Goal: Book appointment/travel/reservation

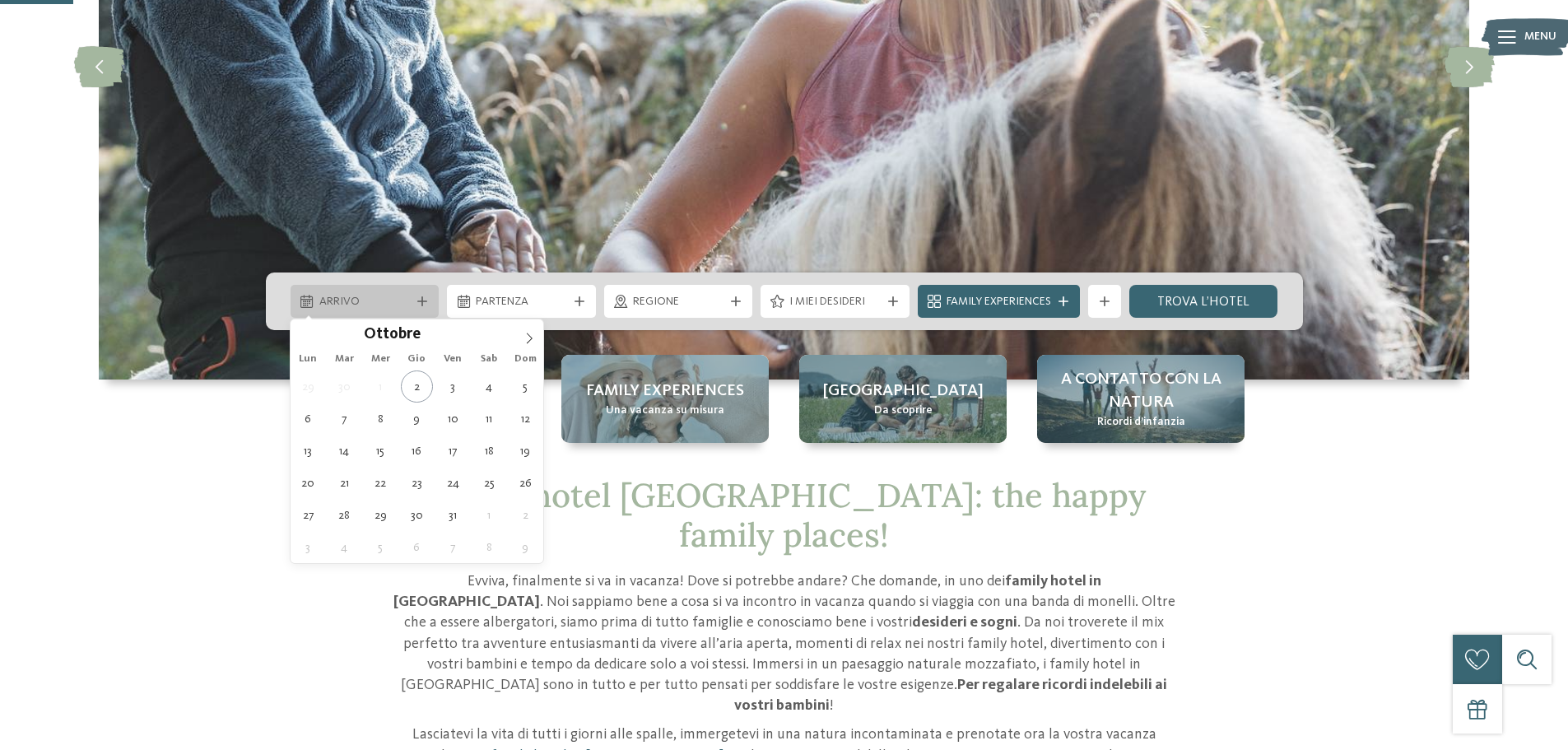
click at [405, 296] on span "Arrivo" at bounding box center [365, 302] width 91 height 17
click at [527, 335] on icon at bounding box center [529, 338] width 11 height 11
click at [527, 334] on icon at bounding box center [529, 338] width 11 height 11
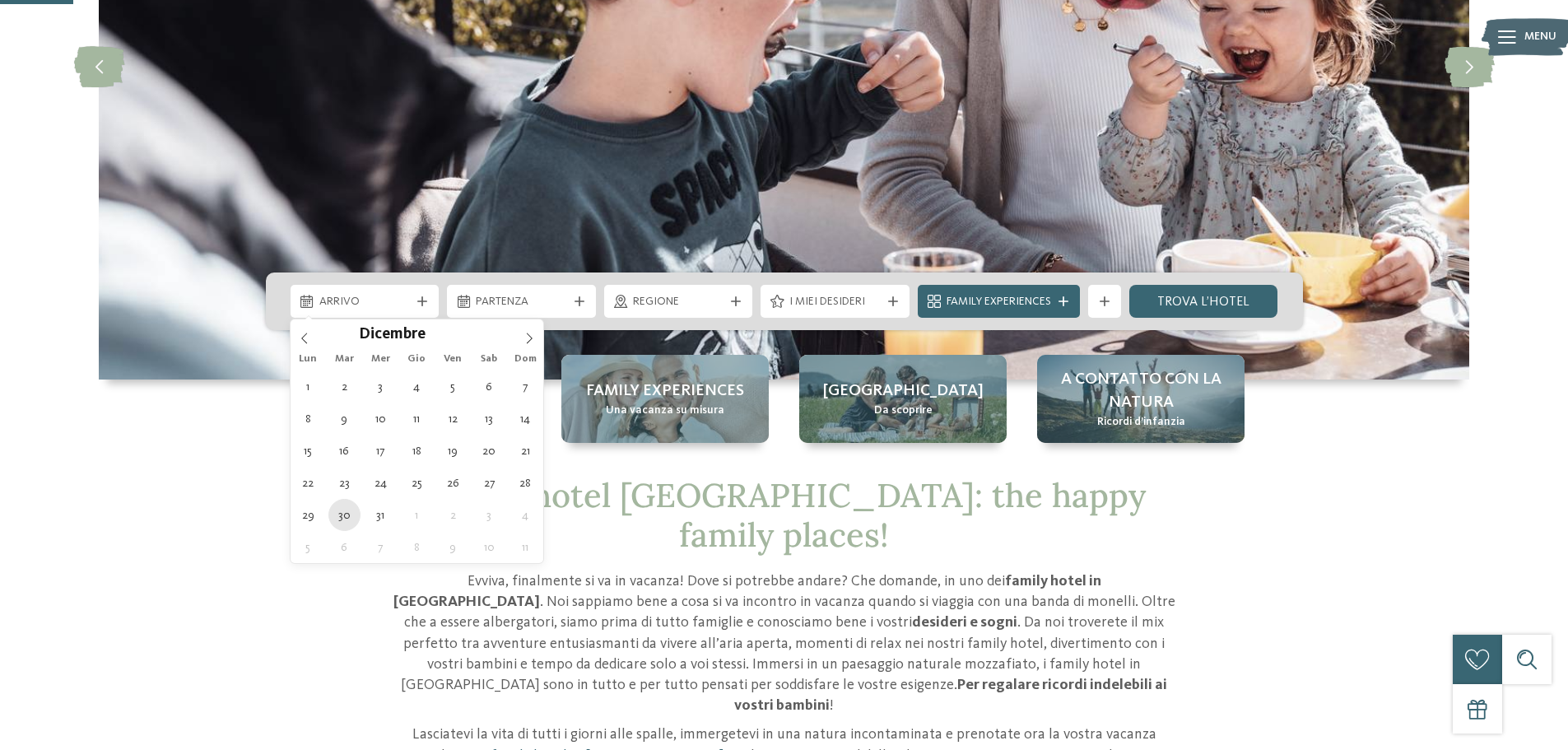
type div "30.12.2025"
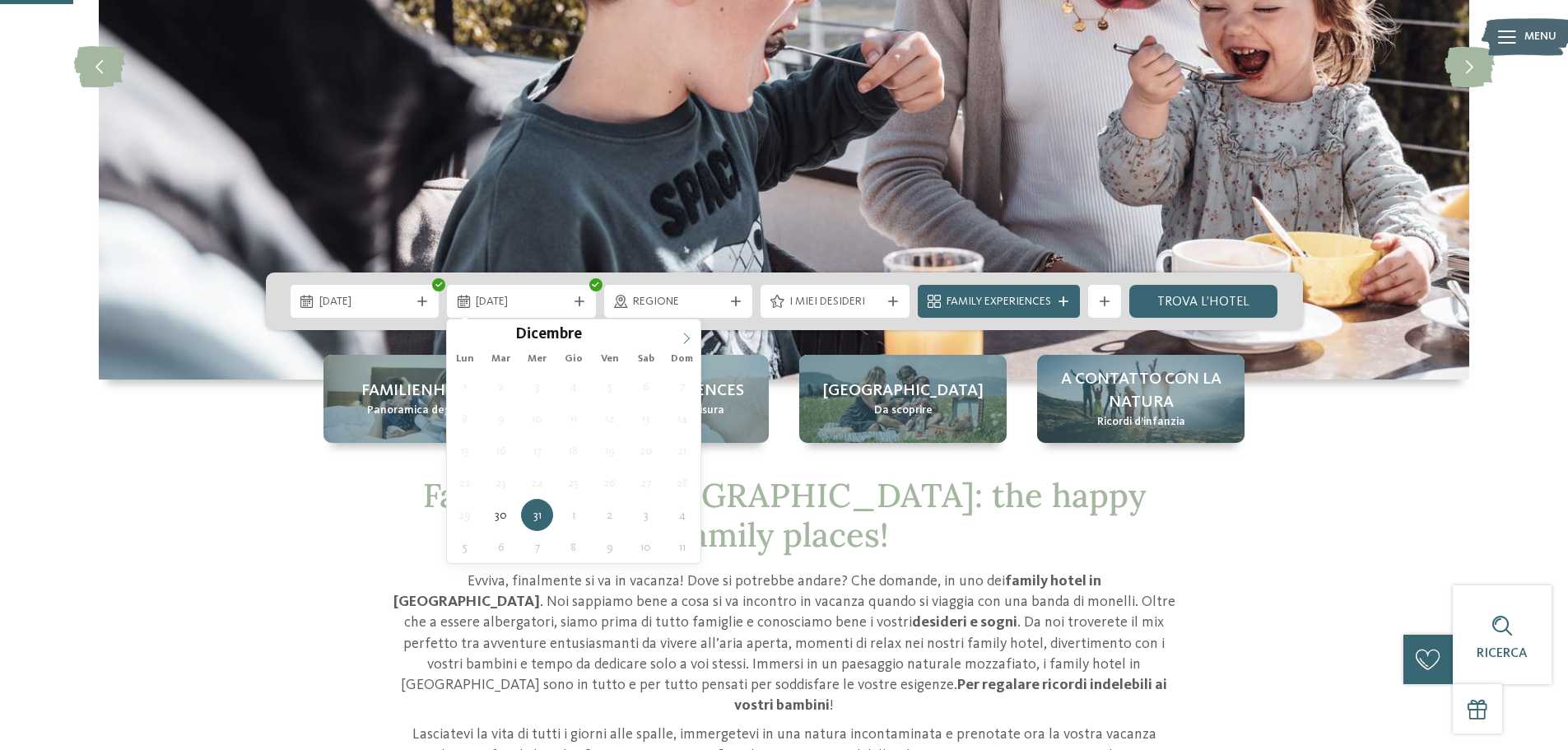
type input "****"
click at [683, 338] on icon at bounding box center [687, 338] width 11 height 11
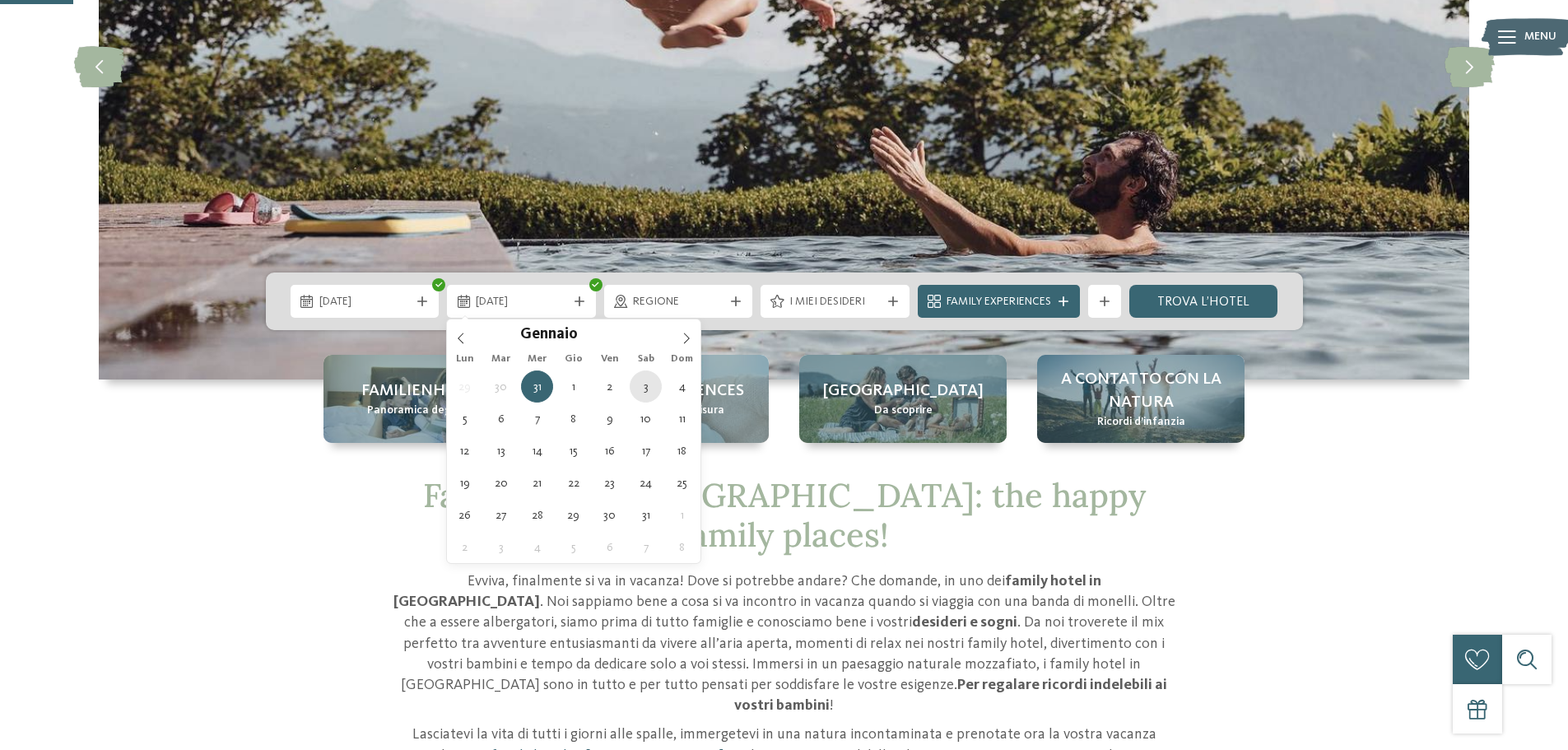
type div "03.01.2026"
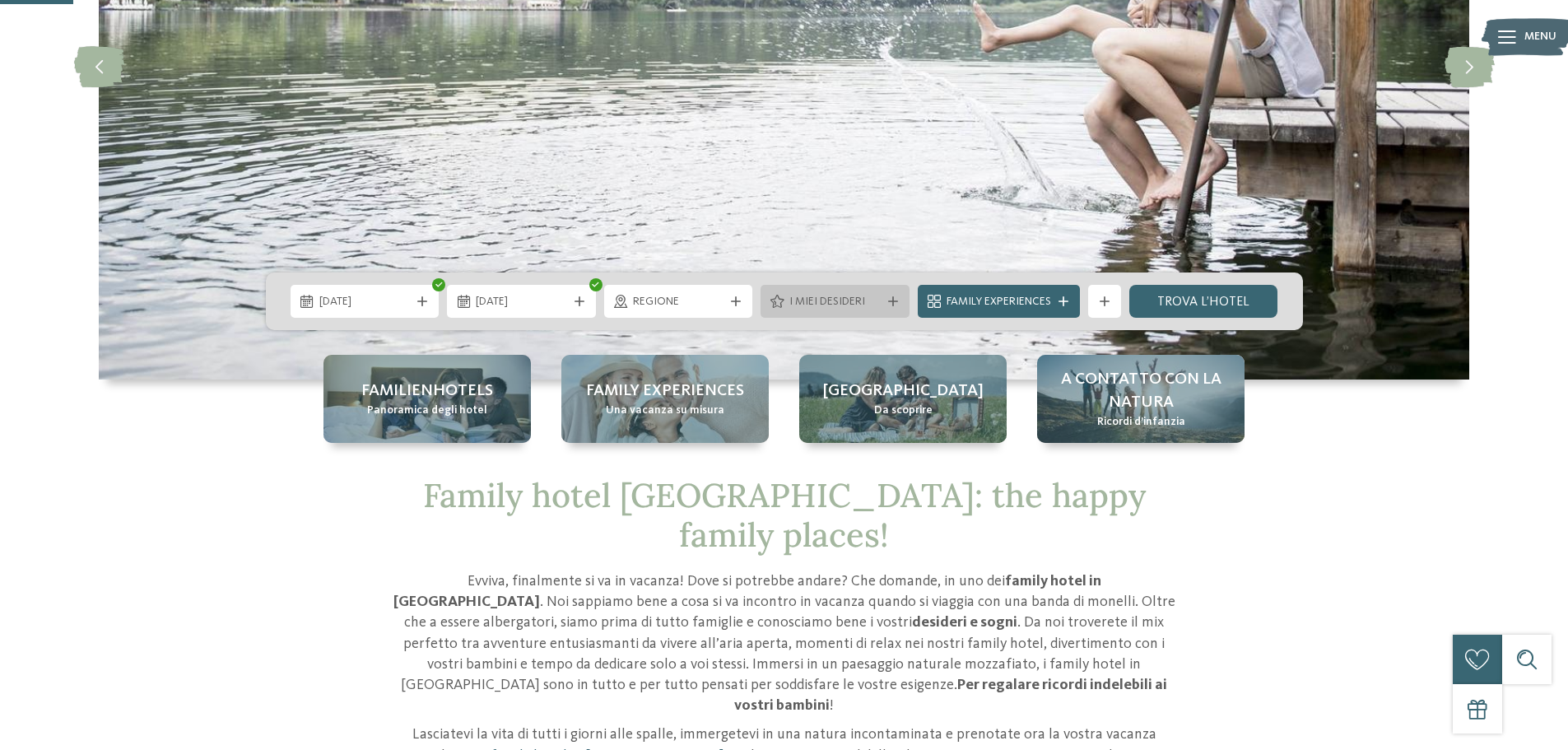
click at [888, 296] on icon at bounding box center [893, 301] width 10 height 10
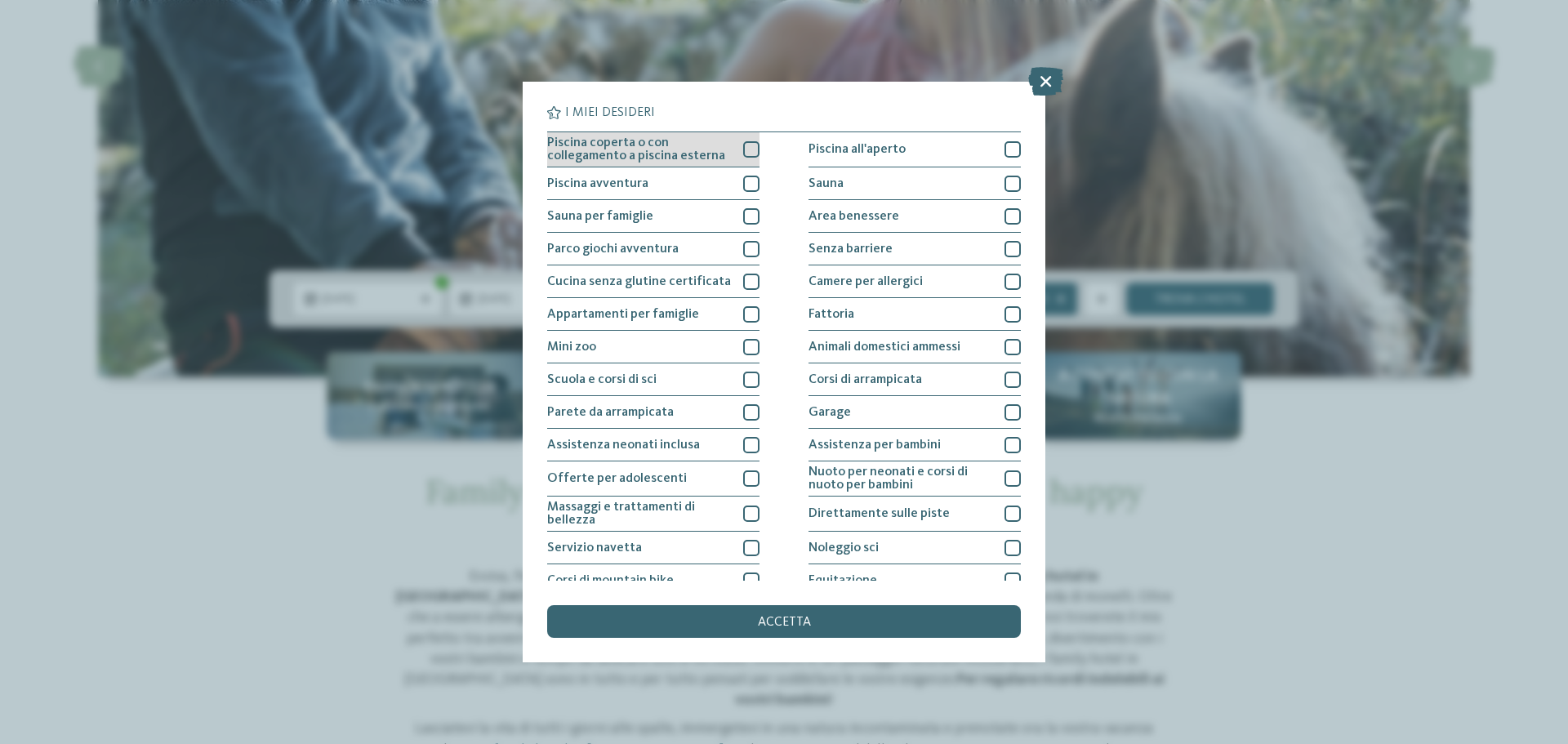
click at [743, 143] on div at bounding box center [752, 150] width 17 height 17
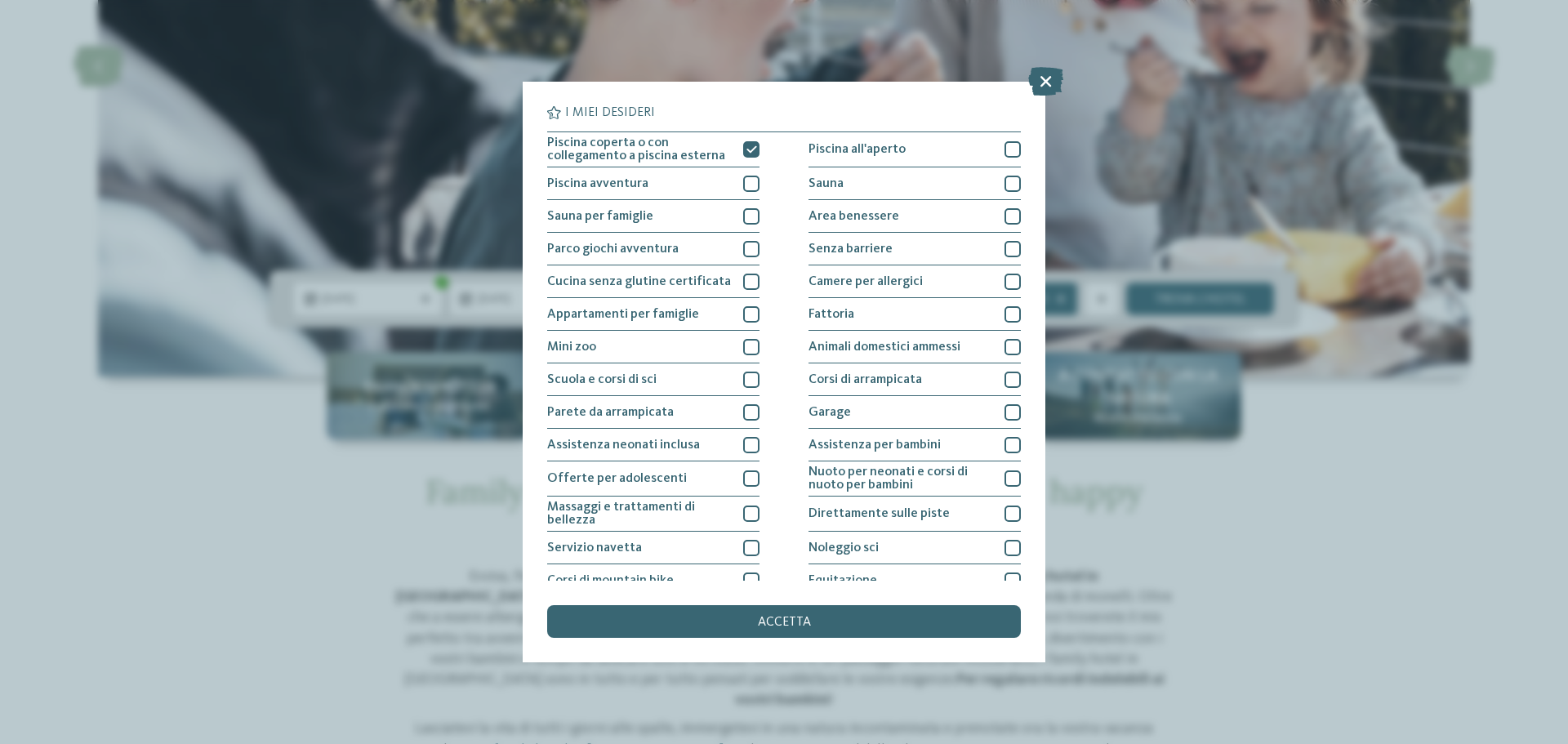
click at [793, 621] on span "accetta" at bounding box center [784, 622] width 53 height 13
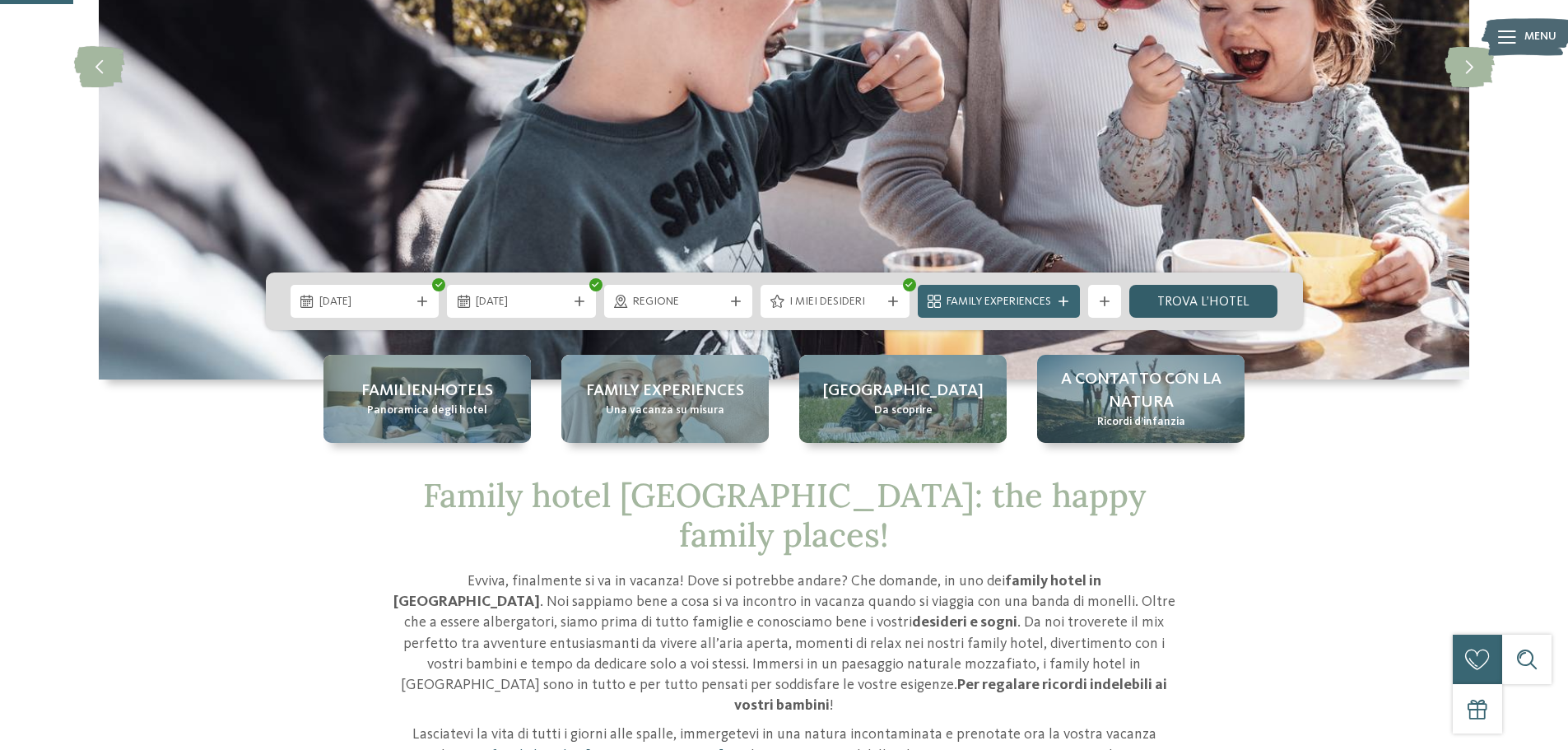
click at [1228, 303] on link "trova l’hotel" at bounding box center [1204, 301] width 149 height 33
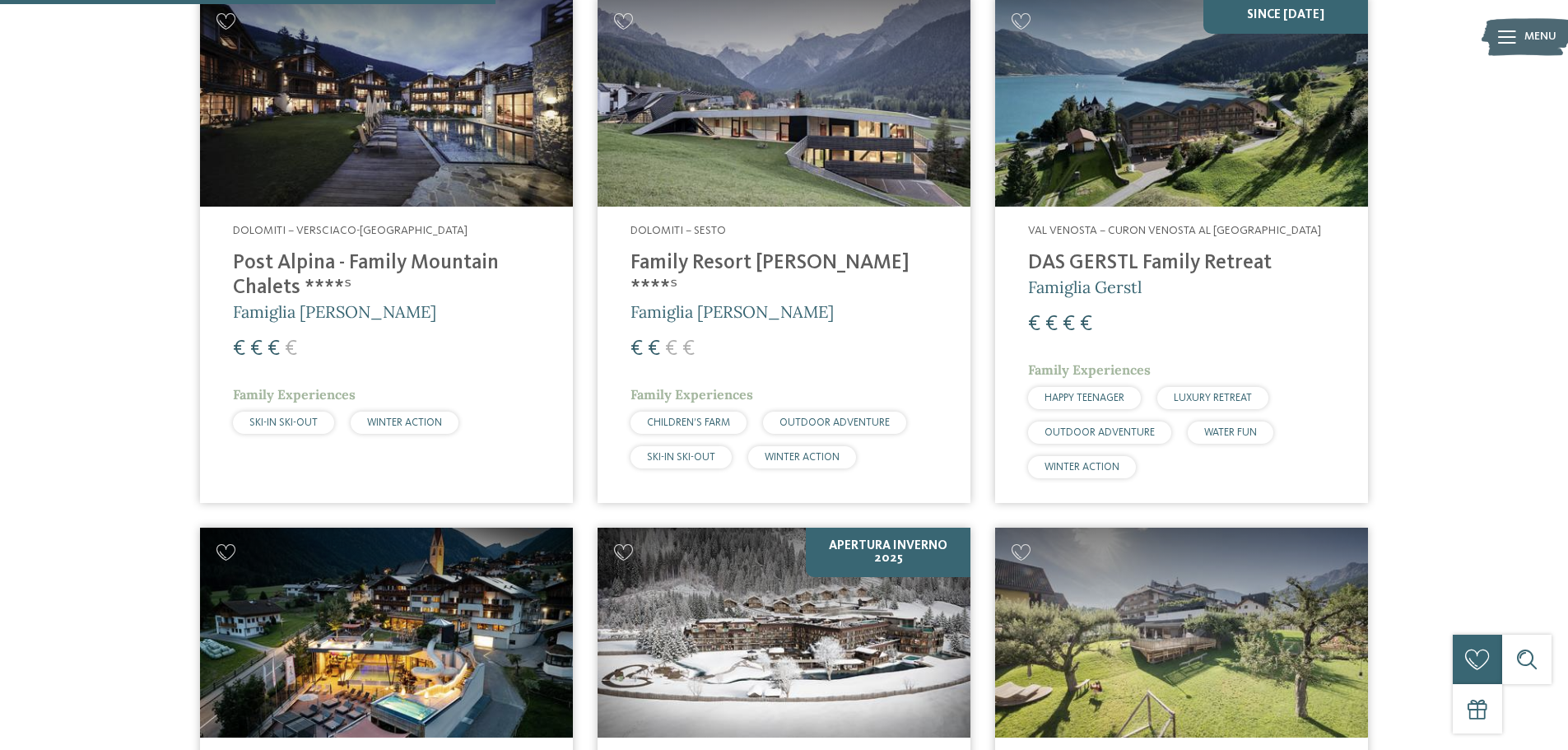
scroll to position [1116, 0]
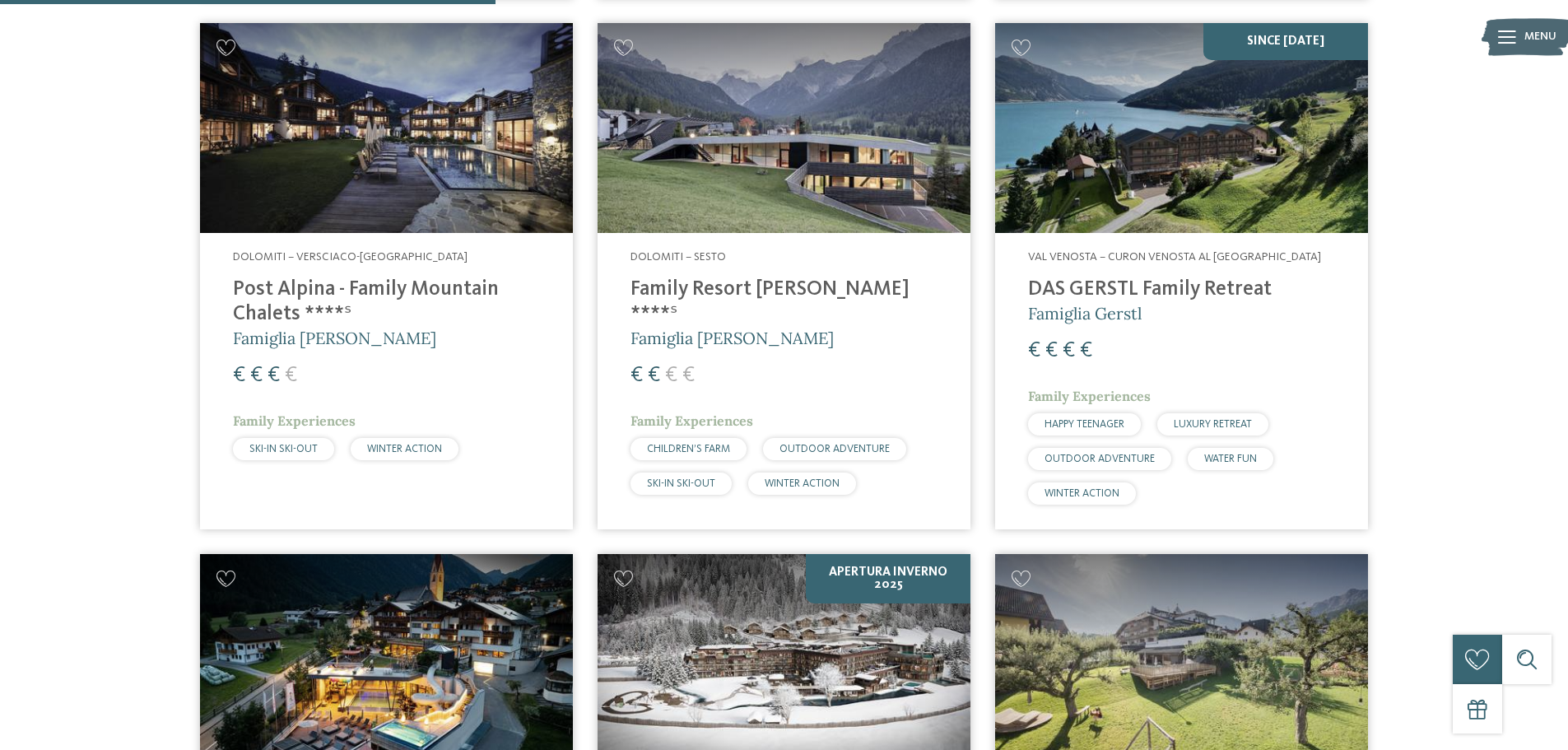
click at [789, 285] on h4 "Family Resort [PERSON_NAME] ****ˢ" at bounding box center [784, 302] width 307 height 49
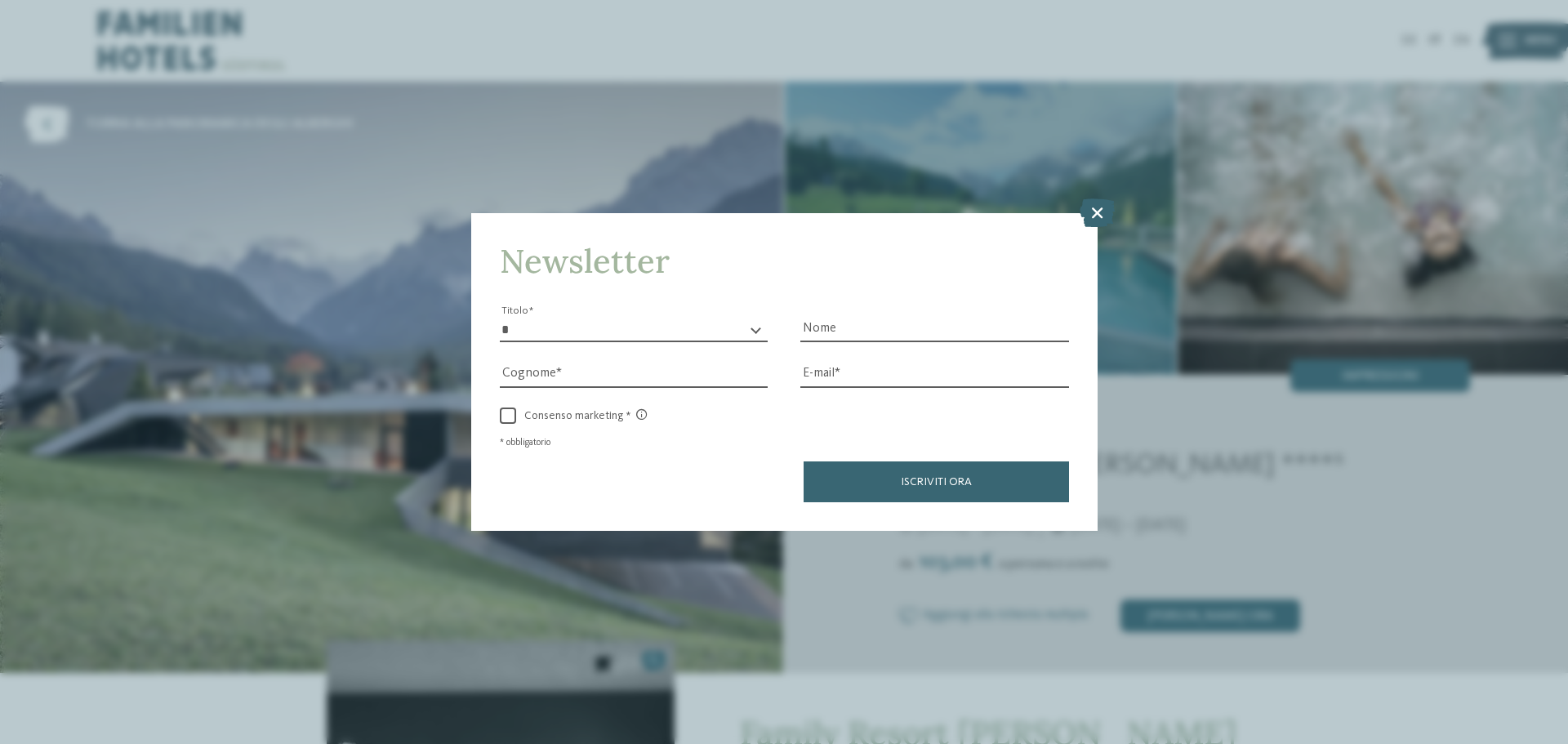
click at [151, 36] on div "Newsletter * ****** ******* ******** ****** Titolo Nome Cognome Fax" at bounding box center [784, 372] width 1568 height 744
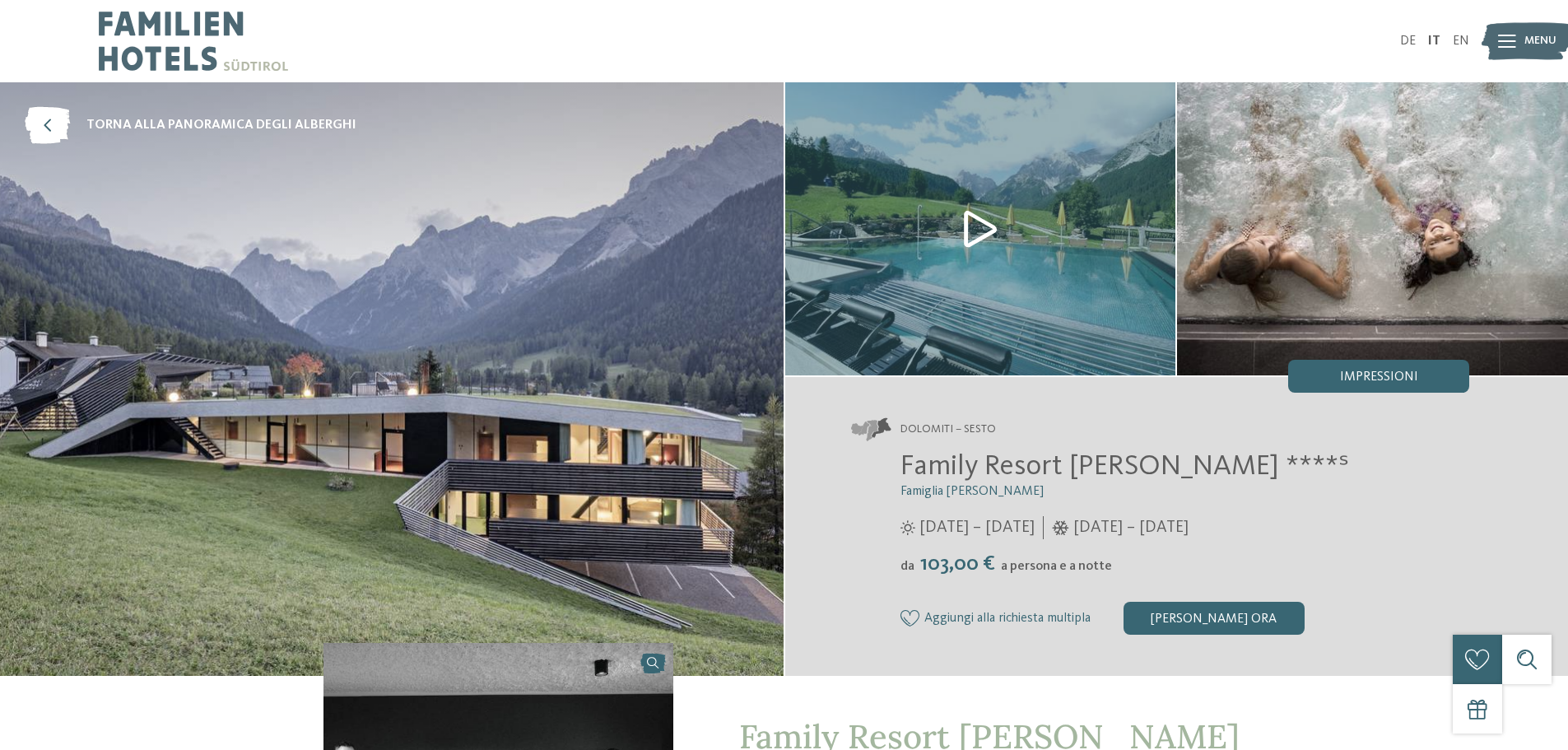
click at [978, 230] on img at bounding box center [981, 228] width 391 height 293
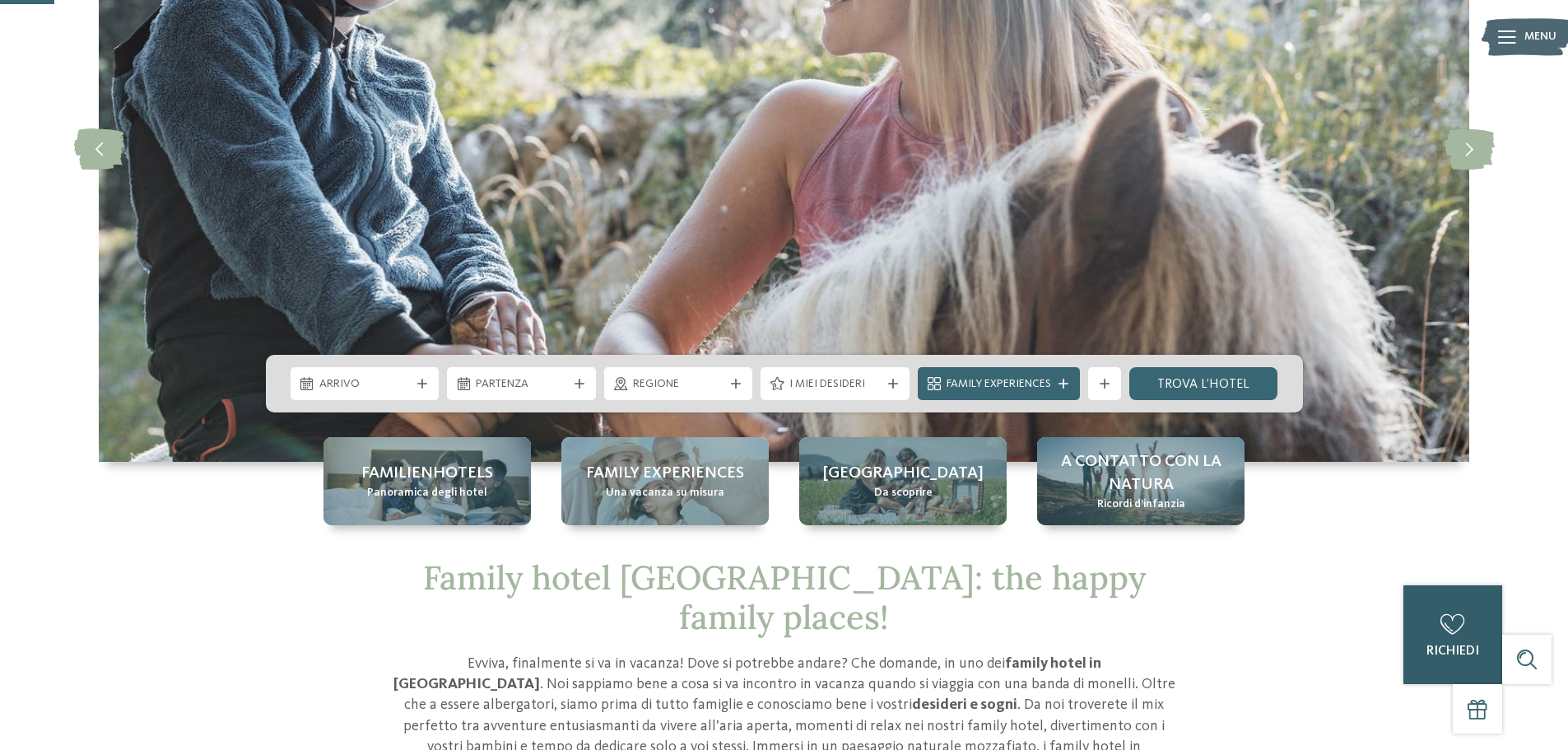
click at [1473, 654] on span "richiedi" at bounding box center [1452, 651] width 53 height 13
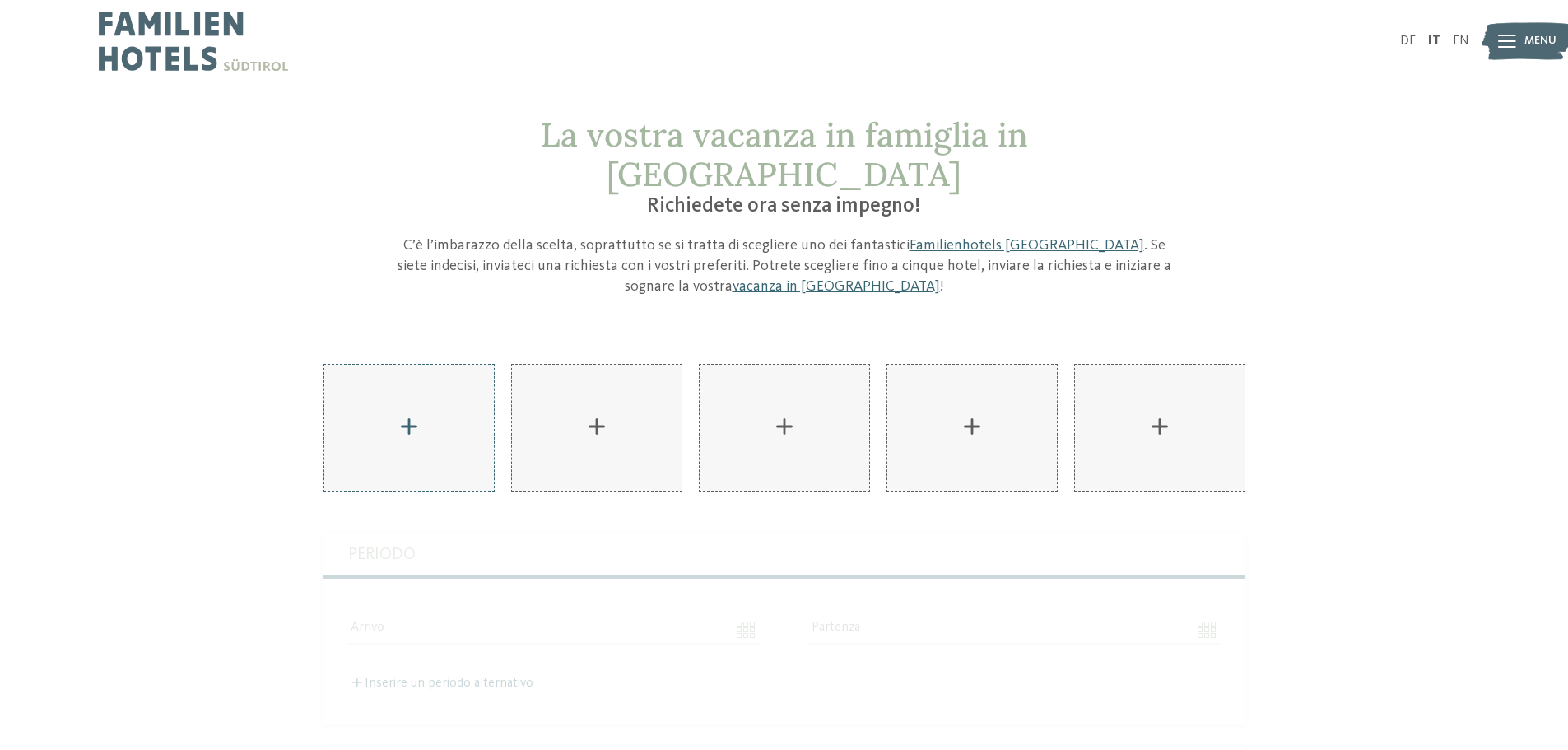
click at [415, 389] on div "AKI Family Resort PLOSE aggiungere" at bounding box center [409, 428] width 170 height 127
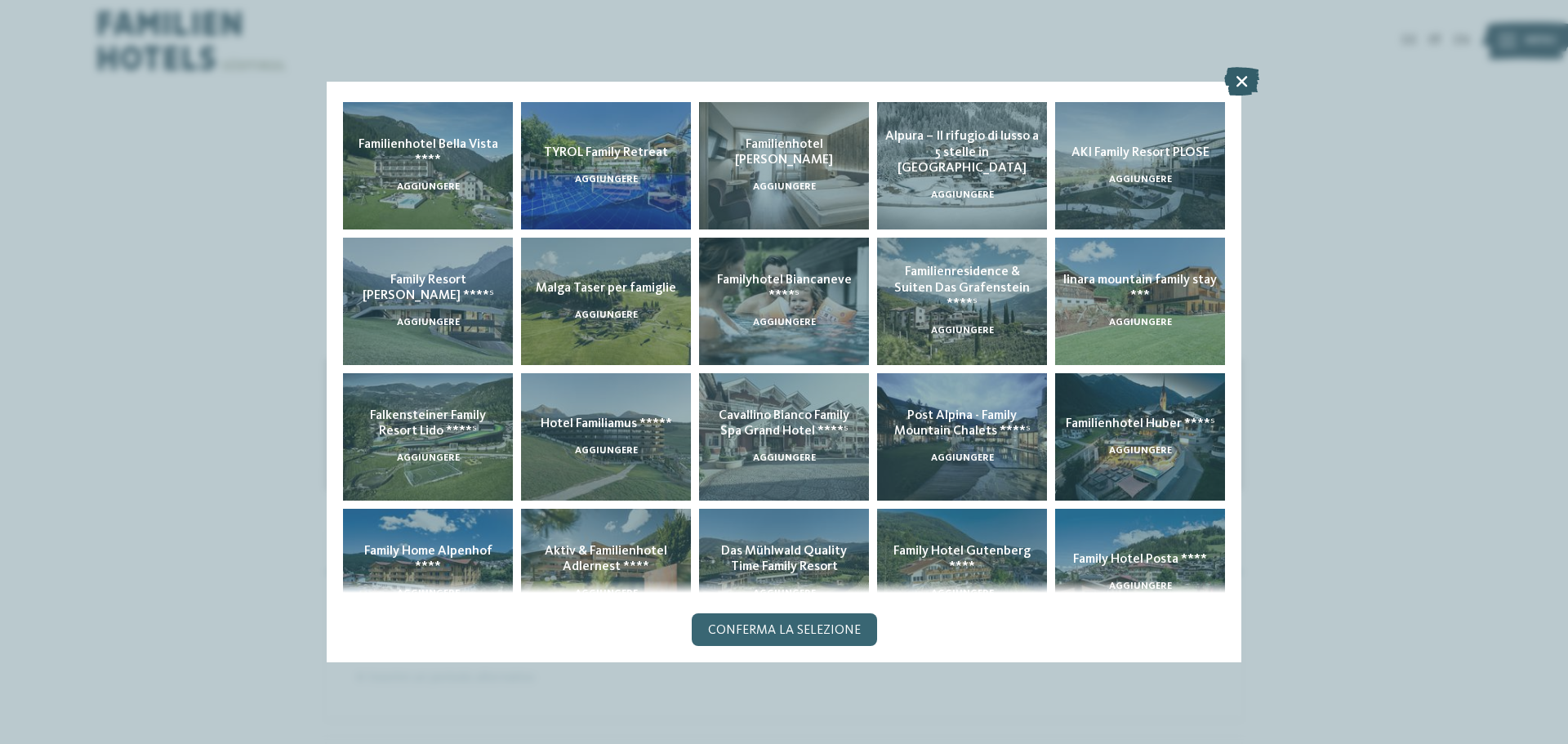
click at [1242, 87] on icon at bounding box center [1242, 80] width 35 height 29
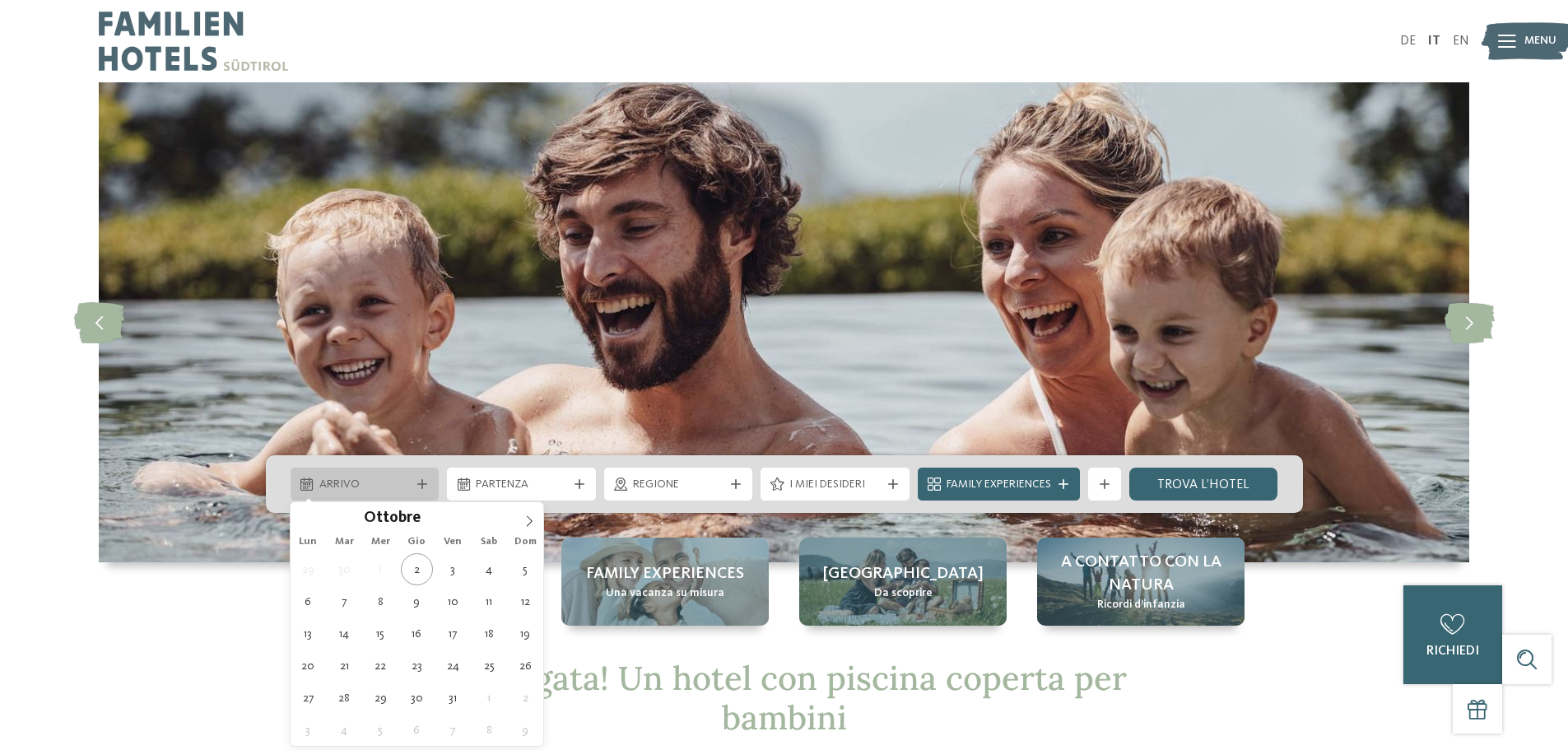
click at [378, 482] on span "Arrivo" at bounding box center [365, 485] width 91 height 17
click at [530, 519] on icon at bounding box center [529, 521] width 11 height 11
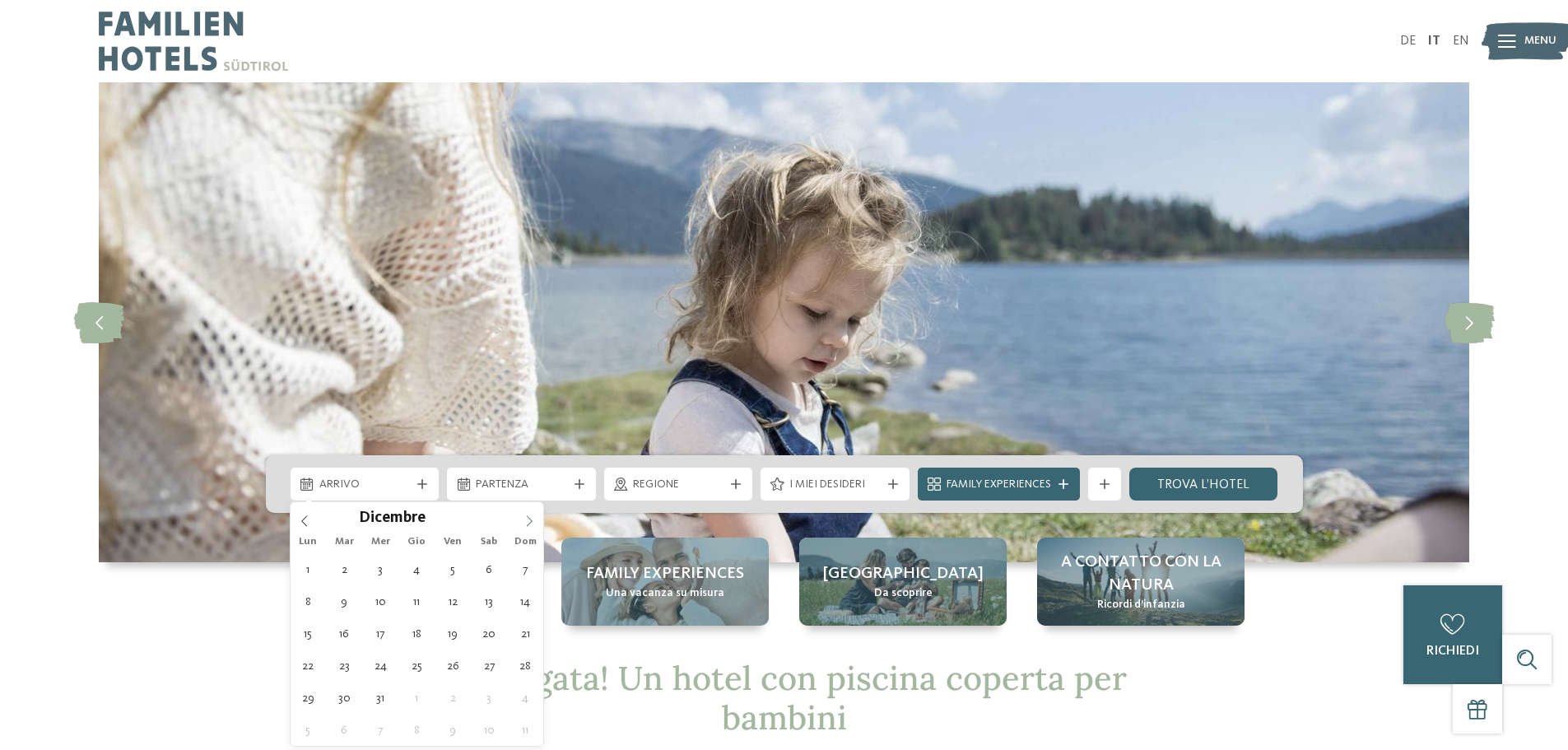
click at [530, 519] on icon at bounding box center [529, 521] width 11 height 11
type div "30.12.2025"
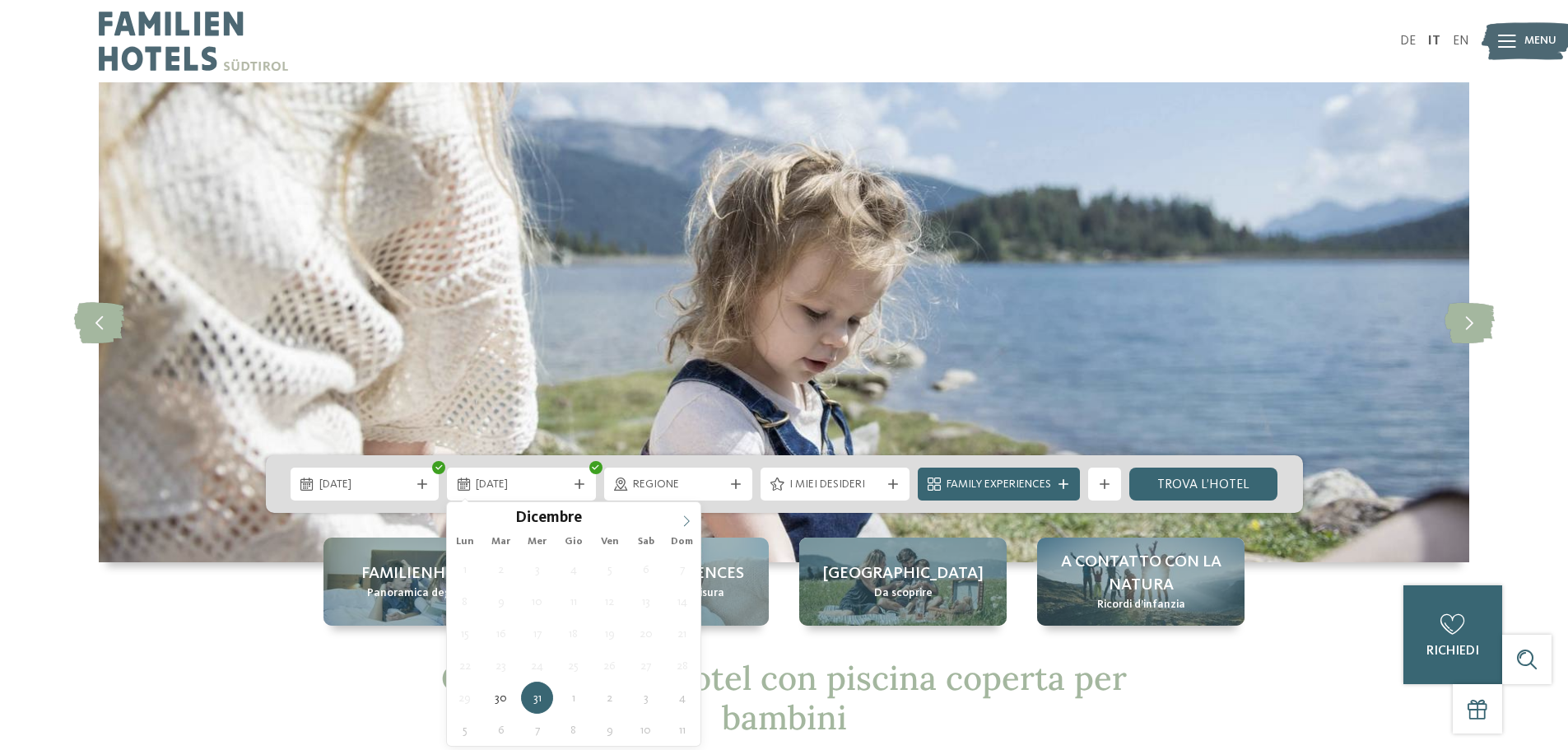
type input "****"
click at [684, 519] on icon at bounding box center [687, 521] width 11 height 11
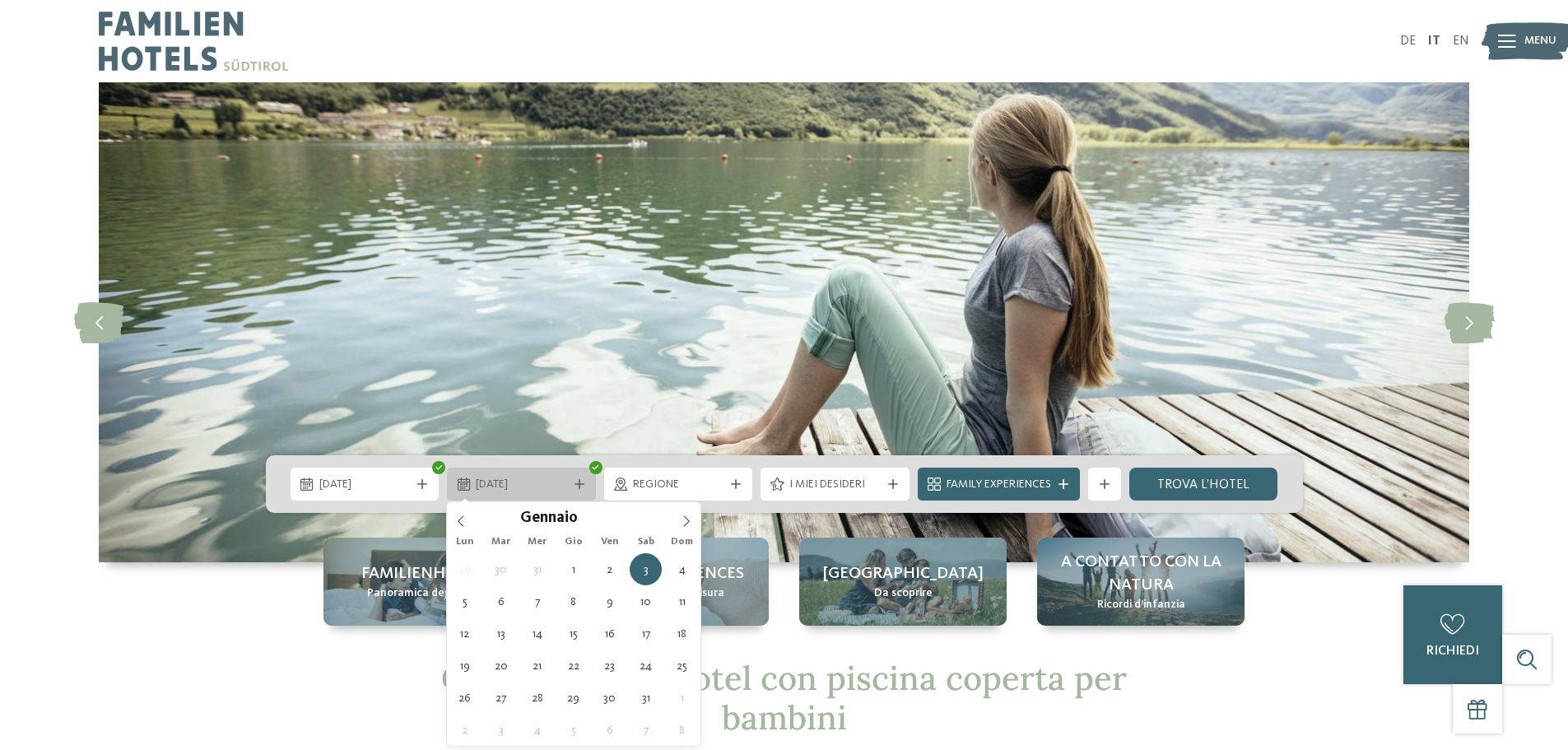
click at [524, 486] on span "03.01.2026" at bounding box center [522, 485] width 91 height 17
type div "[DATE]"
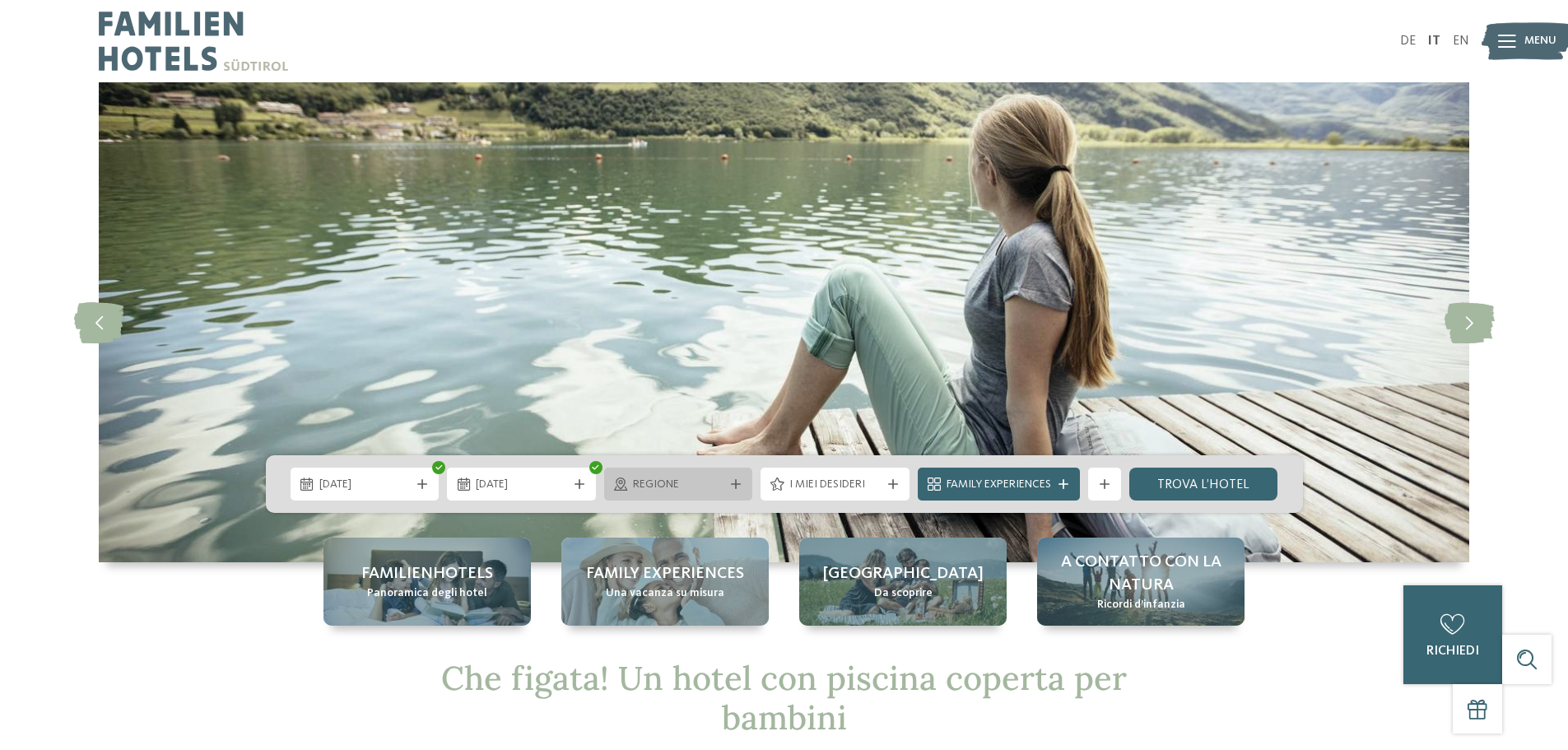
click at [729, 487] on div at bounding box center [736, 484] width 17 height 10
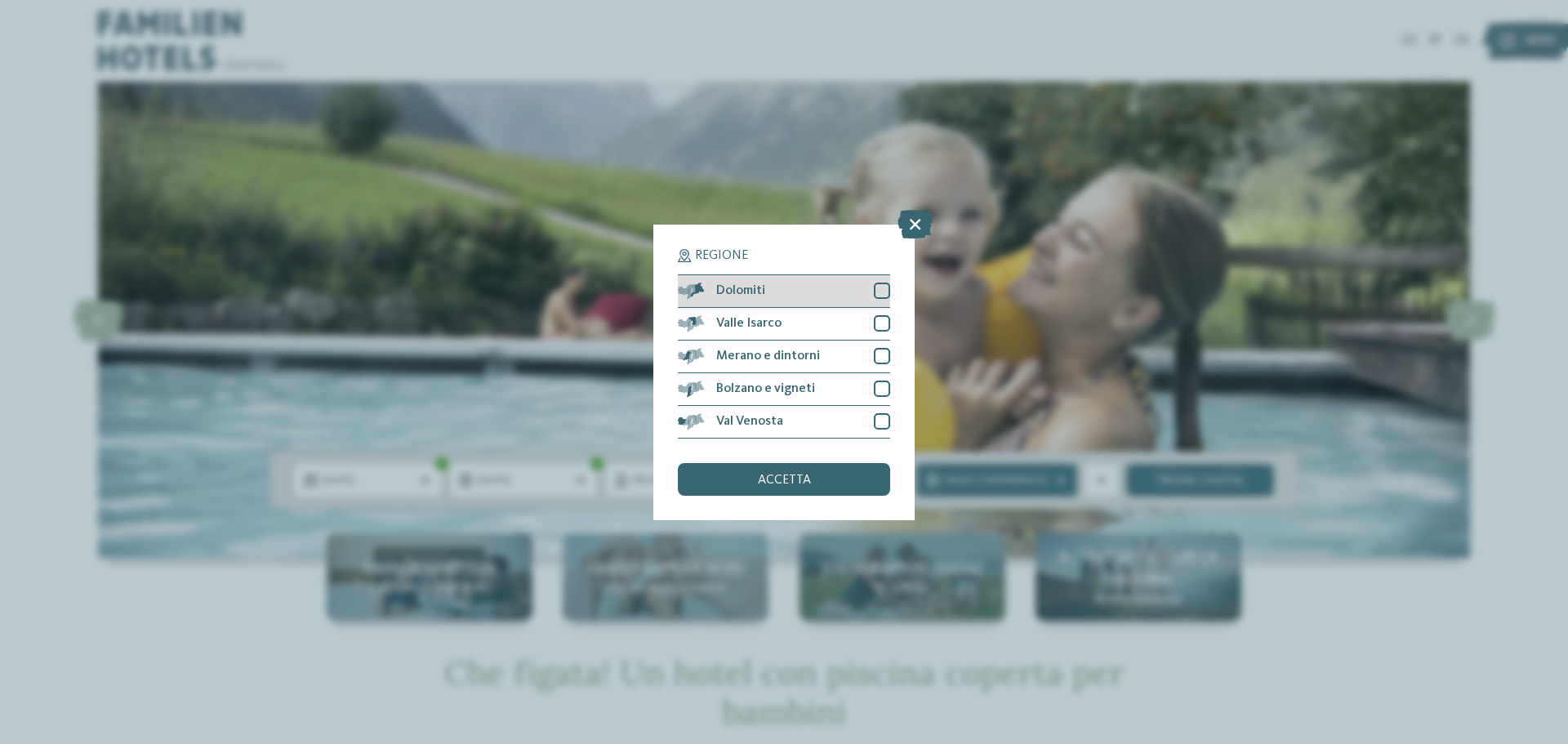
click at [885, 288] on div at bounding box center [882, 291] width 17 height 17
click at [880, 314] on div "Valle Isarco" at bounding box center [784, 323] width 213 height 32
click at [876, 354] on div at bounding box center [882, 356] width 17 height 17
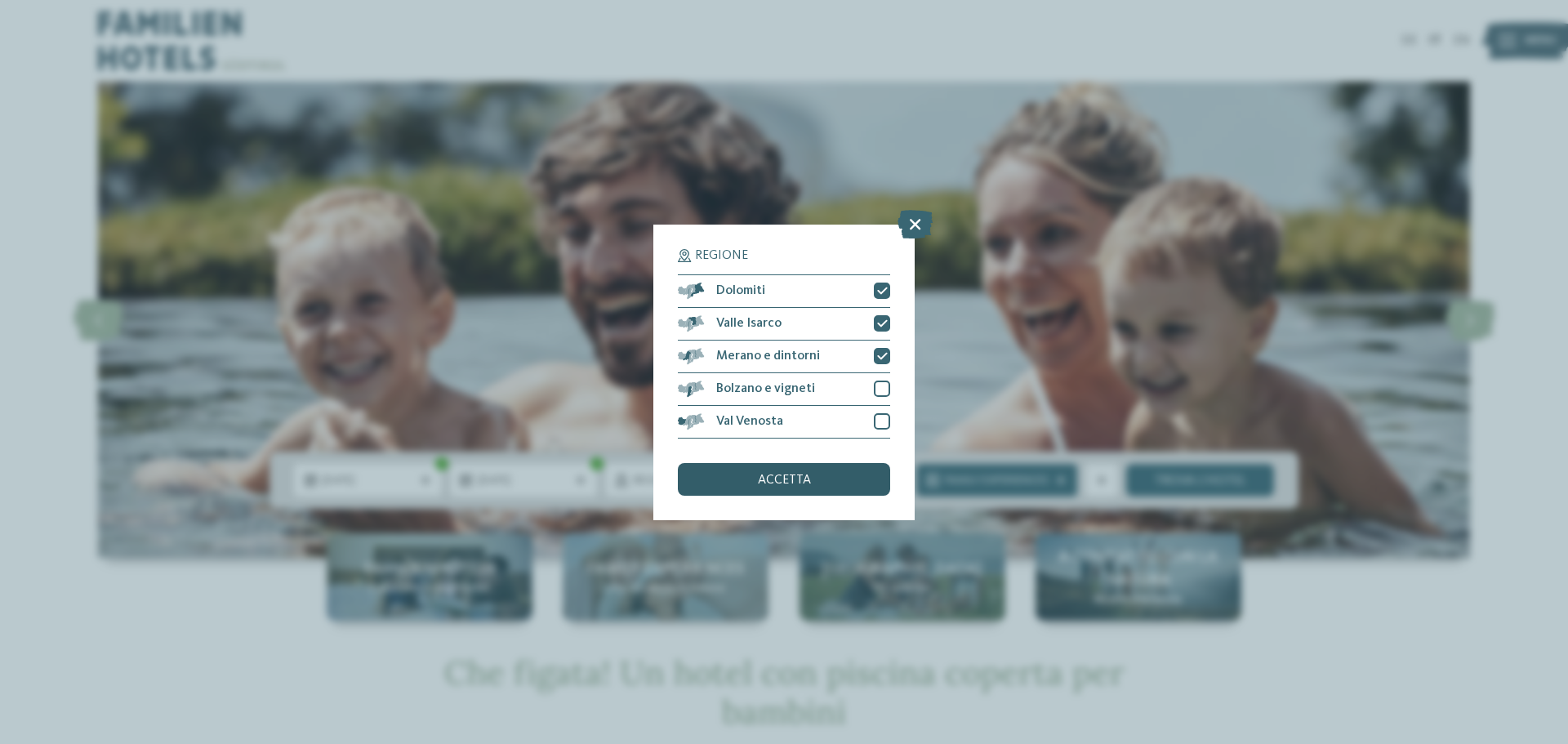
click at [804, 479] on span "accetta" at bounding box center [784, 480] width 53 height 13
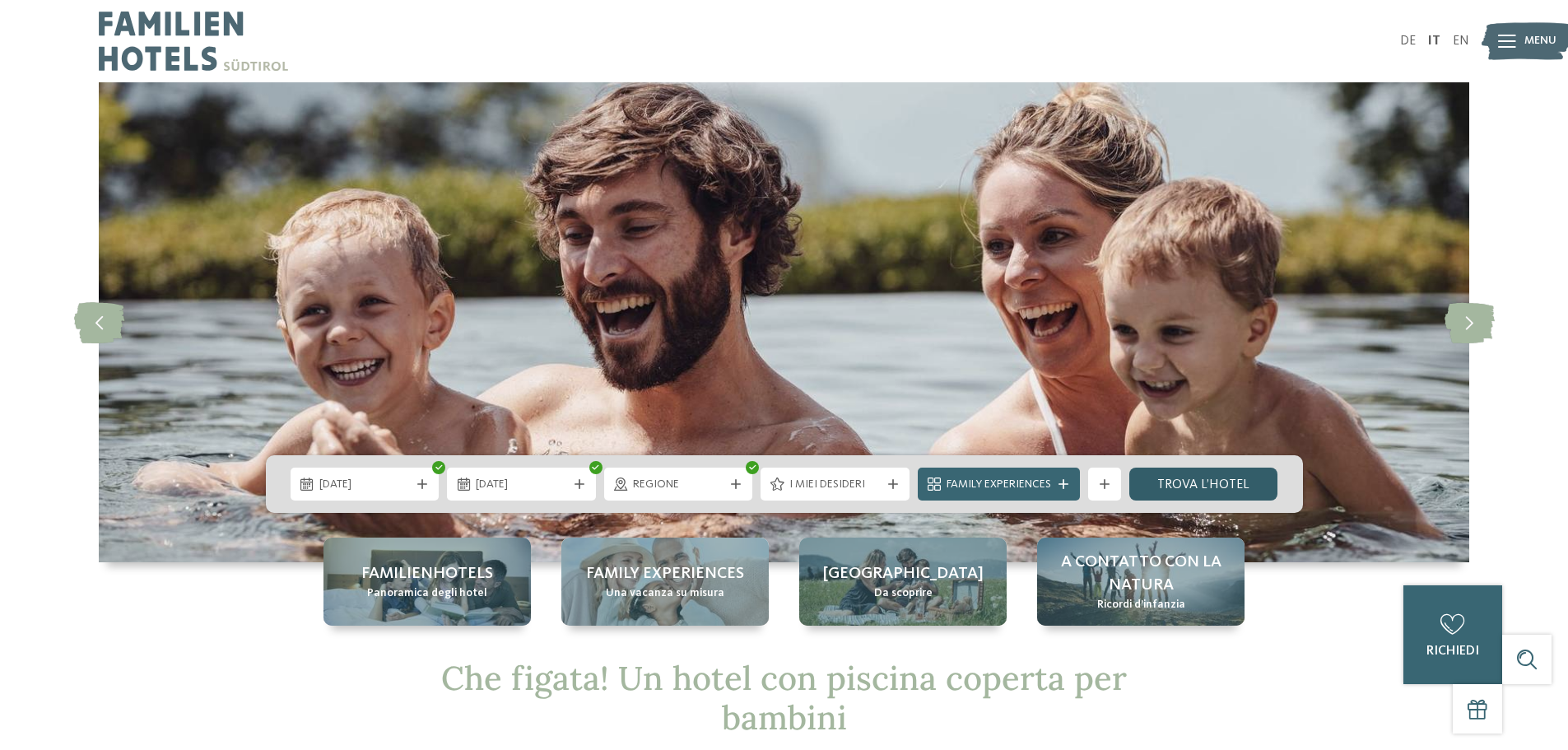
click at [1217, 484] on link "trova l’hotel" at bounding box center [1204, 484] width 149 height 33
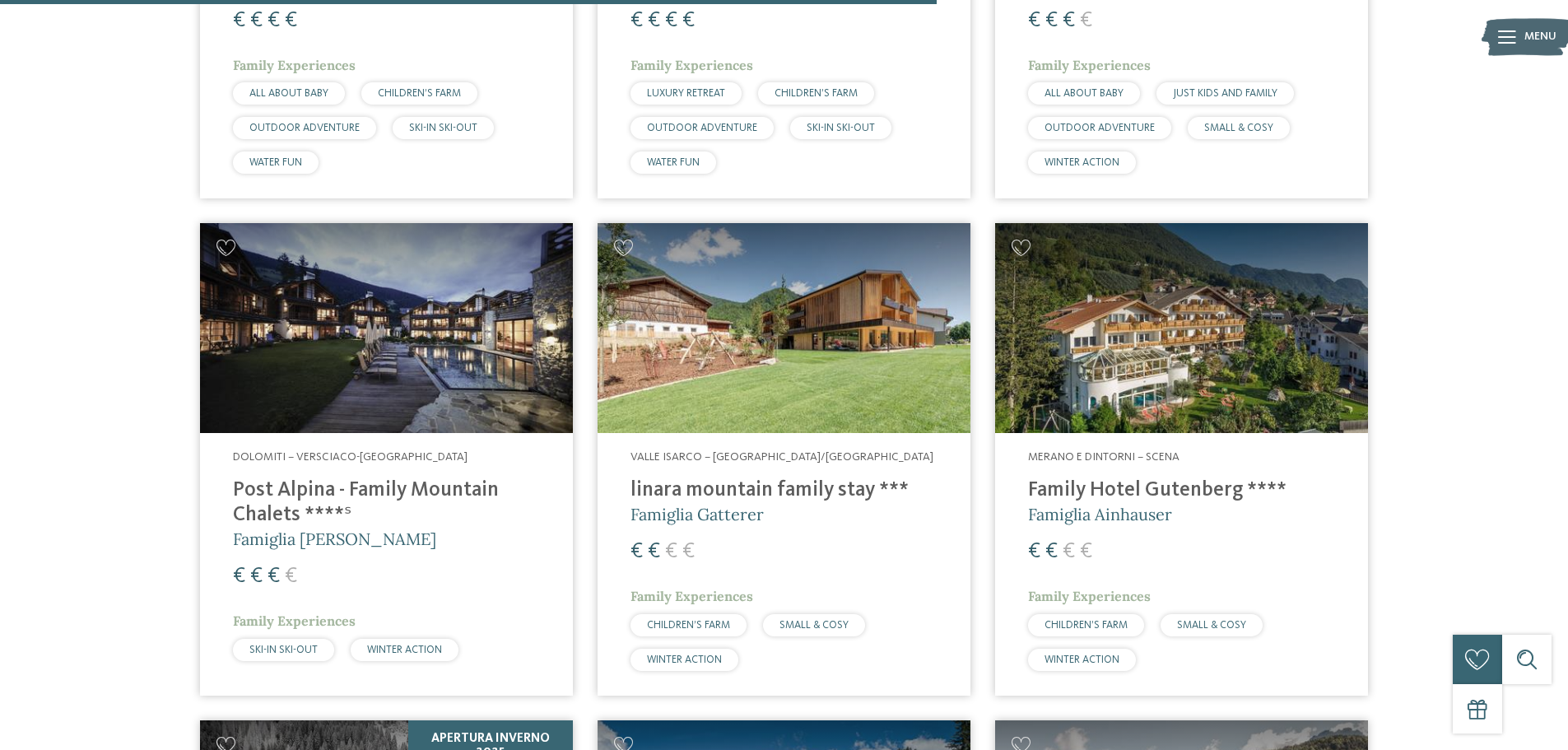
scroll to position [2187, 0]
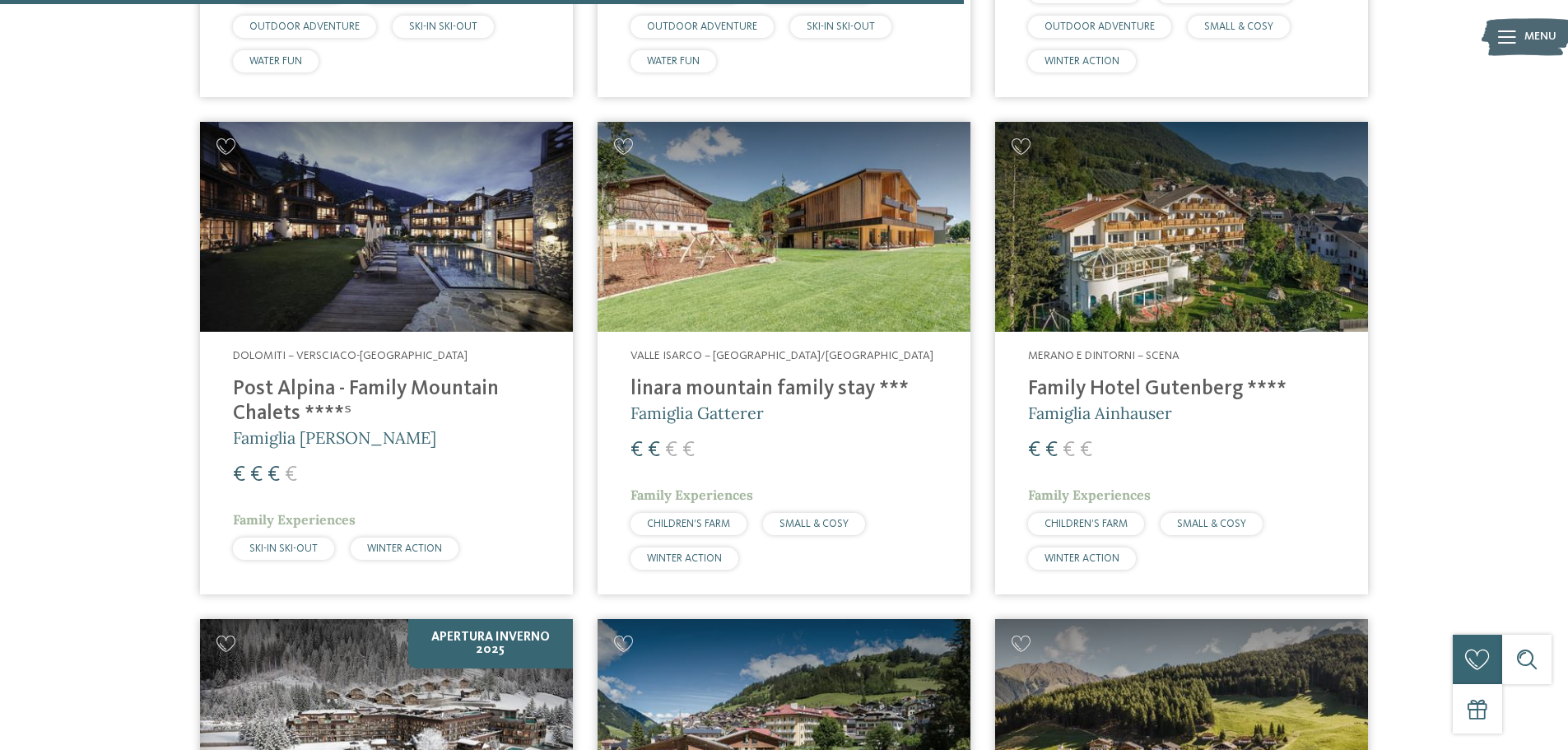
click at [747, 244] on img at bounding box center [784, 226] width 373 height 210
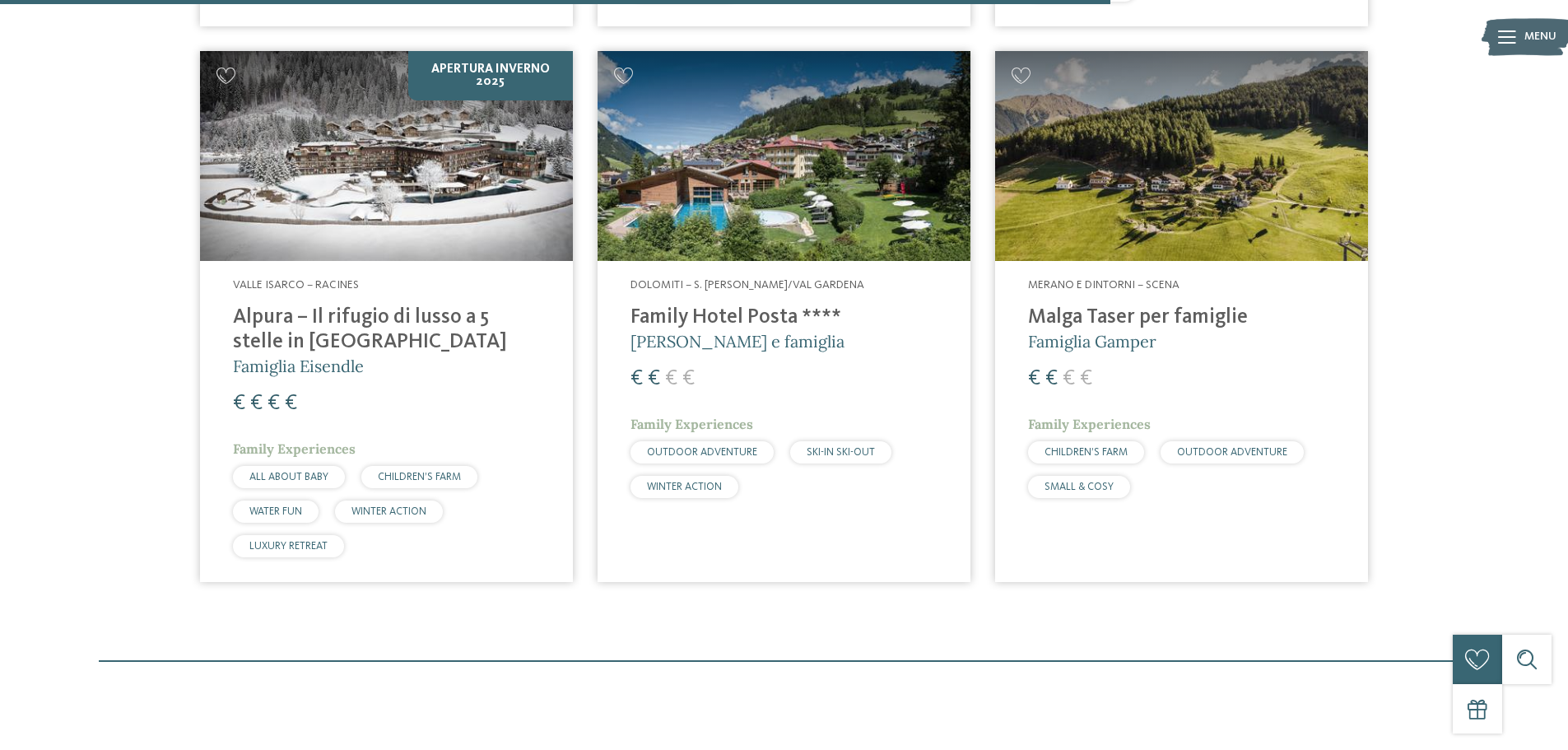
scroll to position [2762, 0]
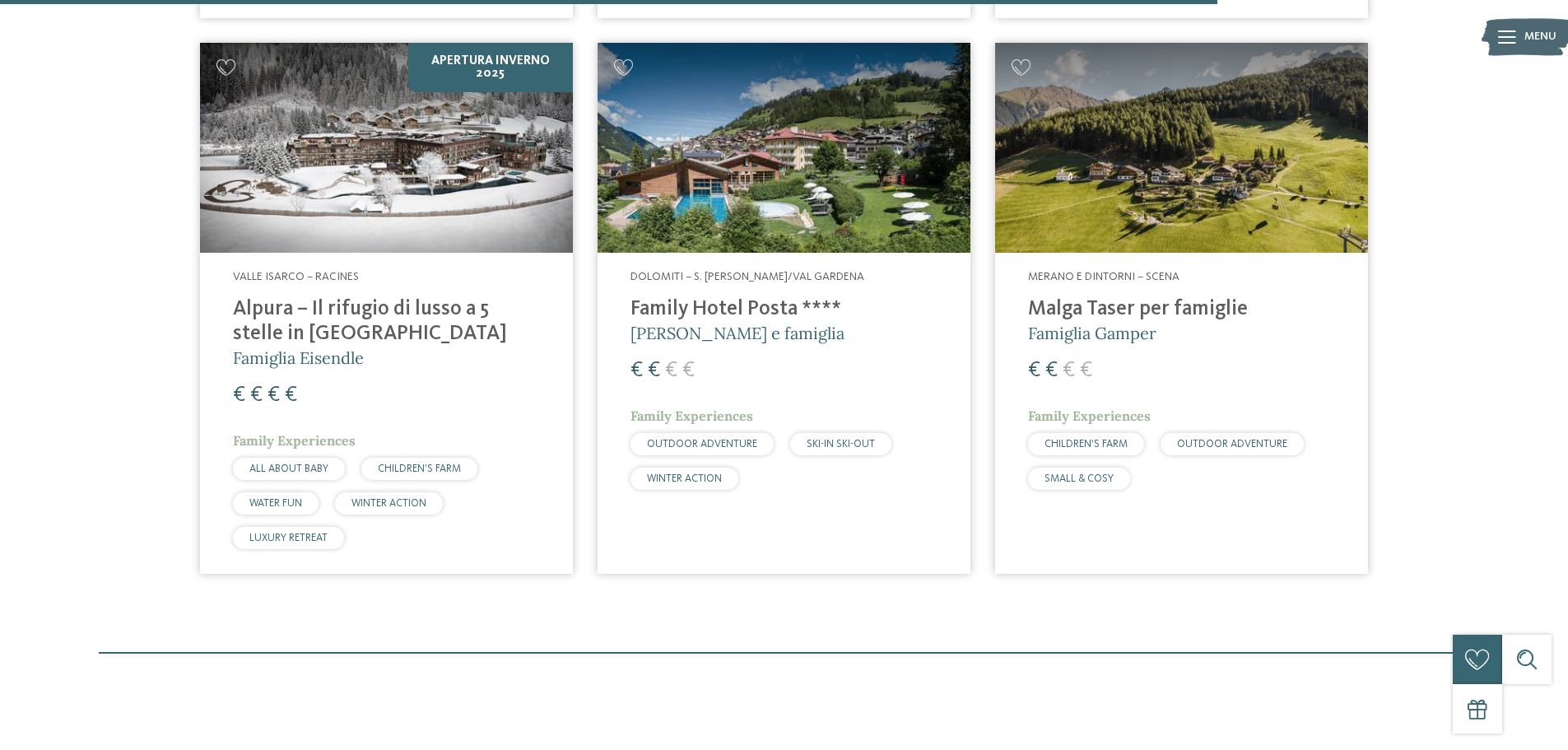
click at [383, 307] on h4 "Alpura – Il rifugio di lusso a 5 stelle in Alto Adige" at bounding box center [387, 321] width 307 height 49
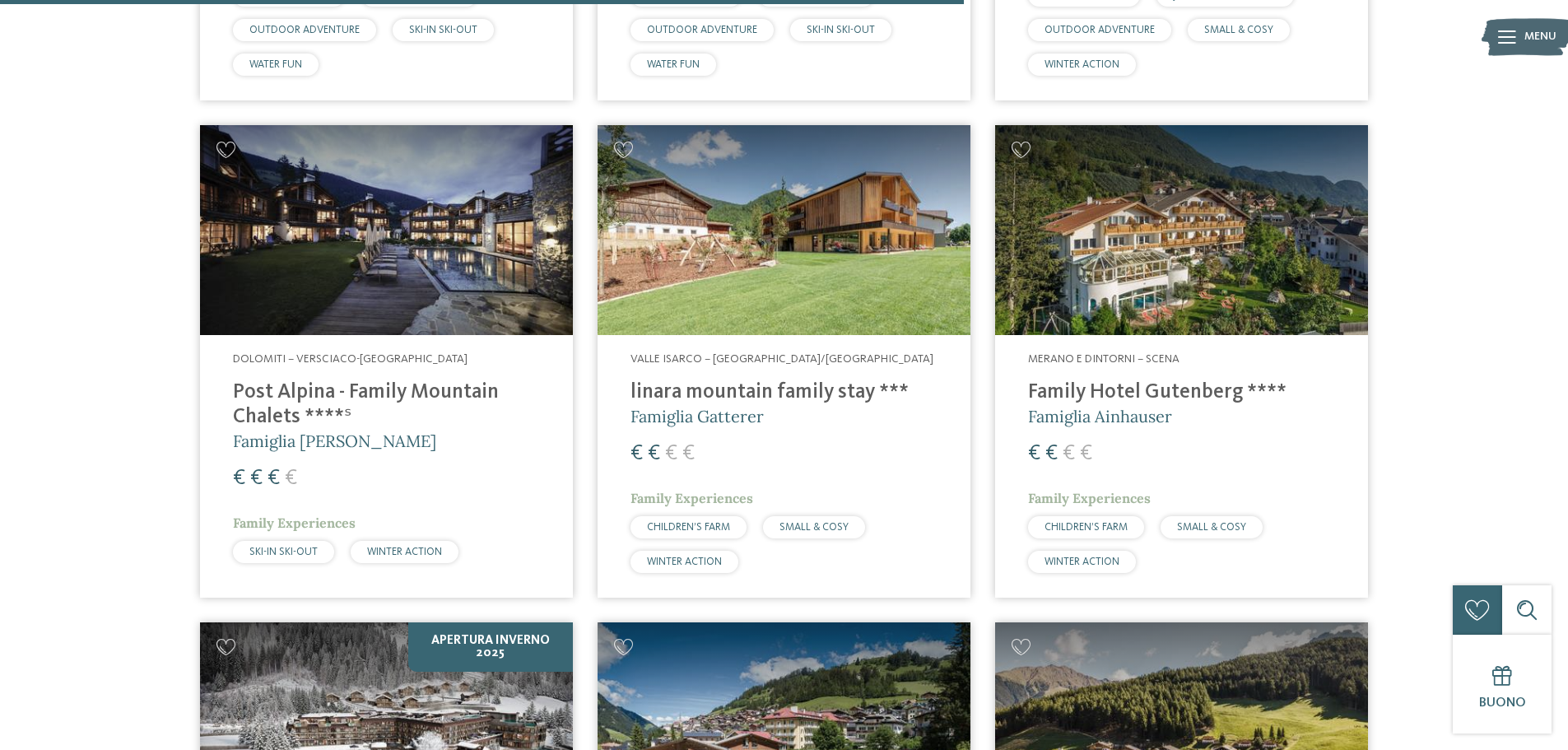
scroll to position [2187, 0]
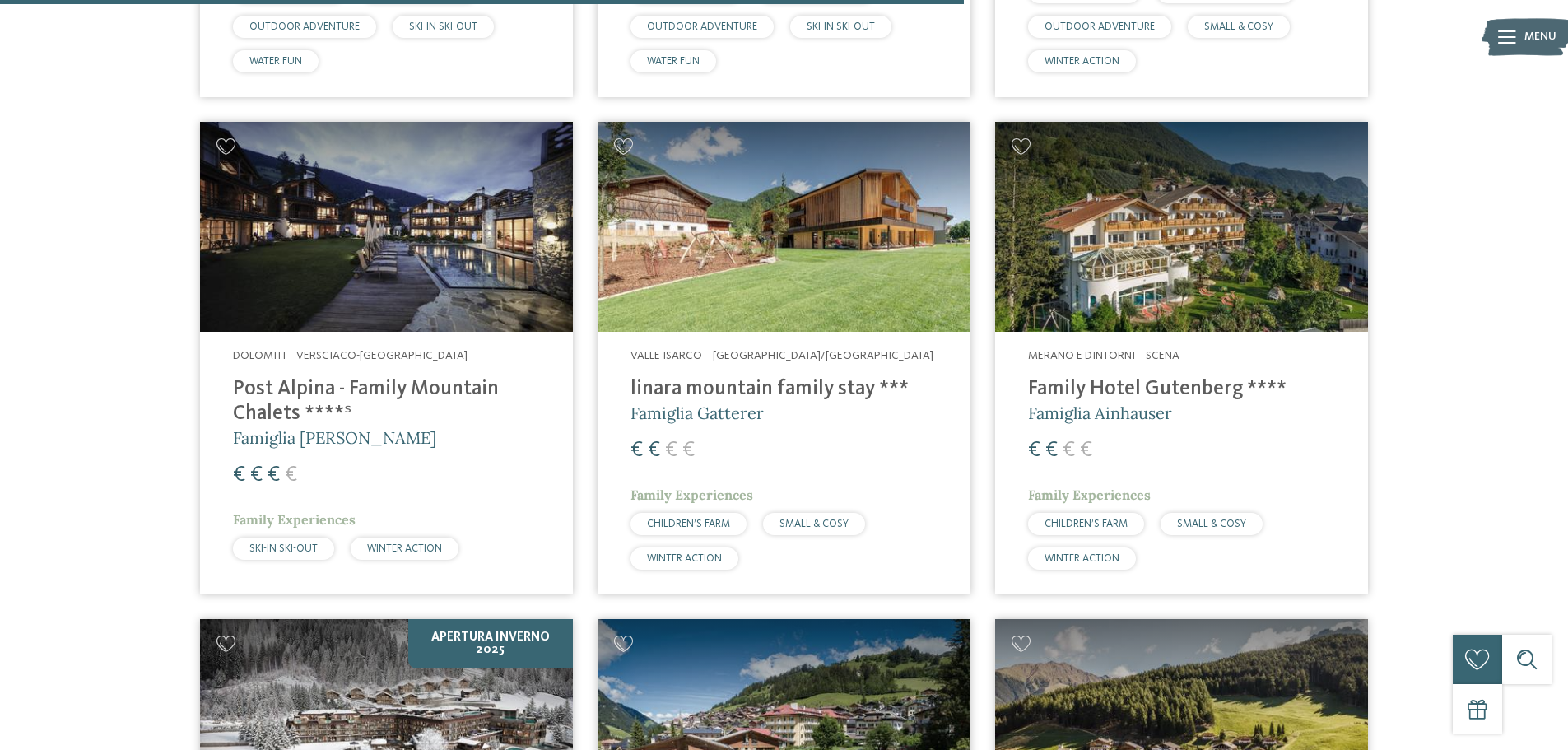
click at [376, 383] on h4 "Post Alpina - Family Mountain Chalets ****ˢ" at bounding box center [387, 402] width 307 height 49
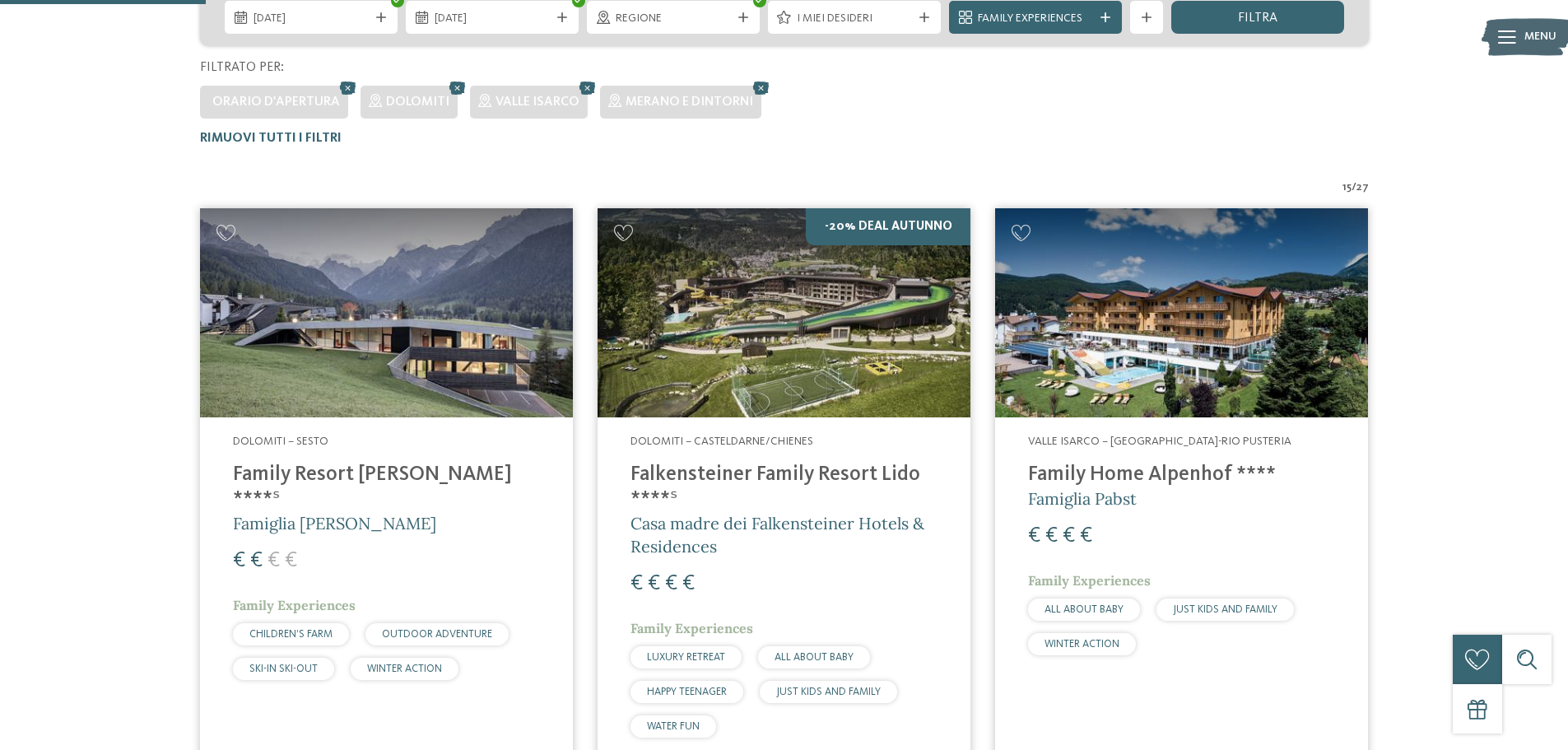
scroll to position [540, 0]
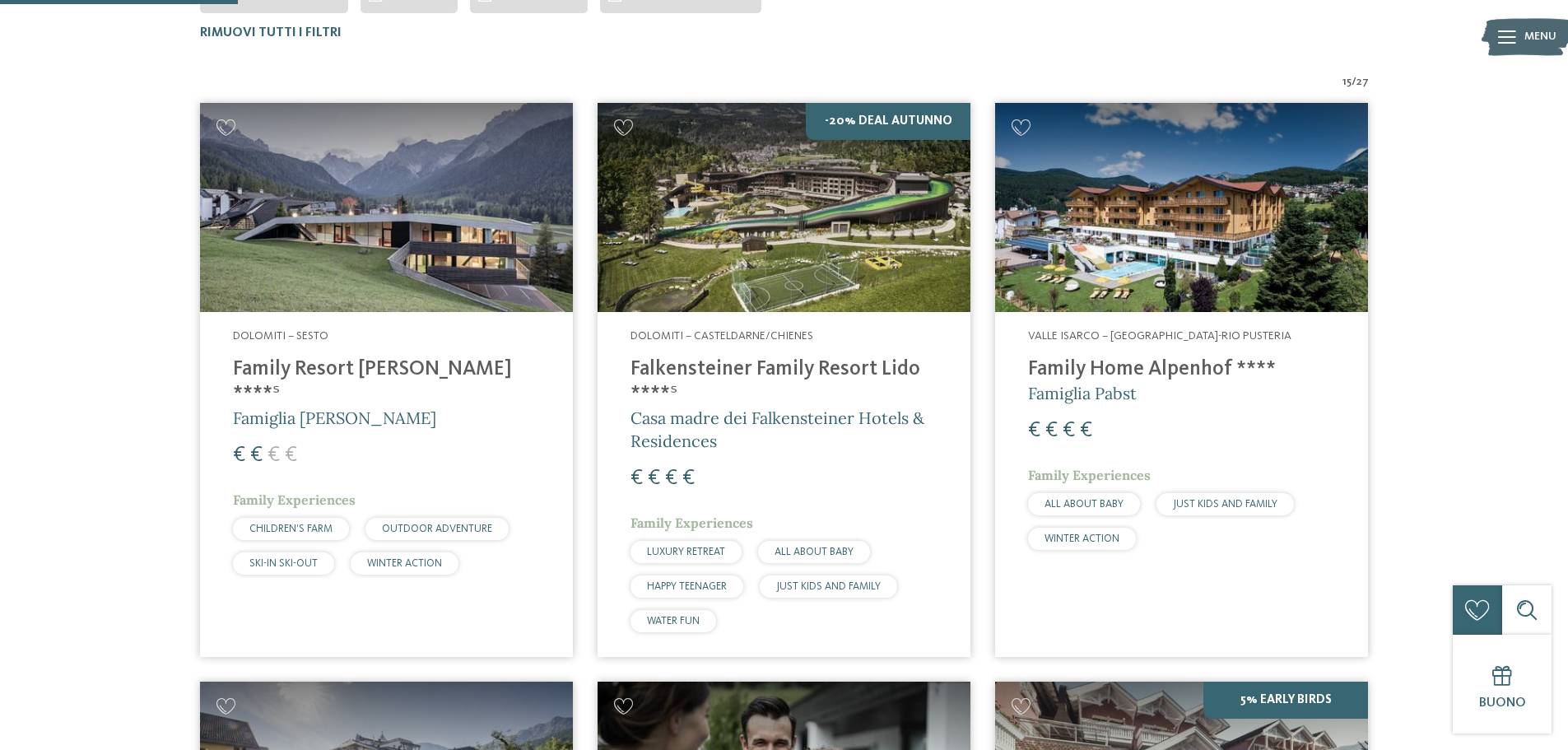
click at [765, 364] on h4 "Falkensteiner Family Resort Lido ****ˢ" at bounding box center [784, 381] width 307 height 49
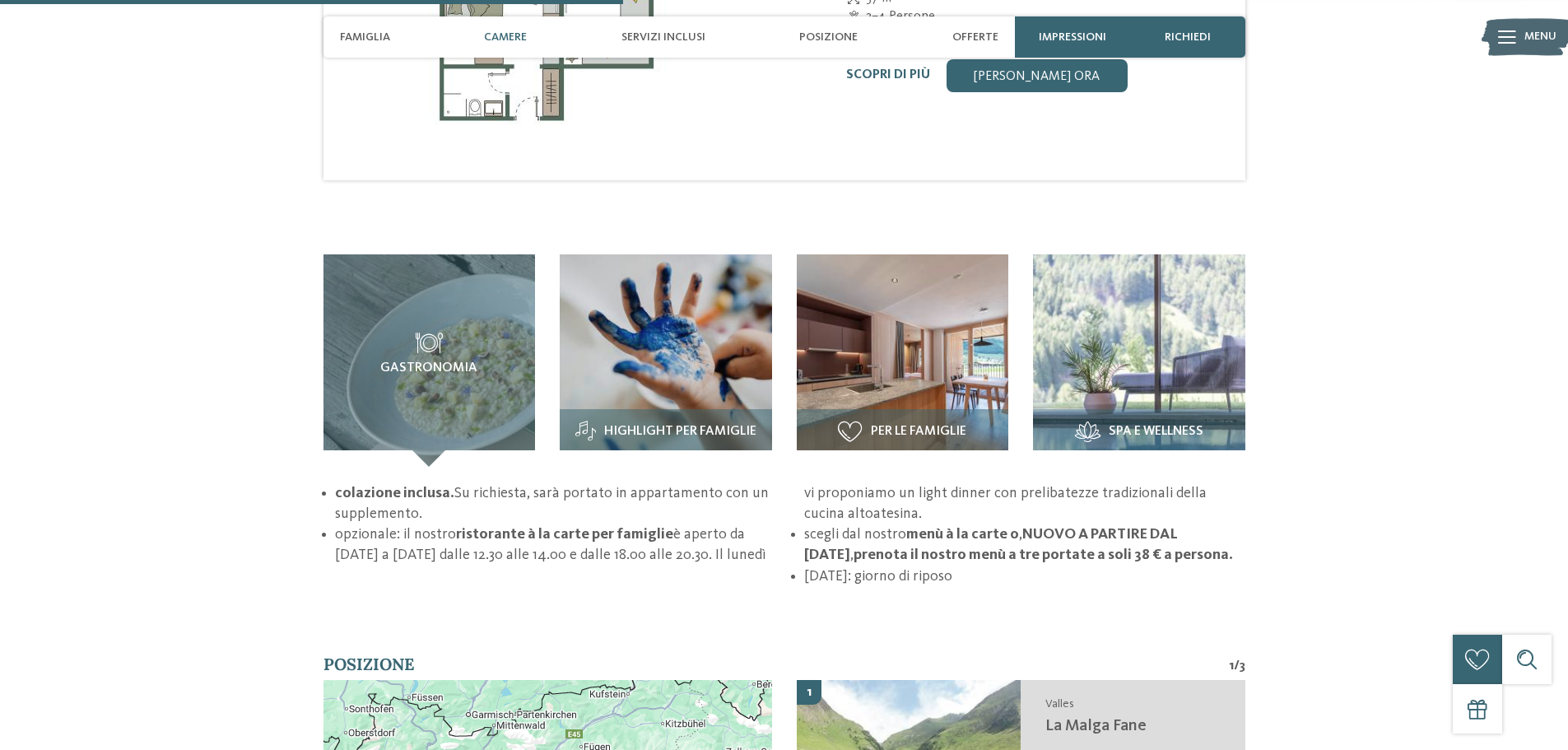
scroll to position [1893, 0]
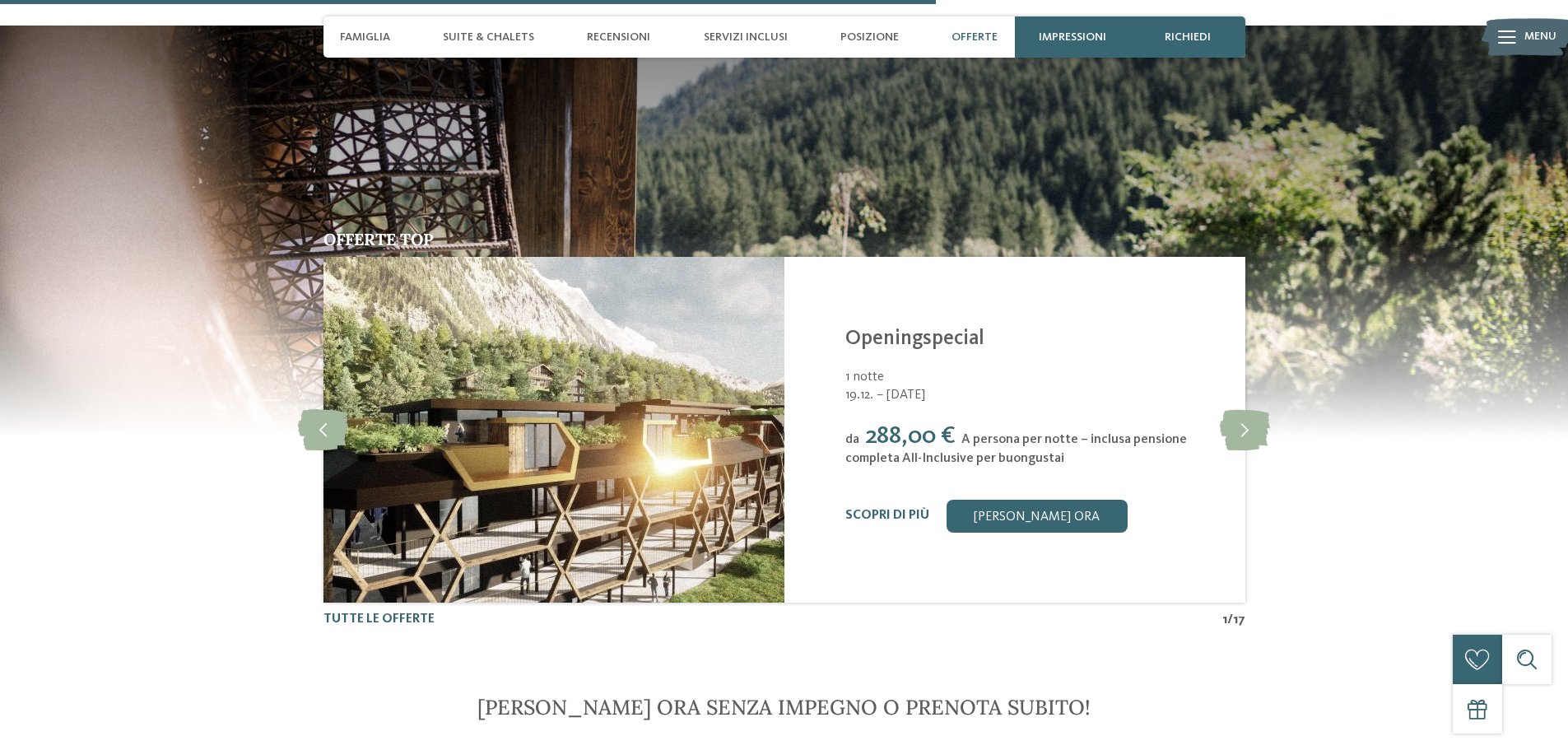
scroll to position [3046, 0]
click at [1252, 421] on icon at bounding box center [1245, 430] width 50 height 41
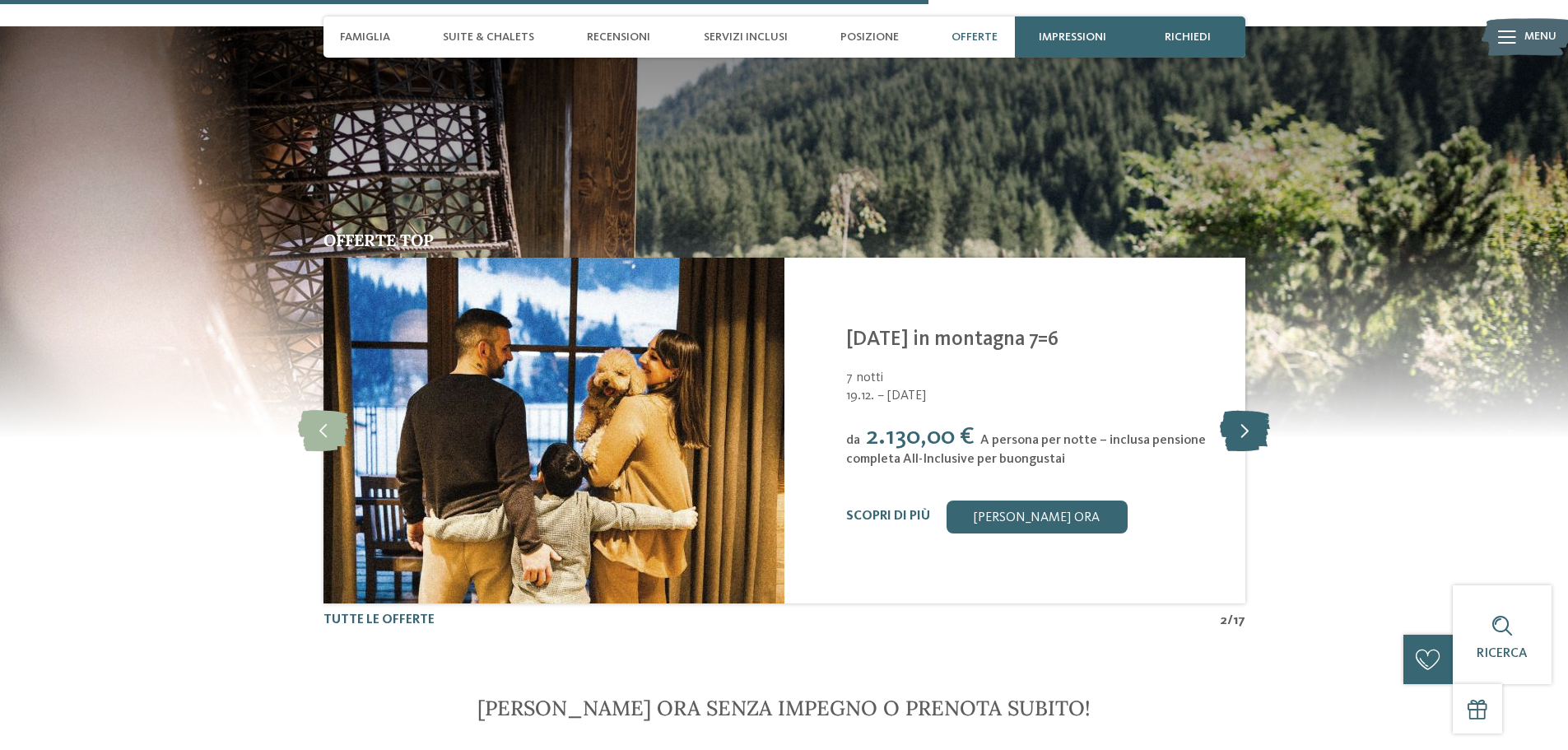
click at [1252, 421] on icon at bounding box center [1245, 430] width 50 height 41
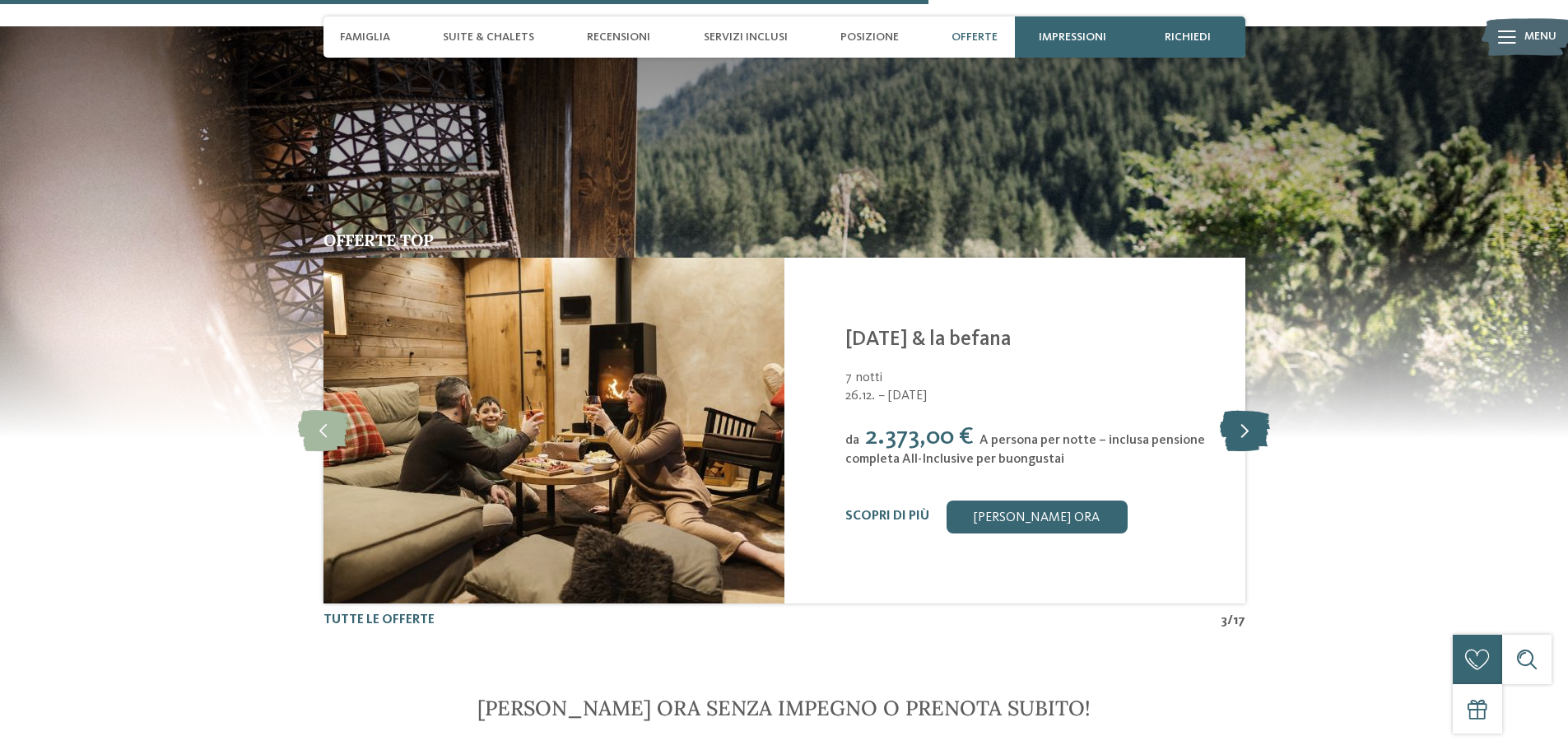
click at [1252, 421] on icon at bounding box center [1245, 430] width 50 height 41
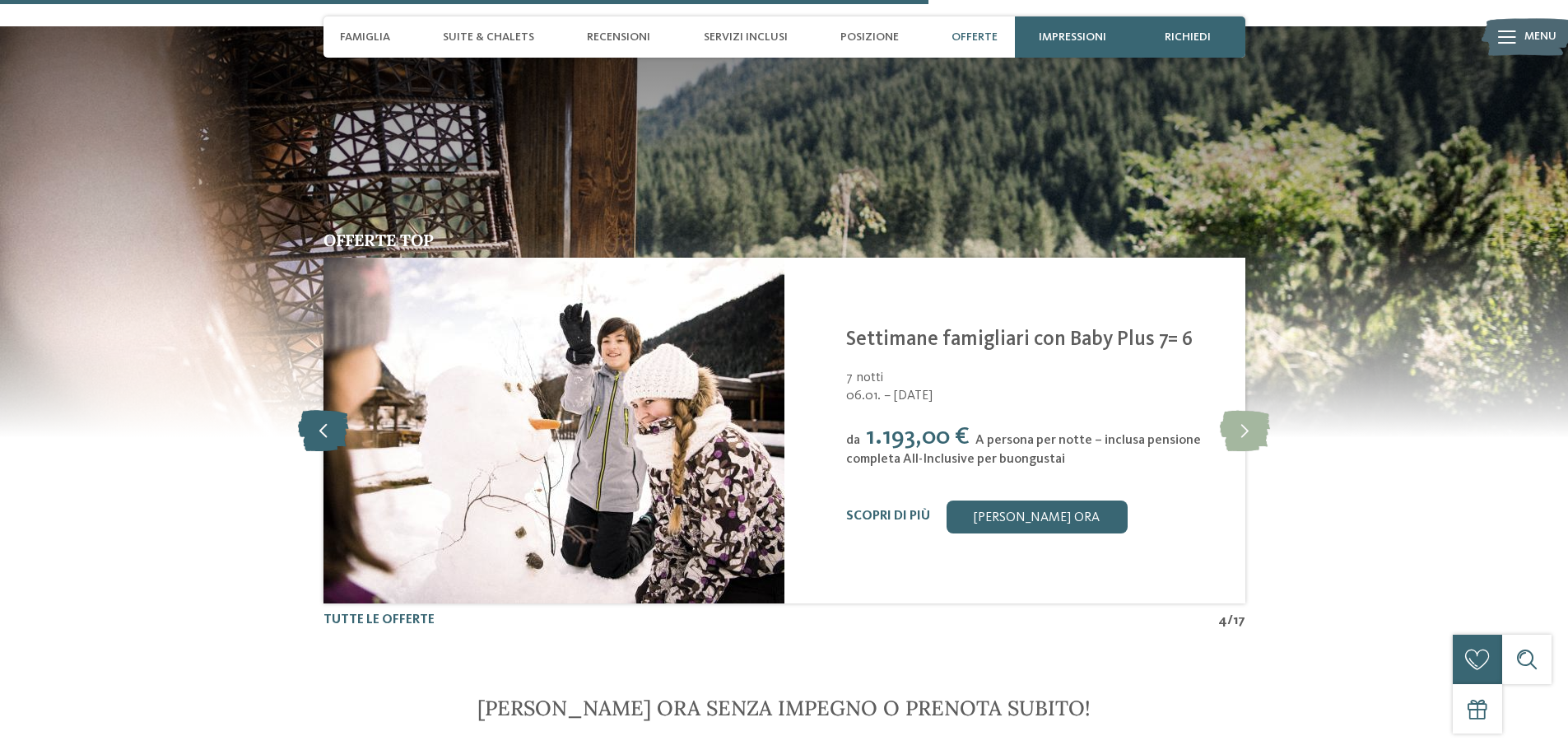
click at [322, 439] on icon at bounding box center [323, 430] width 50 height 41
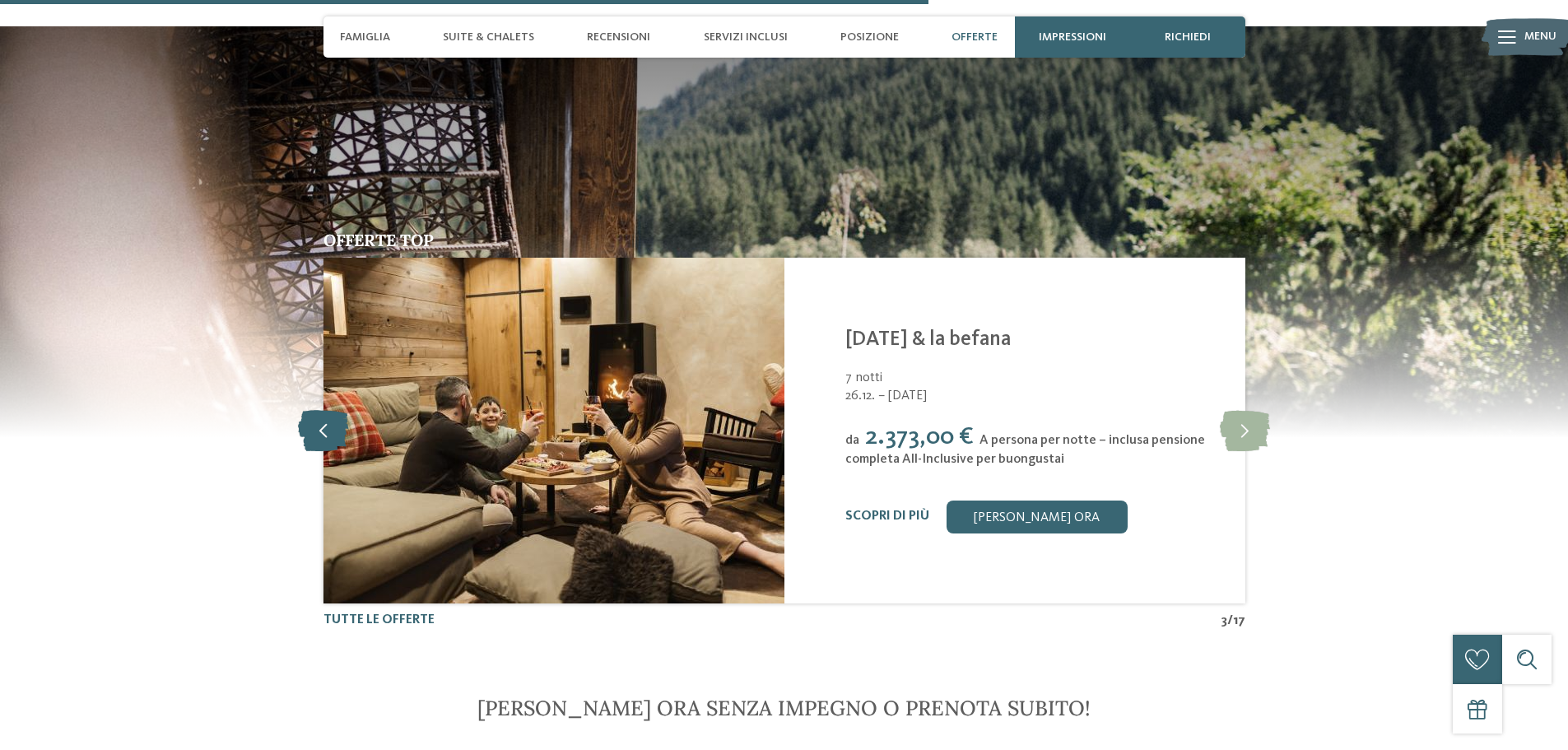
click at [334, 421] on icon at bounding box center [323, 430] width 50 height 41
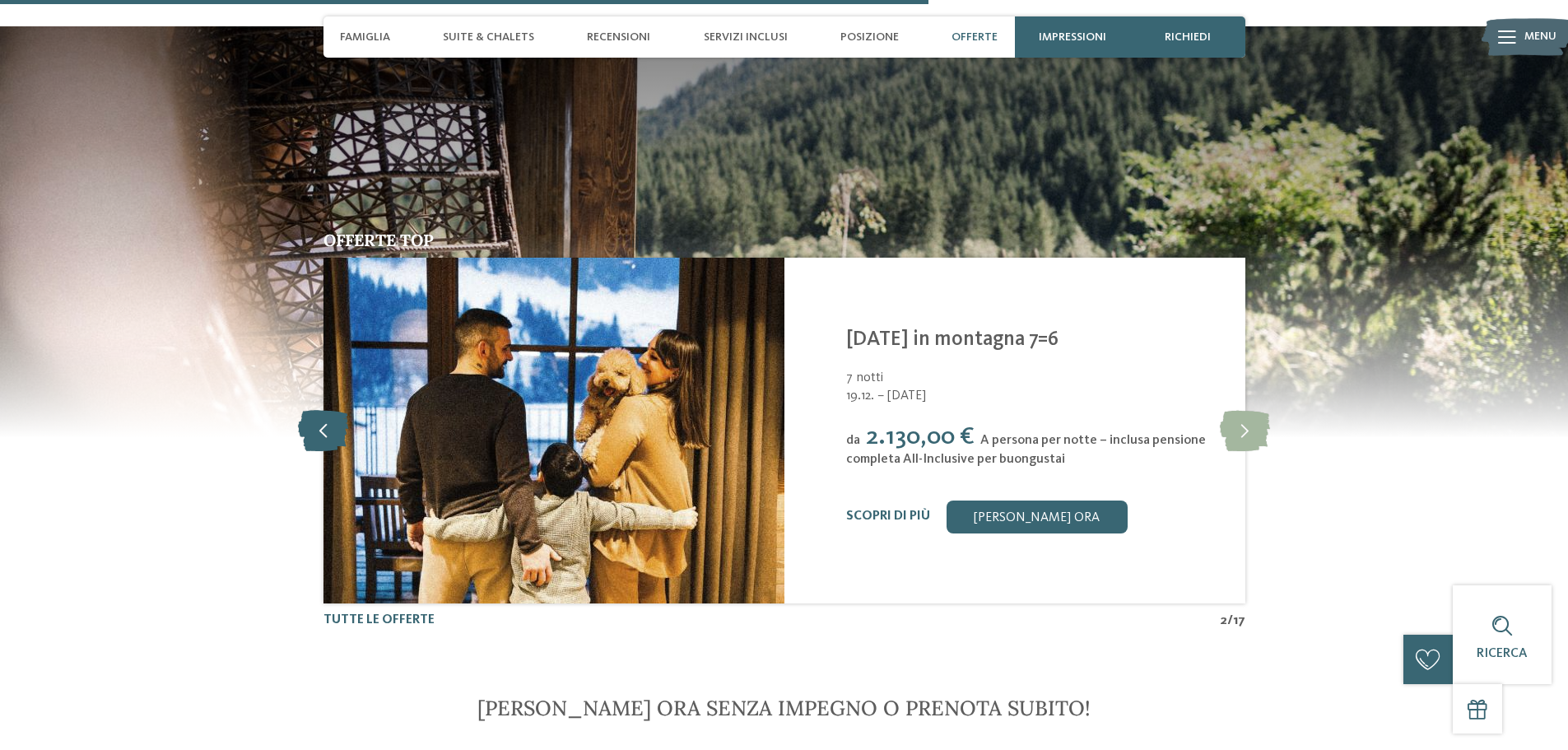
click at [334, 421] on icon at bounding box center [323, 430] width 50 height 41
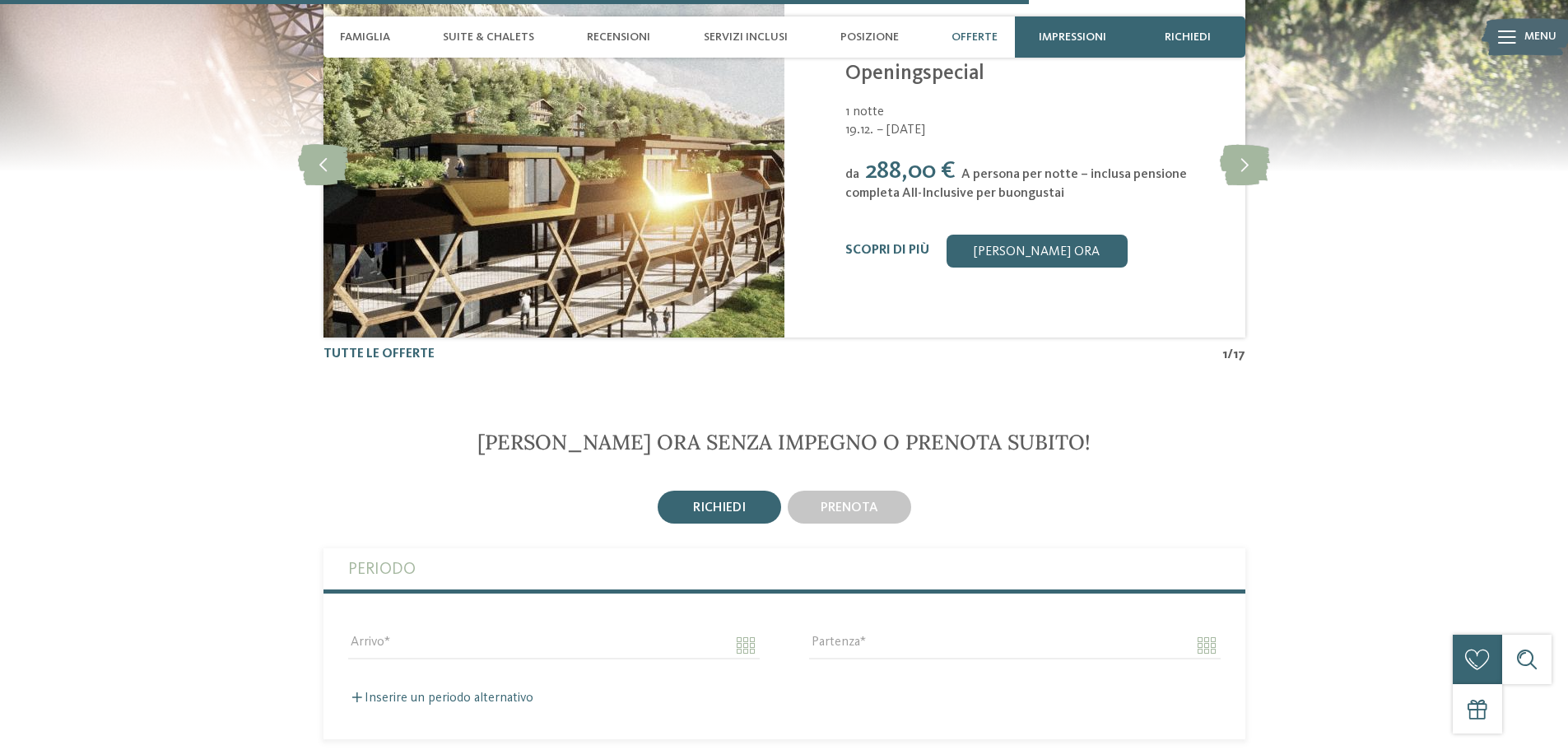
scroll to position [3375, 0]
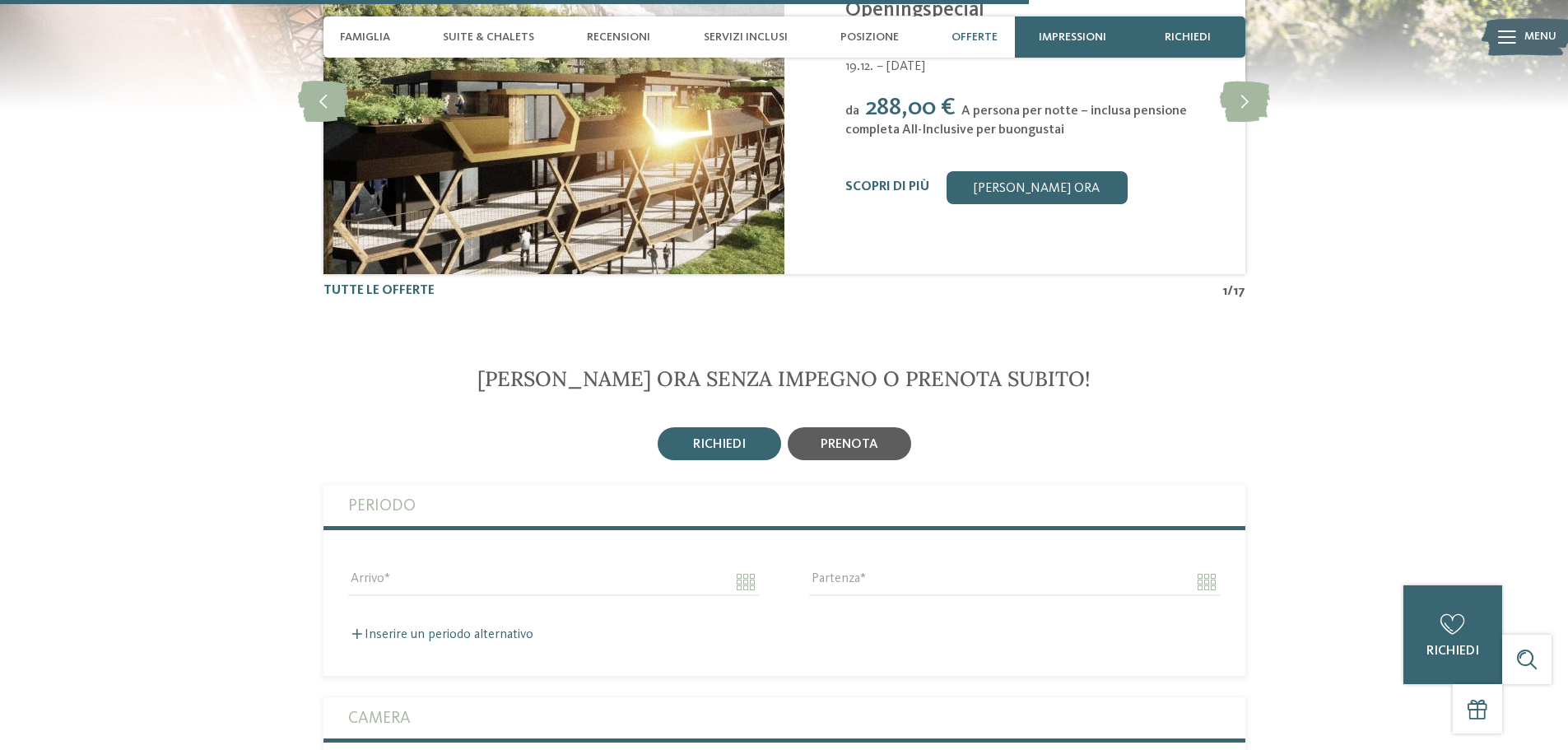
click at [860, 440] on span "prenota" at bounding box center [850, 444] width 58 height 13
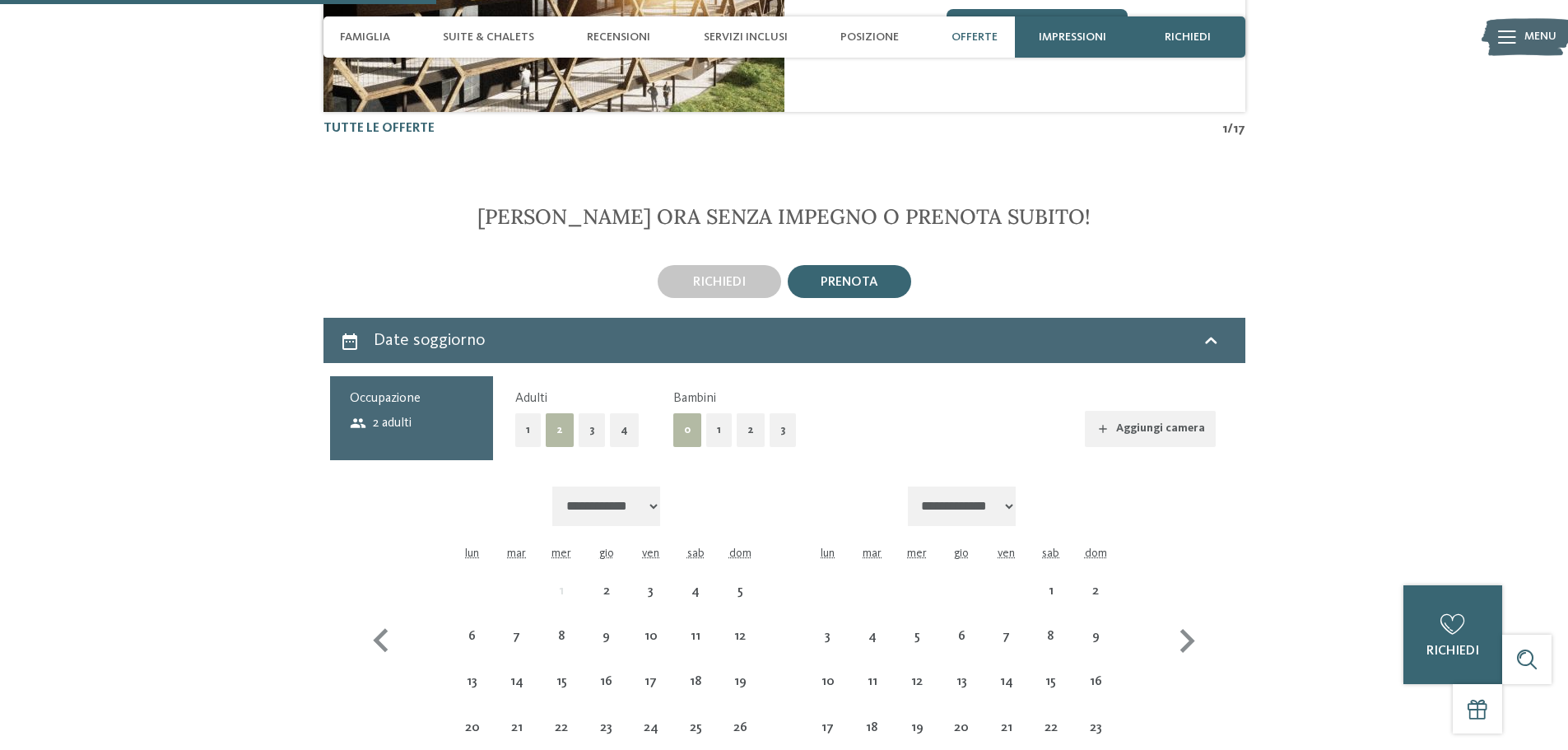
scroll to position [3786, 0]
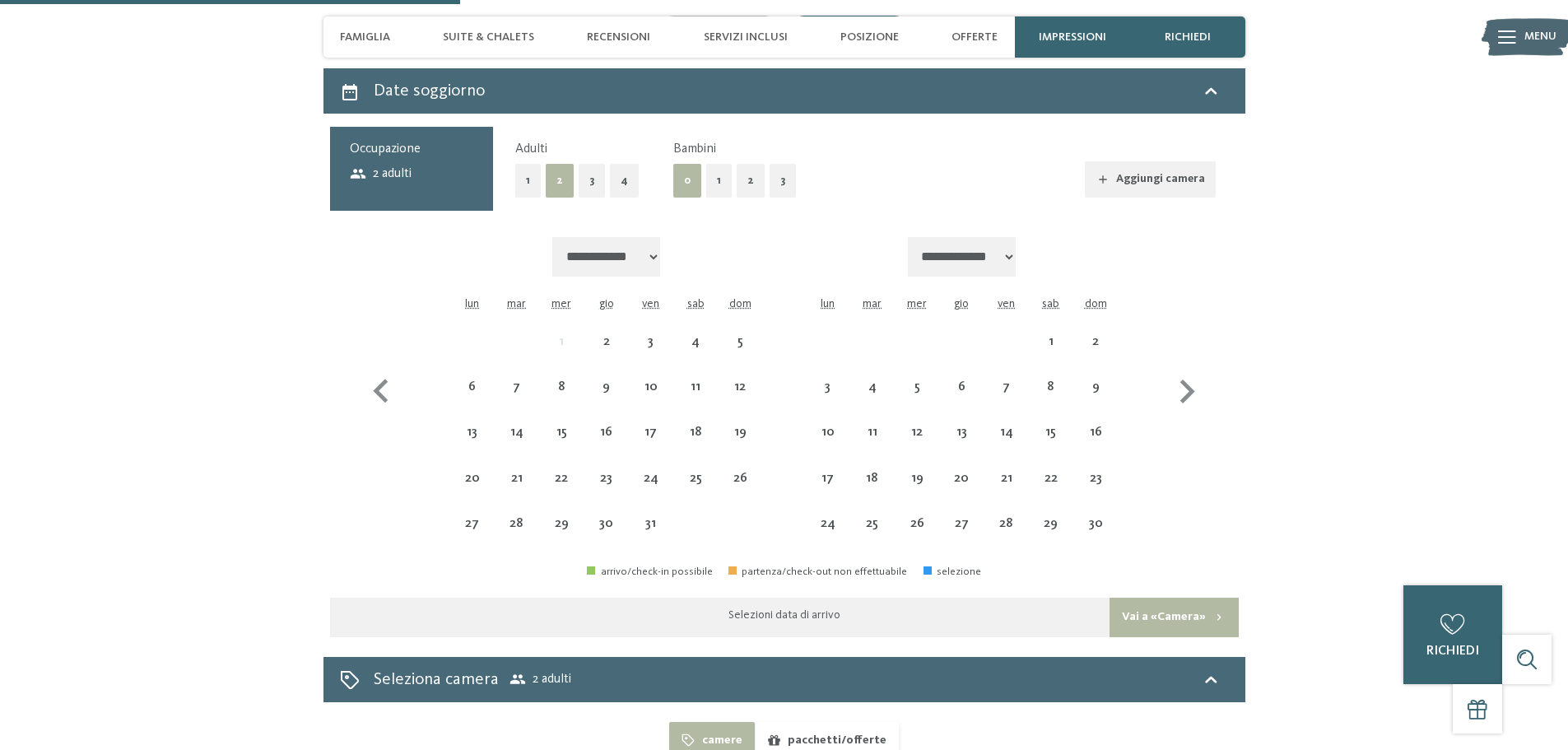
click at [724, 173] on button "1" at bounding box center [718, 181] width 25 height 34
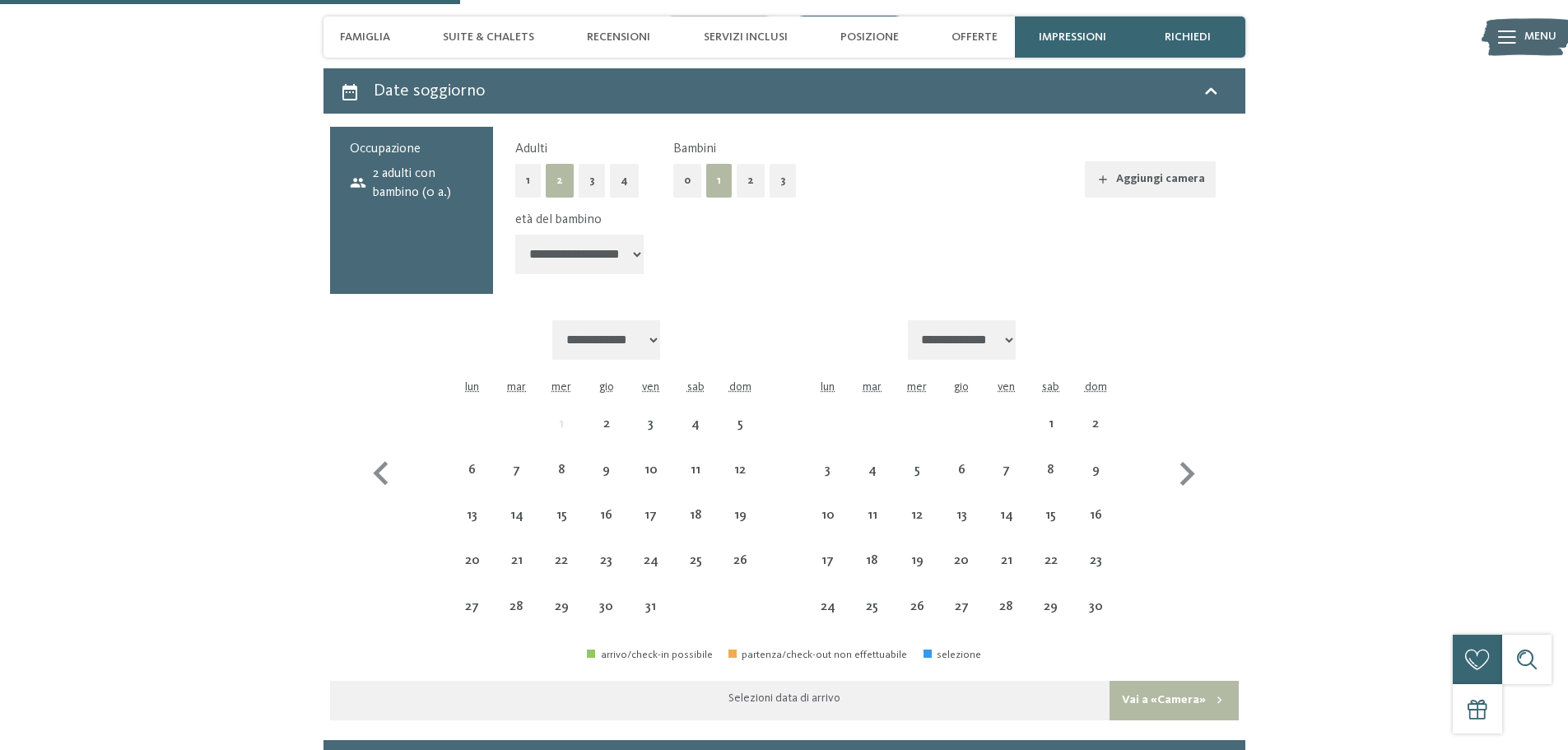
click at [639, 257] on select "**********" at bounding box center [579, 254] width 129 height 39
select select "*"
click at [515, 235] on select "**********" at bounding box center [579, 254] width 129 height 39
click at [1177, 480] on icon "button" at bounding box center [1186, 473] width 48 height 48
select select "**********"
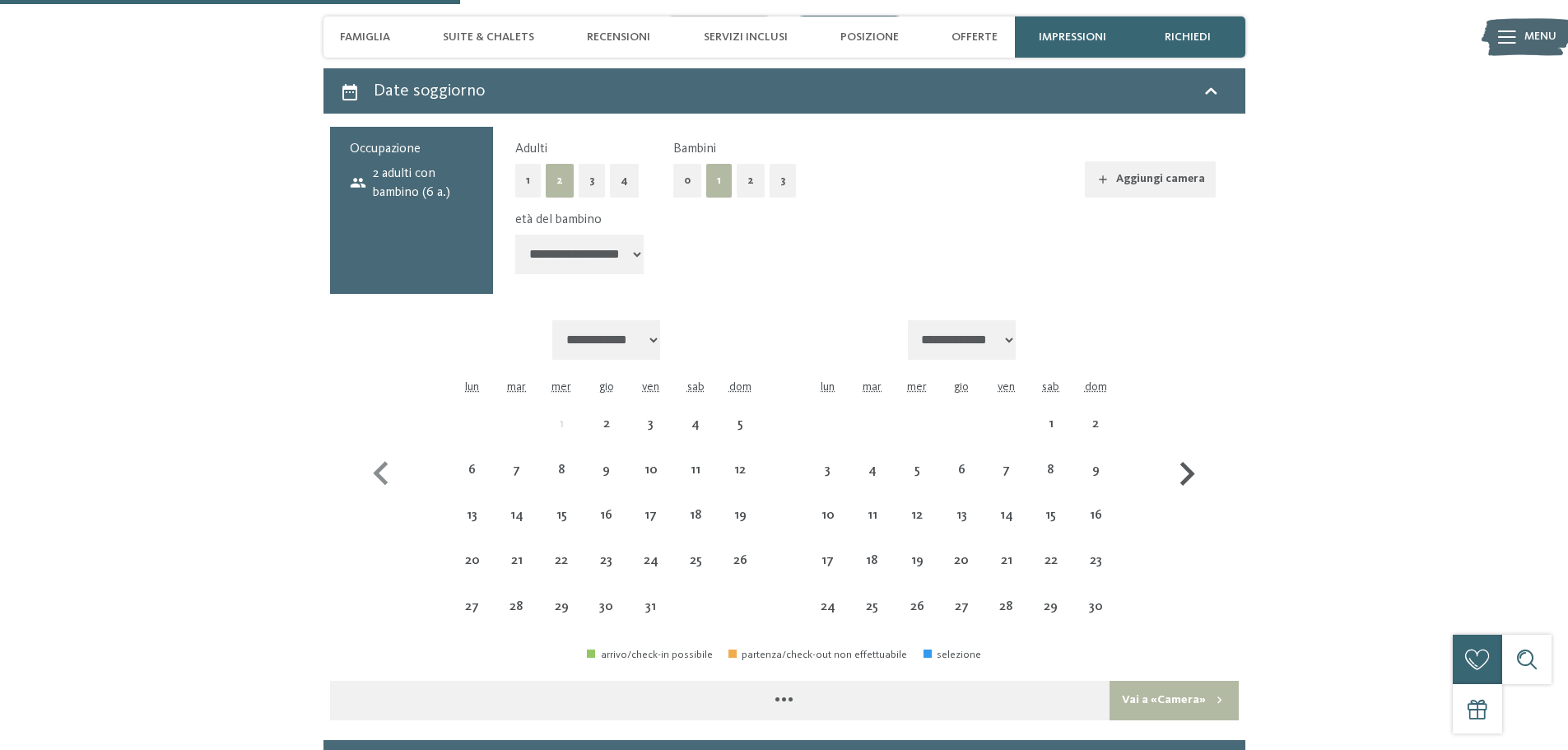
select select "**********"
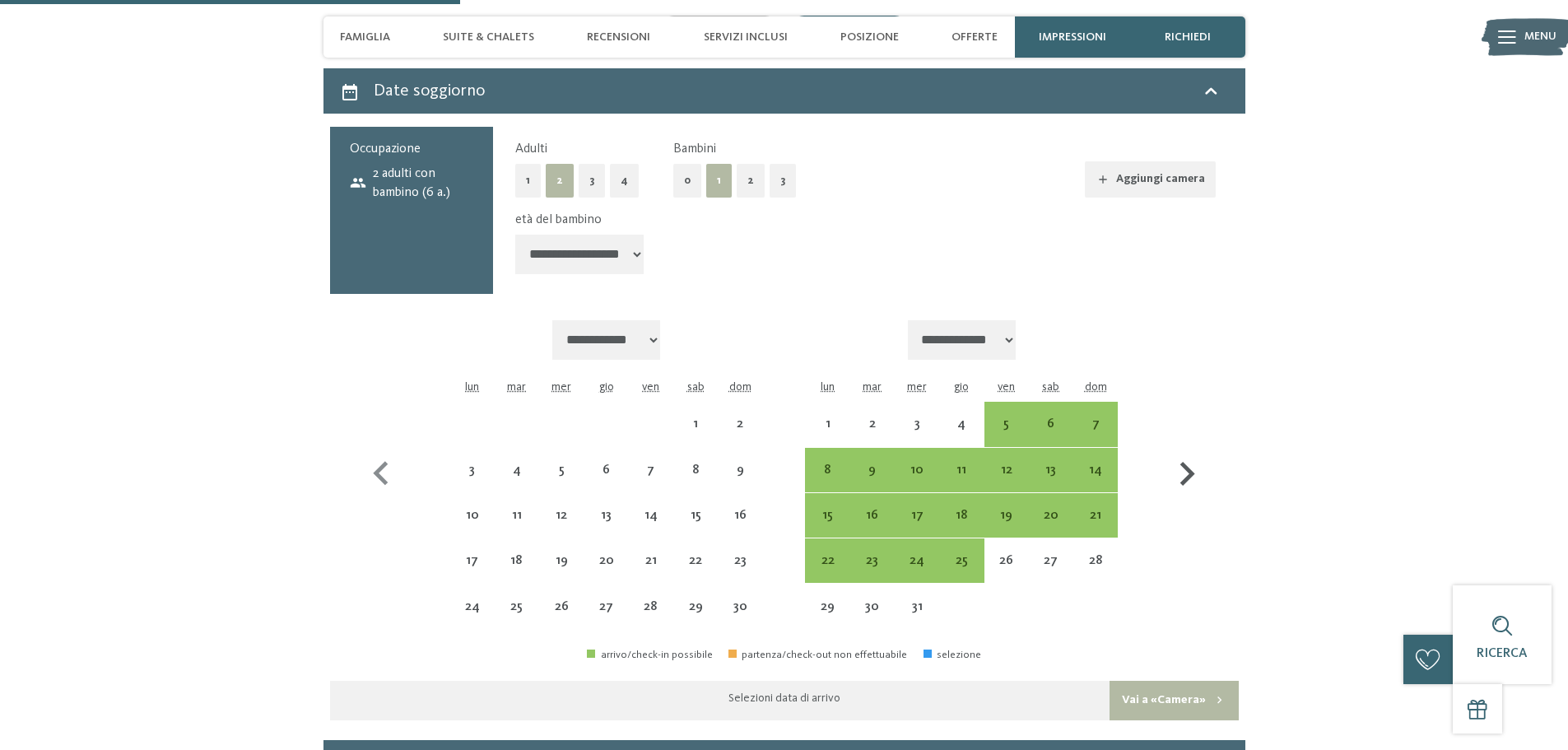
click at [1183, 477] on icon "button" at bounding box center [1186, 473] width 48 height 48
select select "**********"
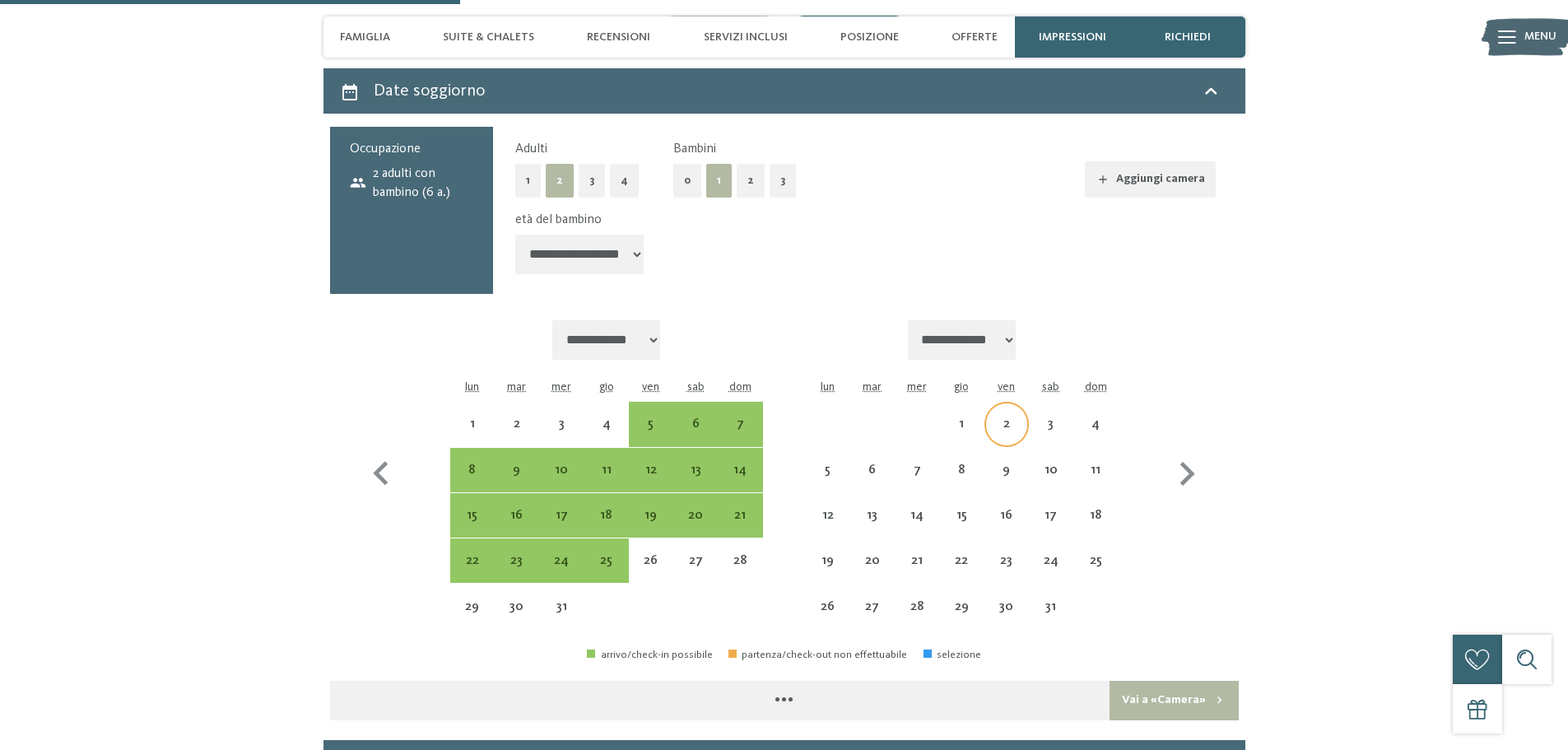
click at [1008, 423] on div "2" at bounding box center [1006, 438] width 41 height 41
select select "**********"
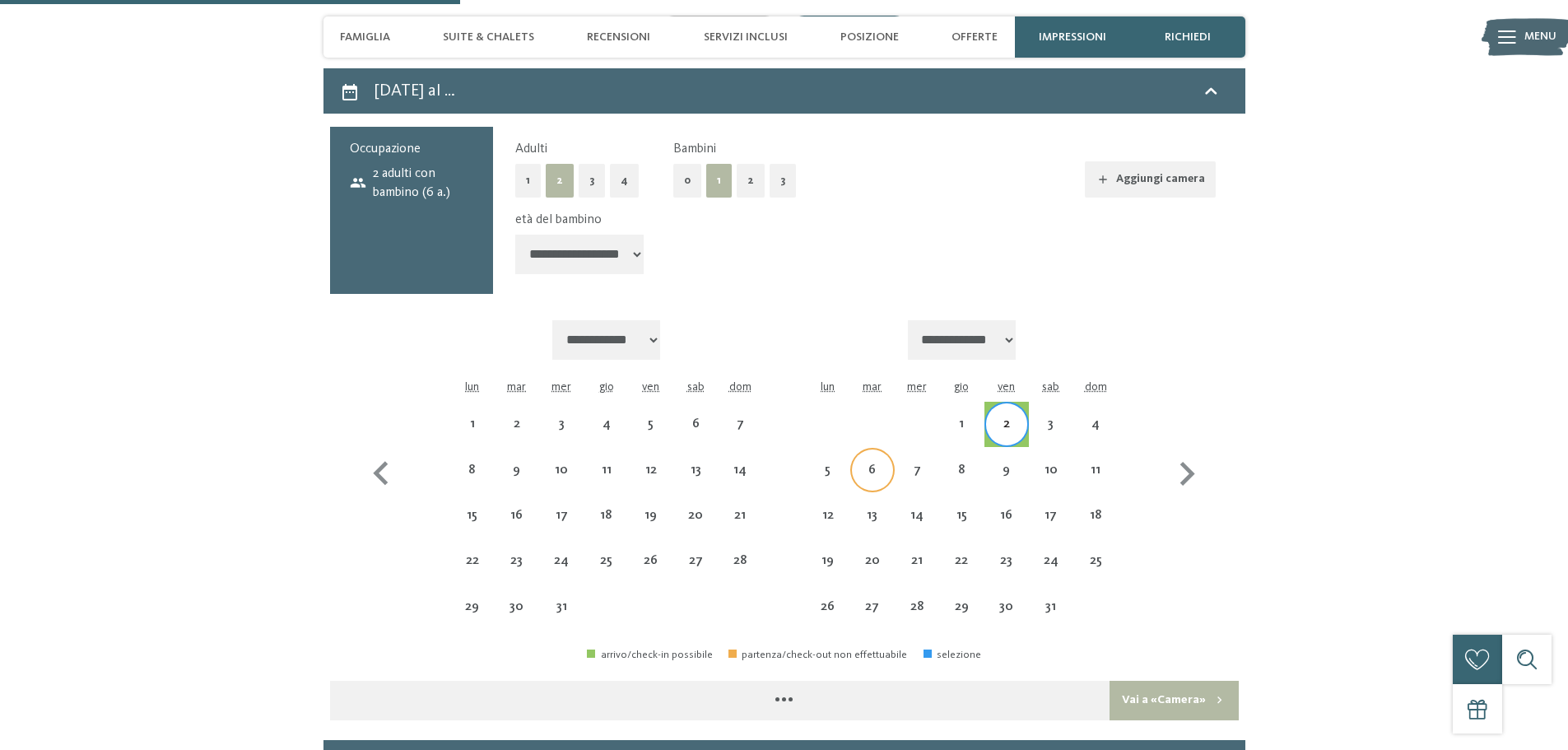
select select "**********"
click at [867, 477] on div "6" at bounding box center [872, 484] width 41 height 41
select select "**********"
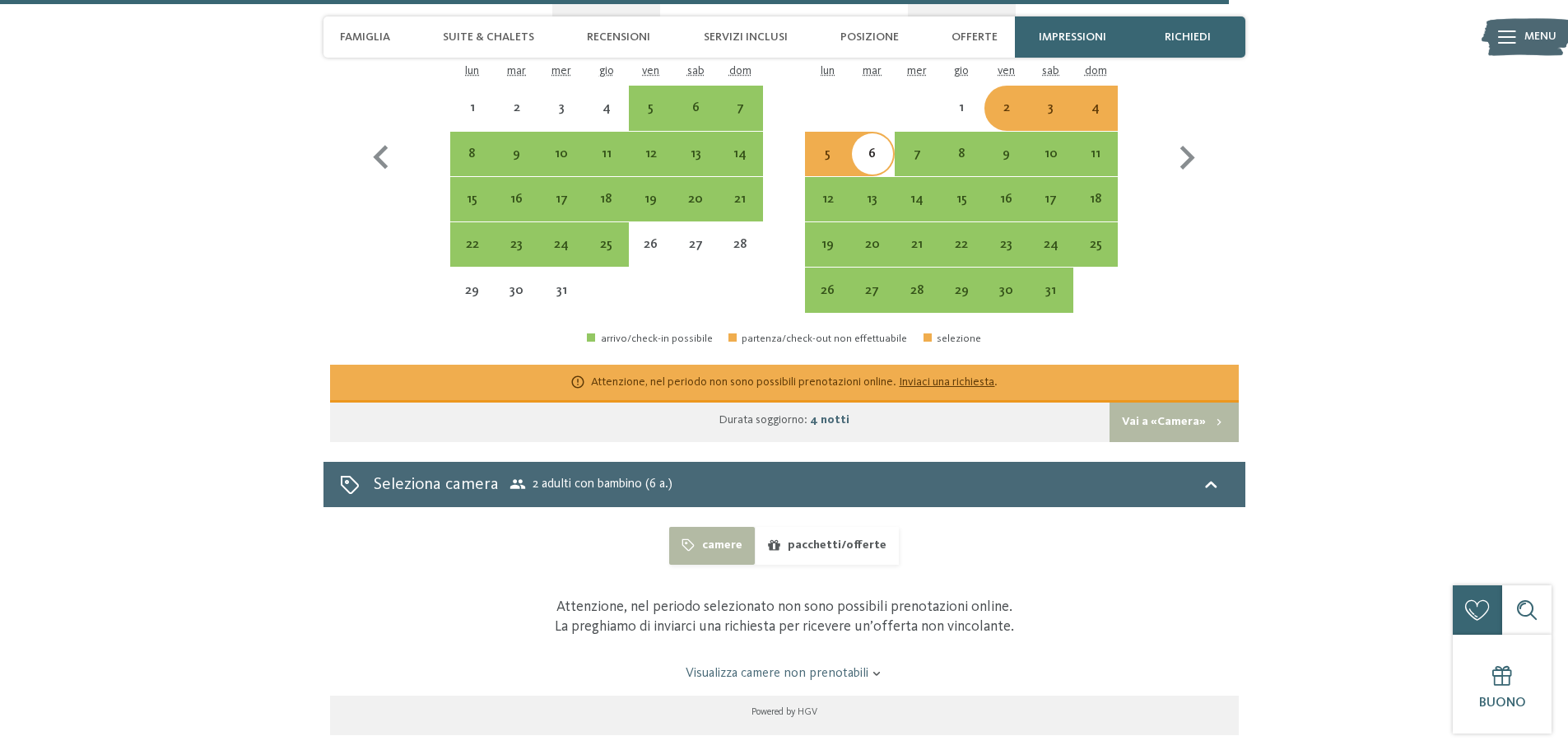
scroll to position [3951, 0]
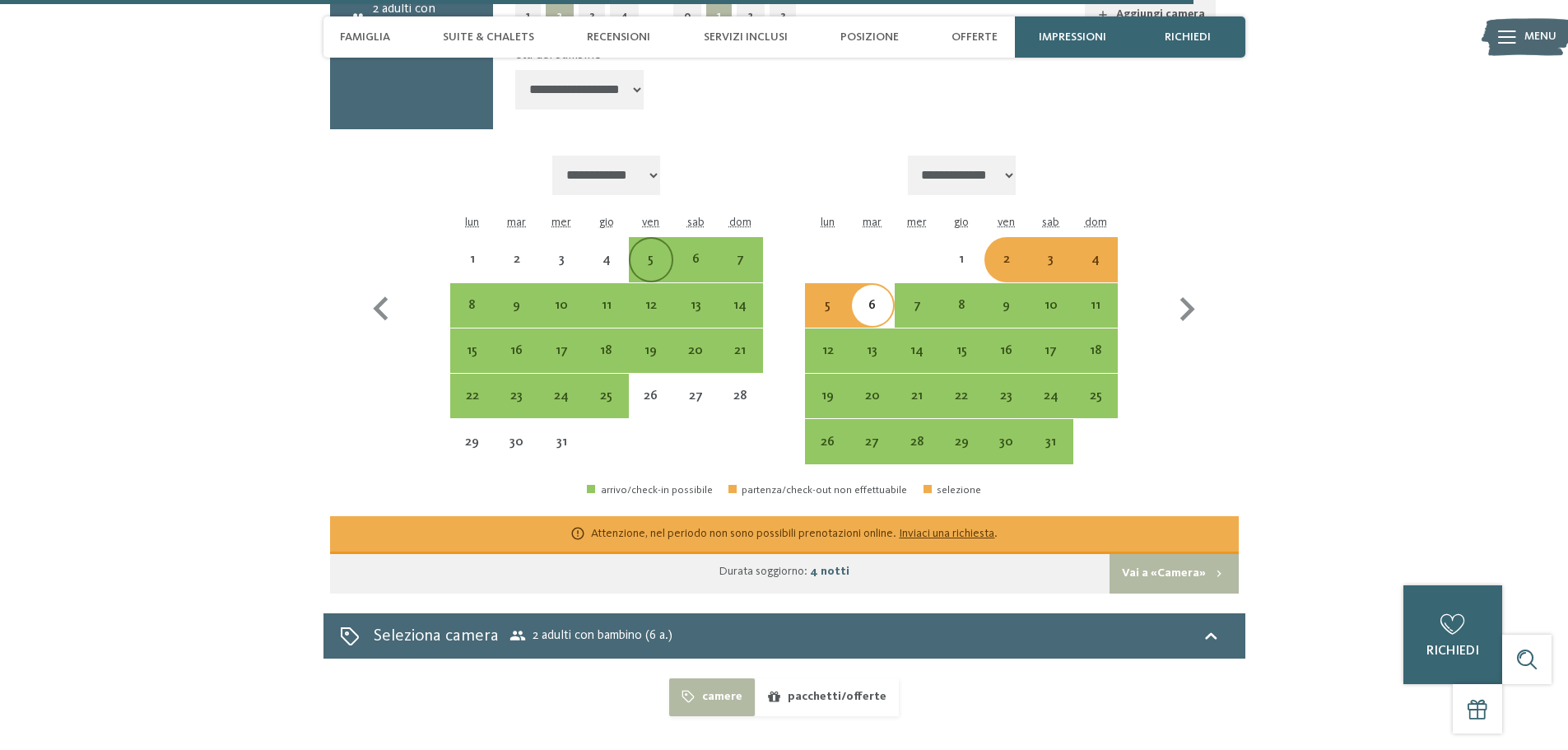
click at [647, 251] on div "5" at bounding box center [651, 259] width 41 height 41
select select "**********"
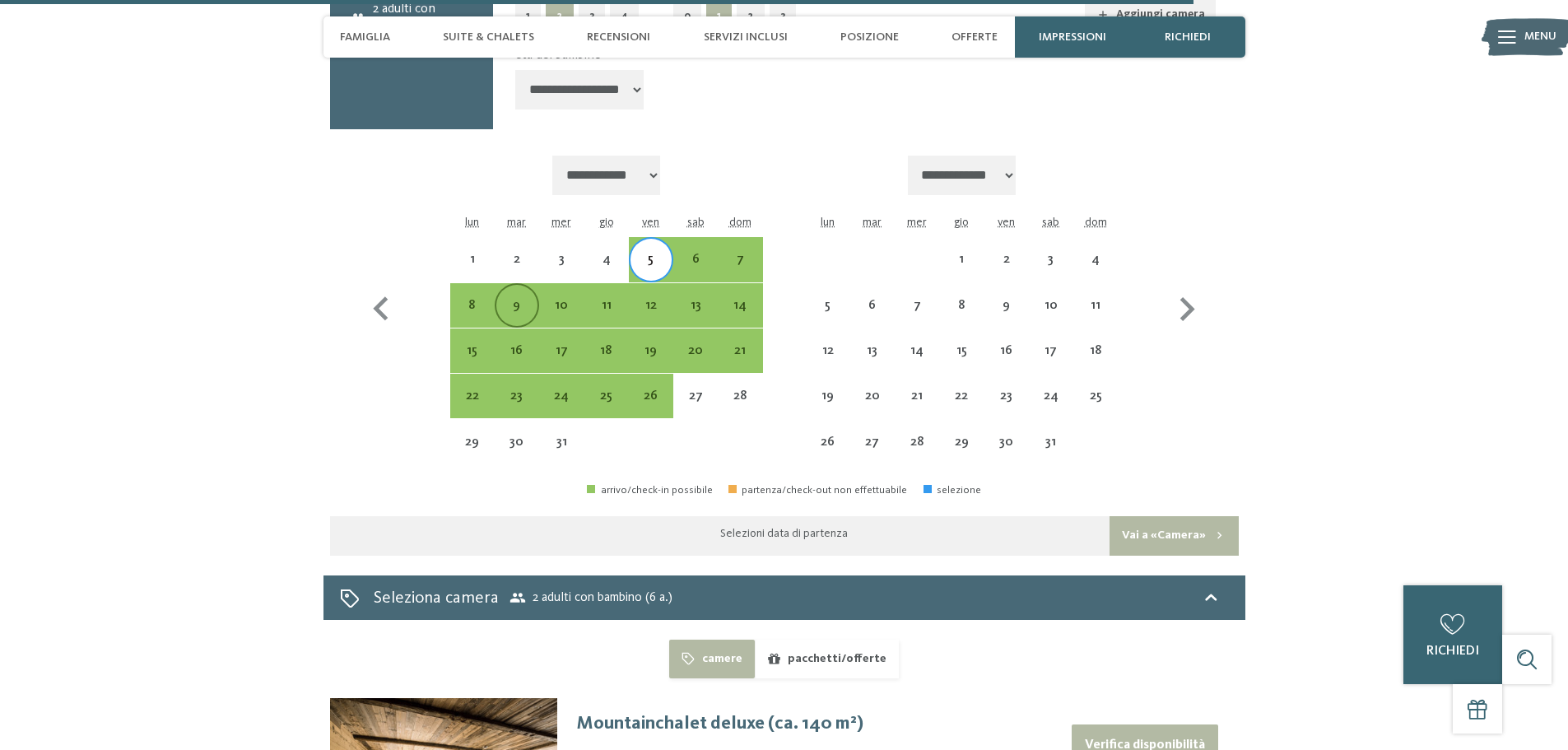
click at [517, 303] on div "9" at bounding box center [517, 320] width 41 height 41
select select "**********"
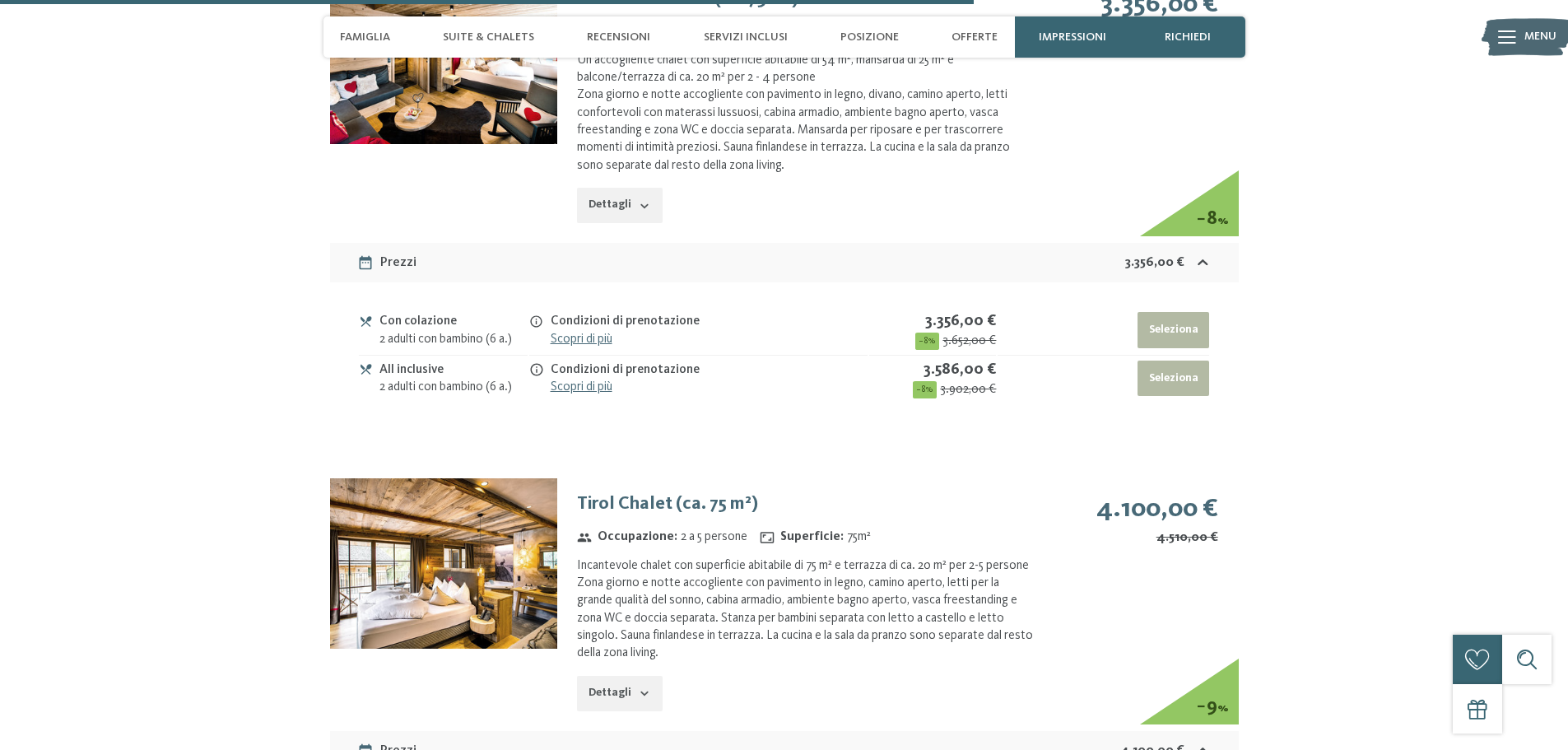
scroll to position [4445, 0]
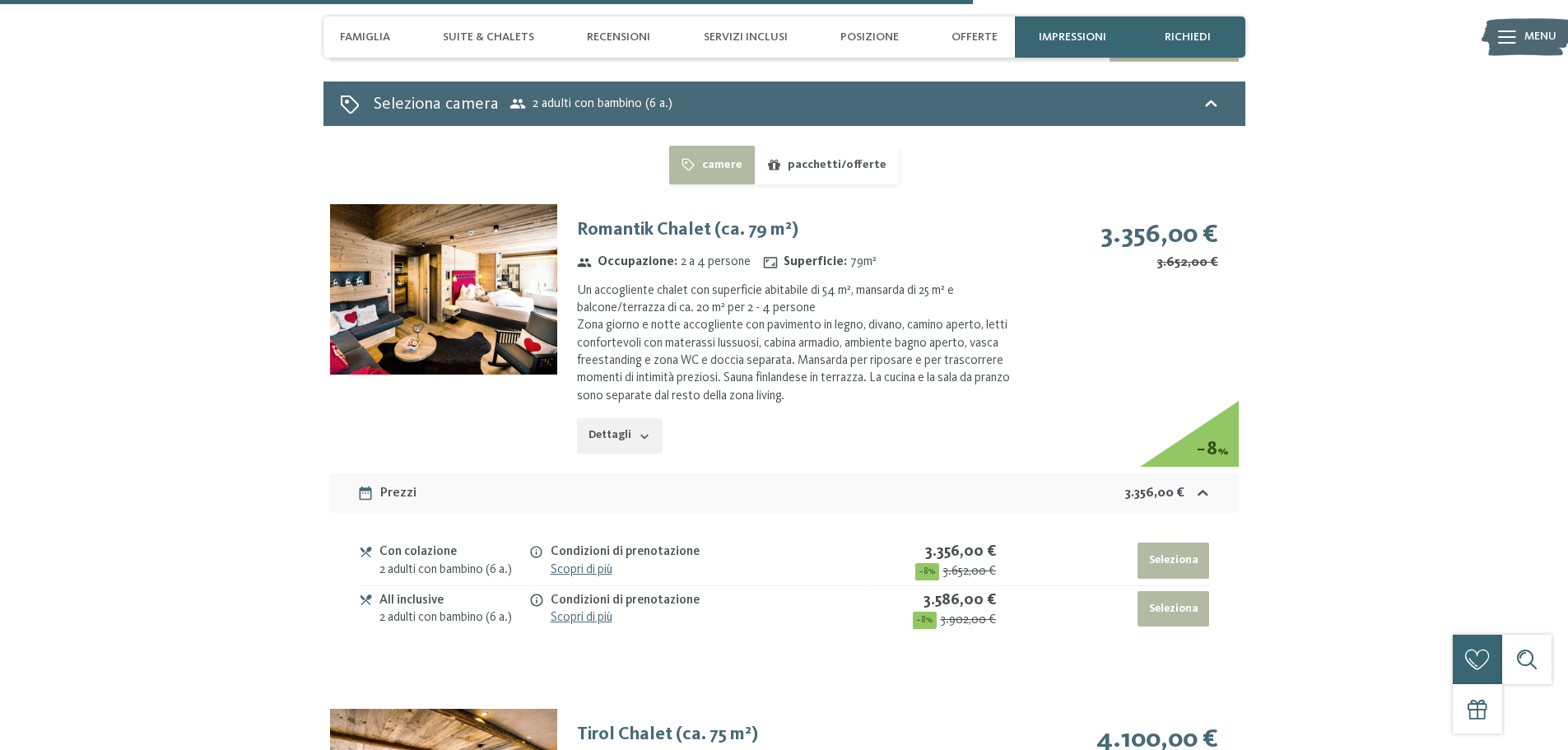
click at [440, 281] on img at bounding box center [443, 289] width 227 height 170
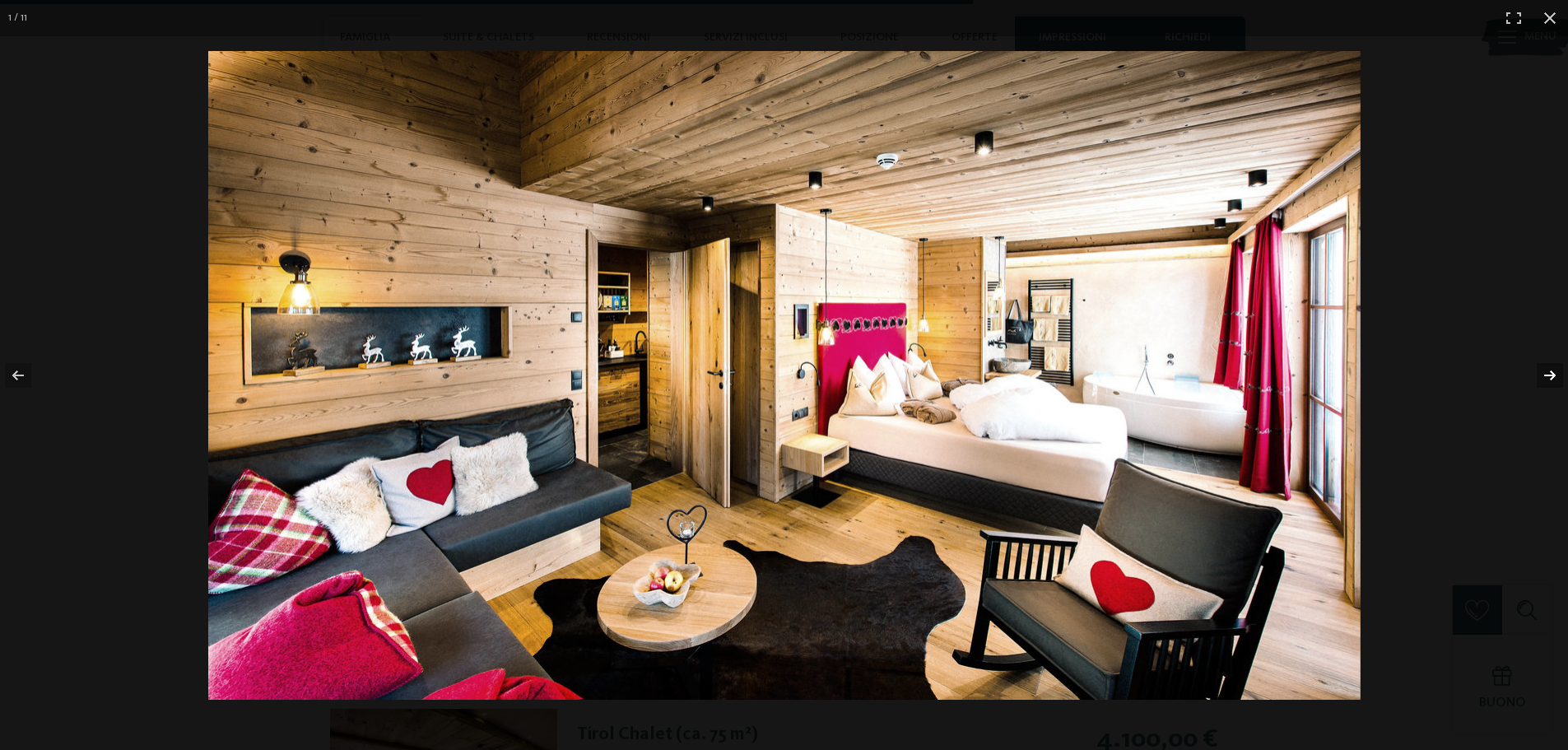
click at [1558, 370] on button "button" at bounding box center [1539, 375] width 58 height 82
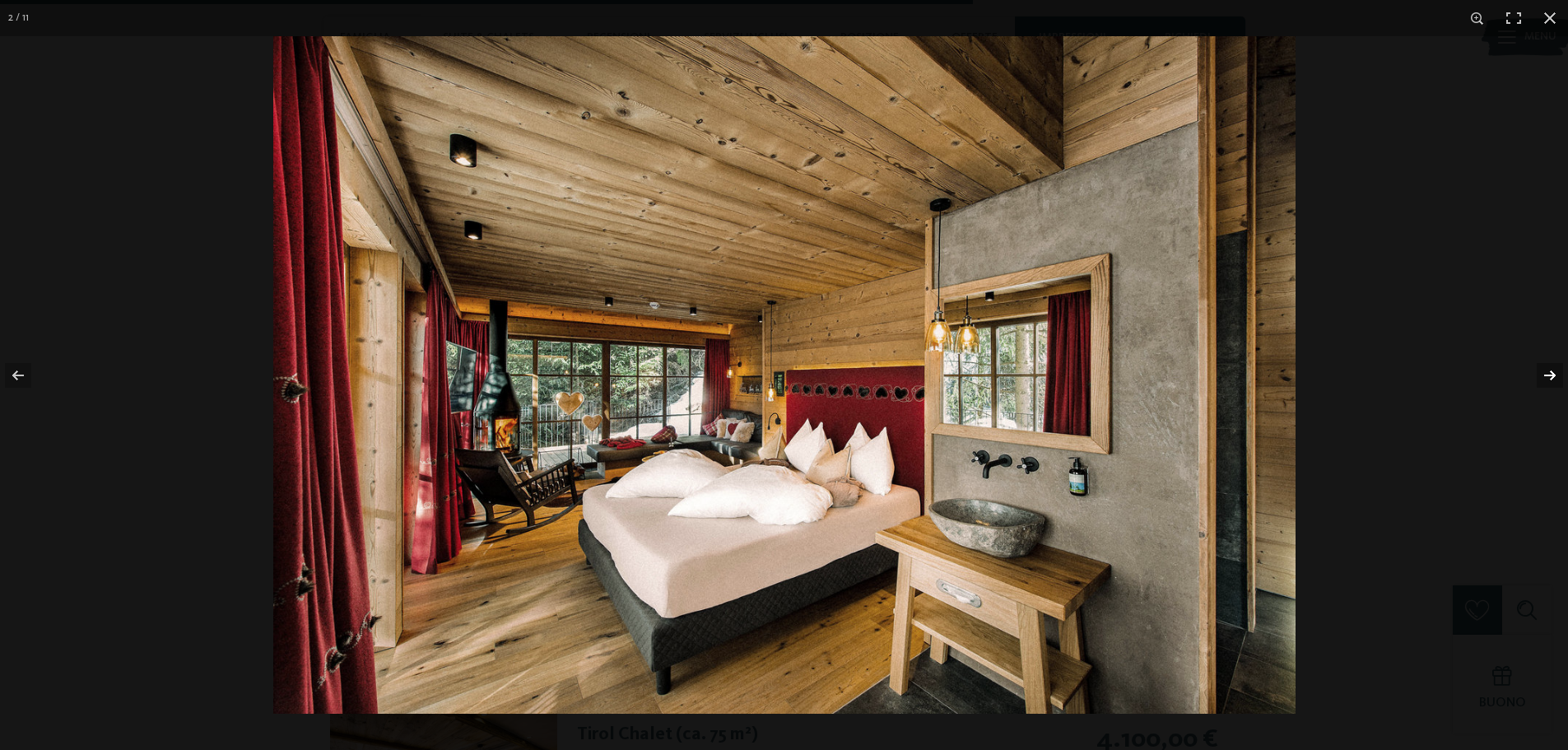
click at [1558, 370] on button "button" at bounding box center [1539, 375] width 58 height 82
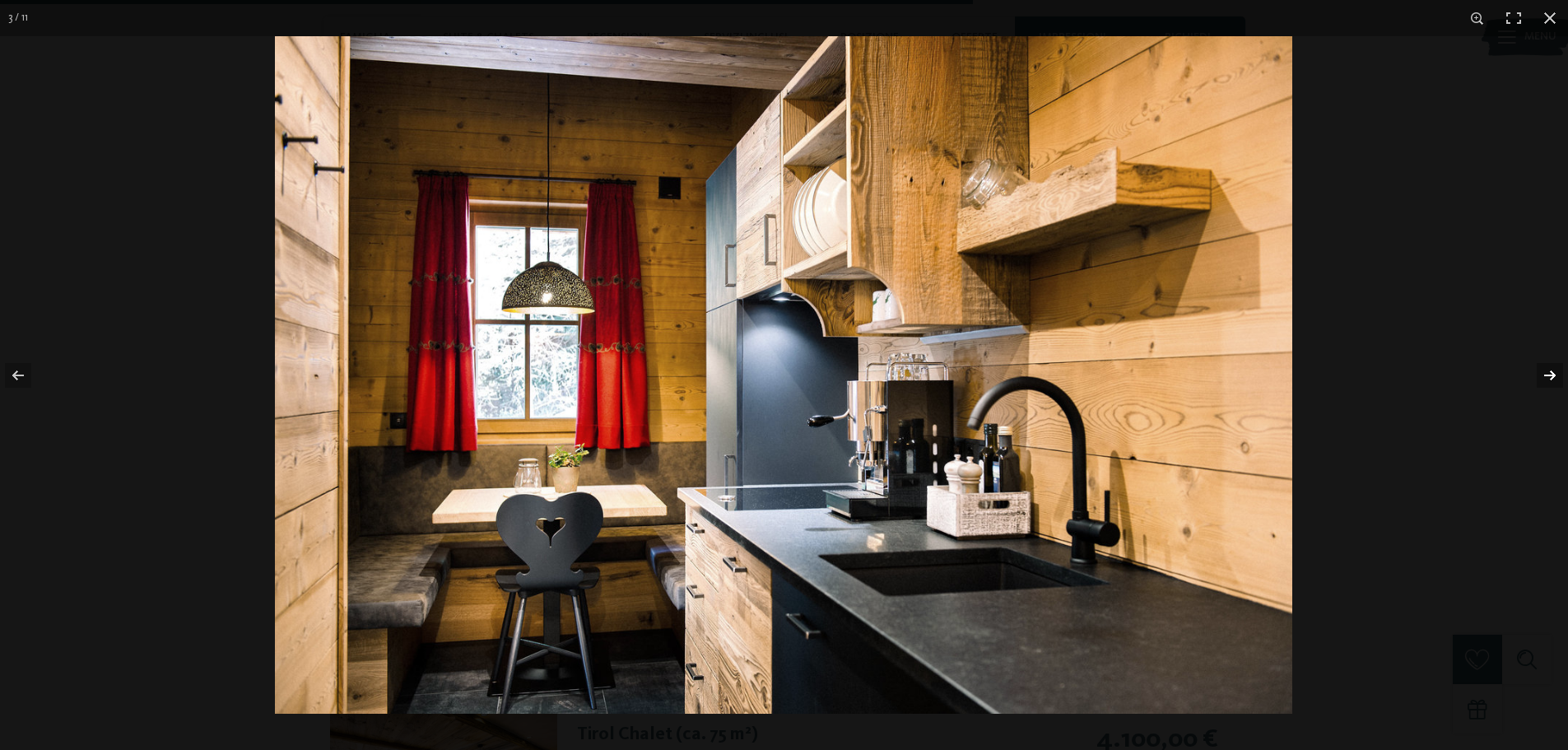
click at [1551, 365] on button "button" at bounding box center [1539, 375] width 58 height 82
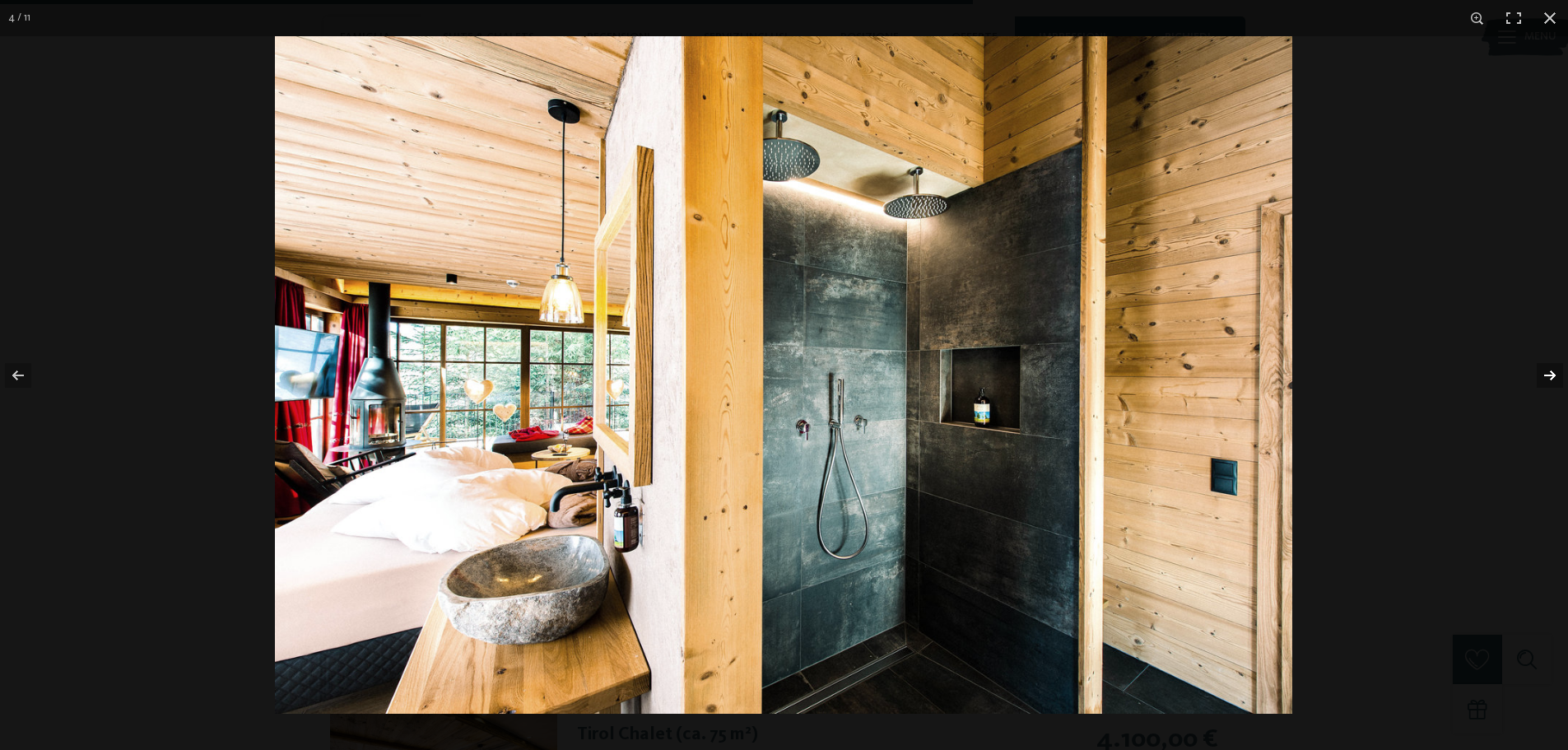
click at [1551, 365] on button "button" at bounding box center [1539, 375] width 58 height 82
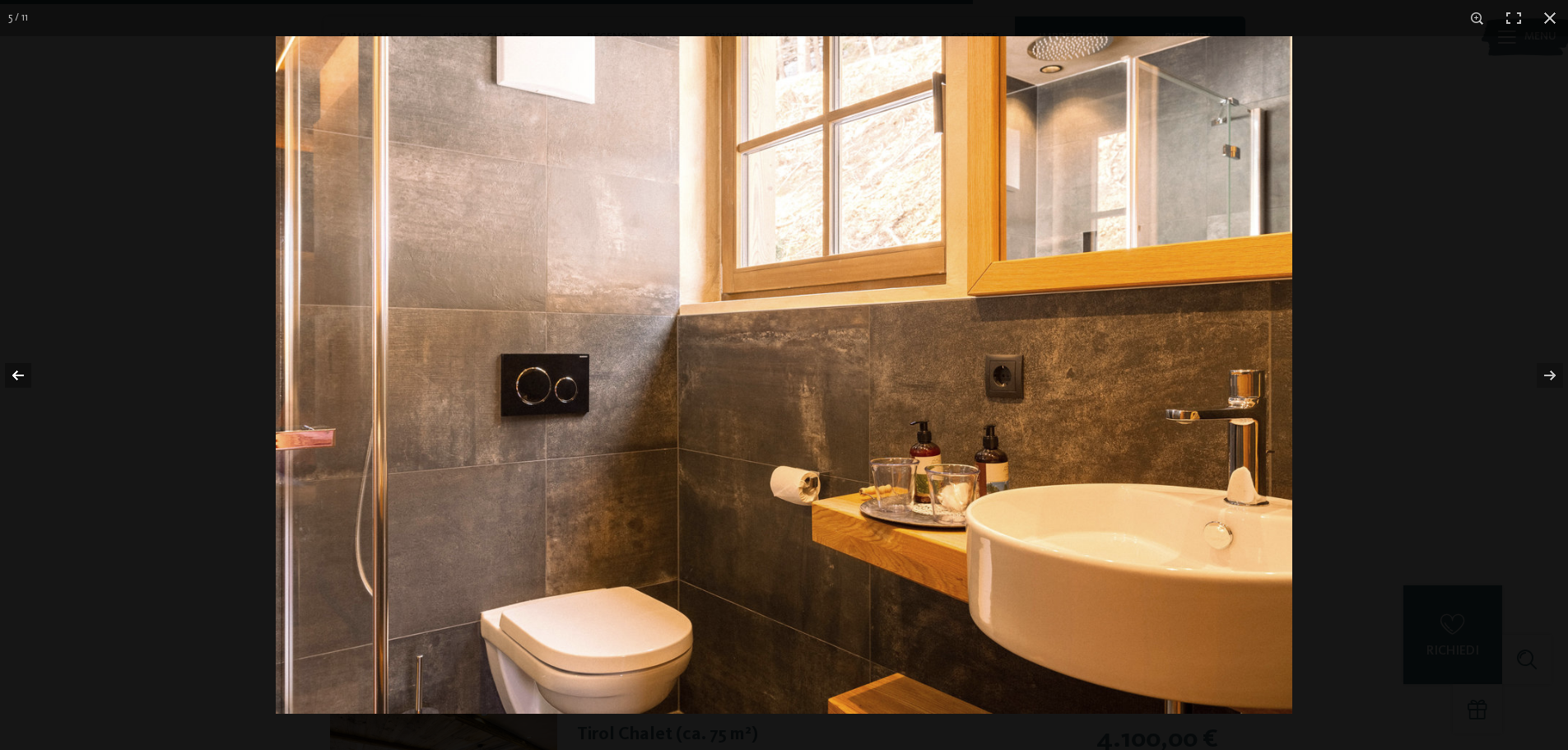
click at [20, 375] on button "button" at bounding box center [29, 375] width 58 height 82
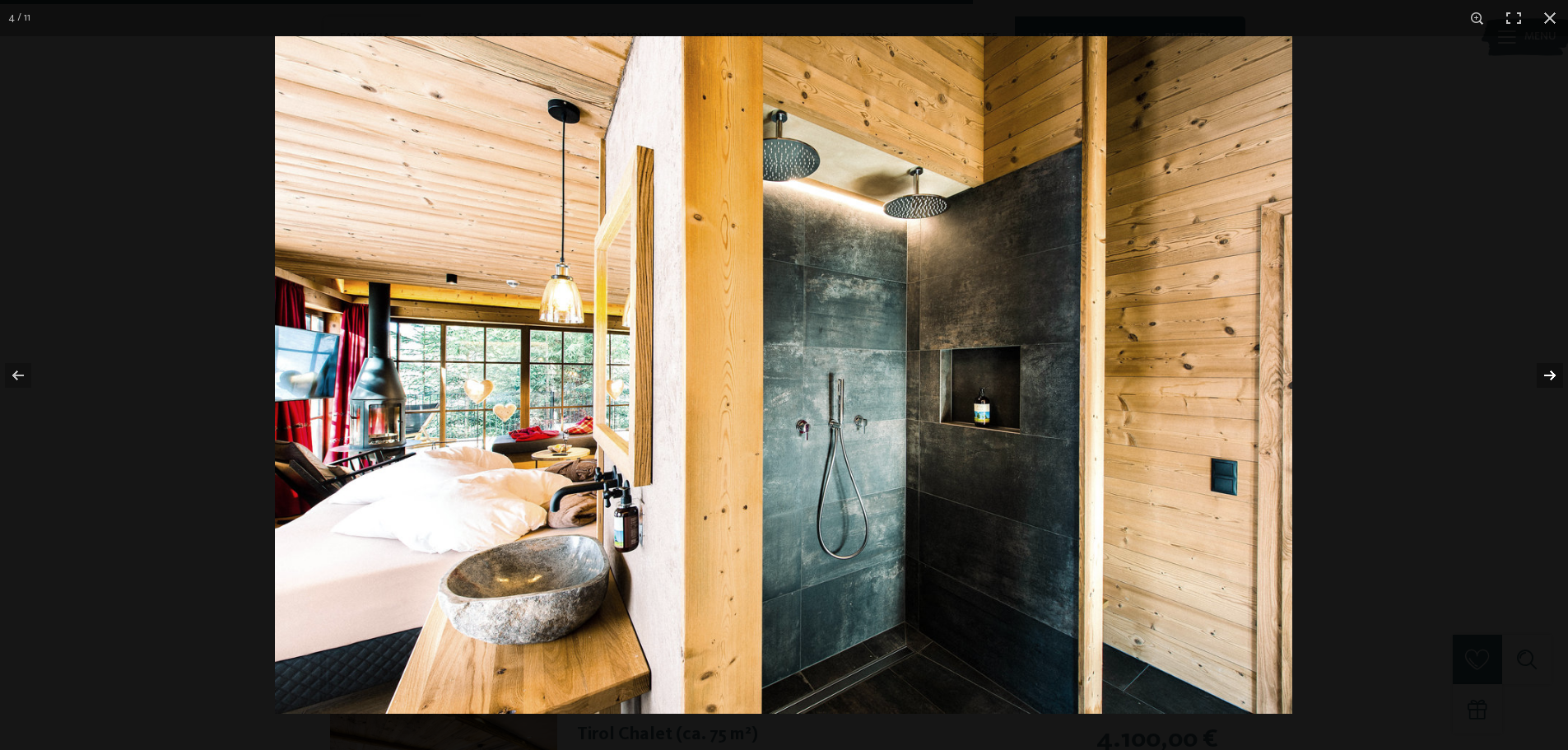
click at [1552, 373] on button "button" at bounding box center [1539, 375] width 58 height 82
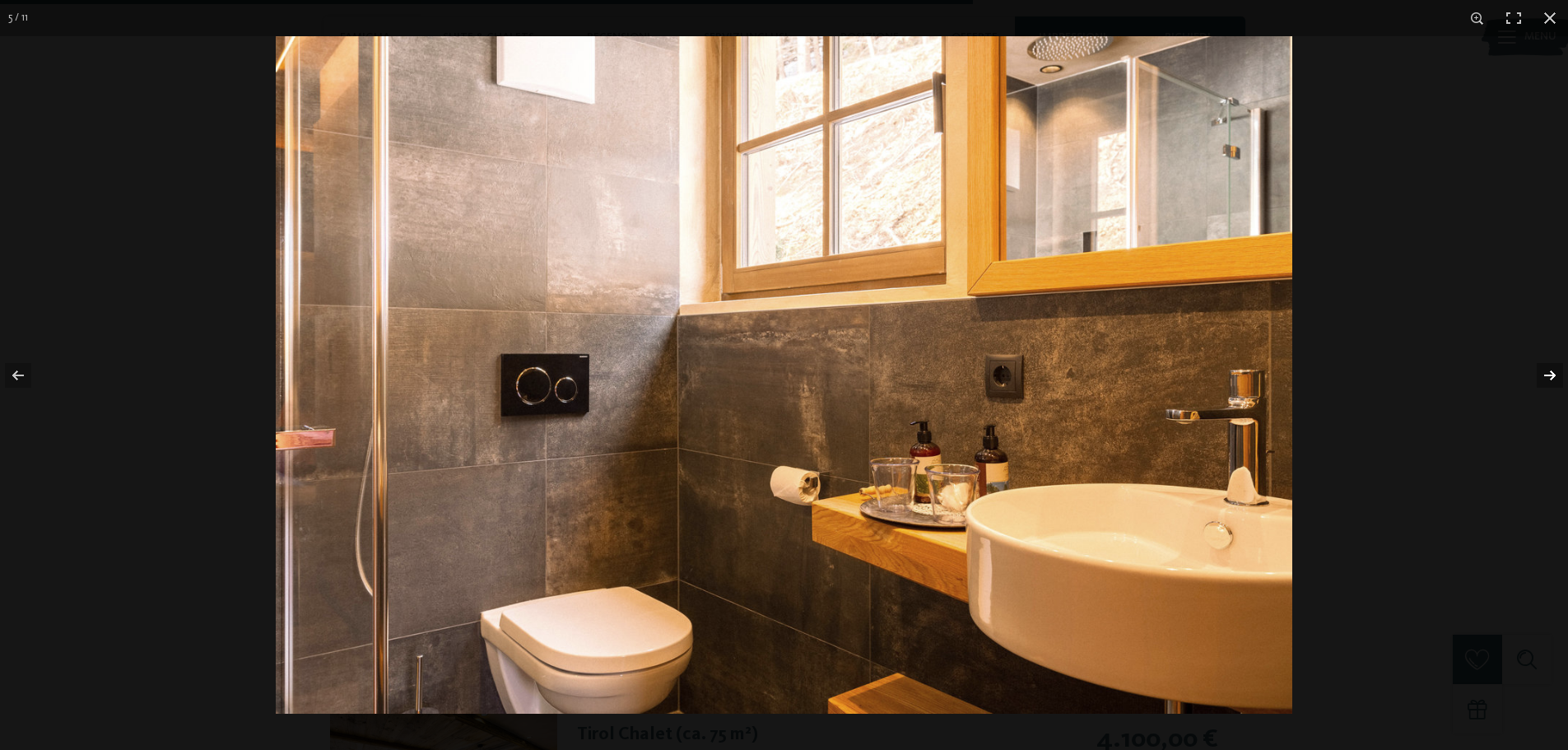
click at [1552, 373] on button "button" at bounding box center [1539, 375] width 58 height 82
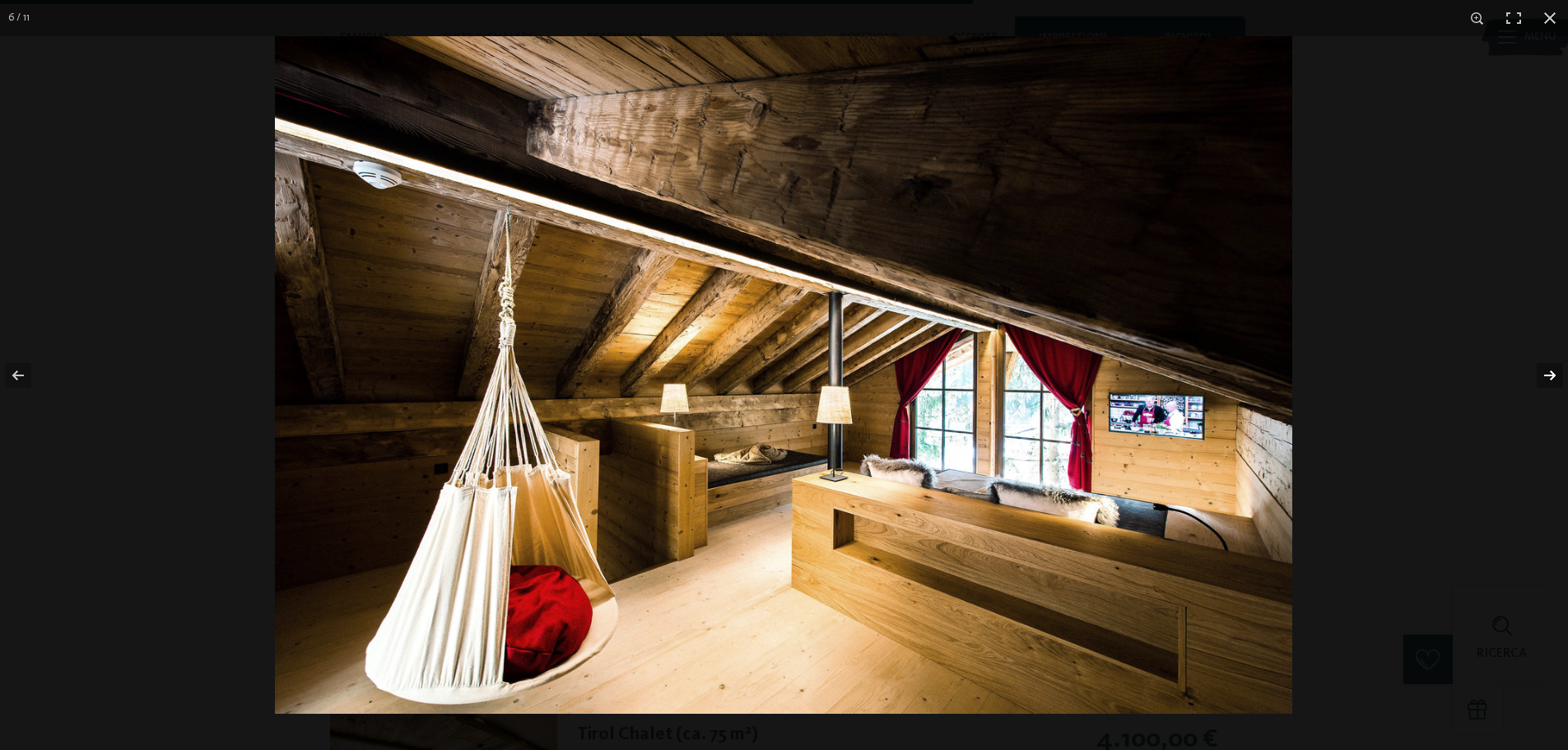
click at [1543, 363] on button "button" at bounding box center [1539, 375] width 58 height 82
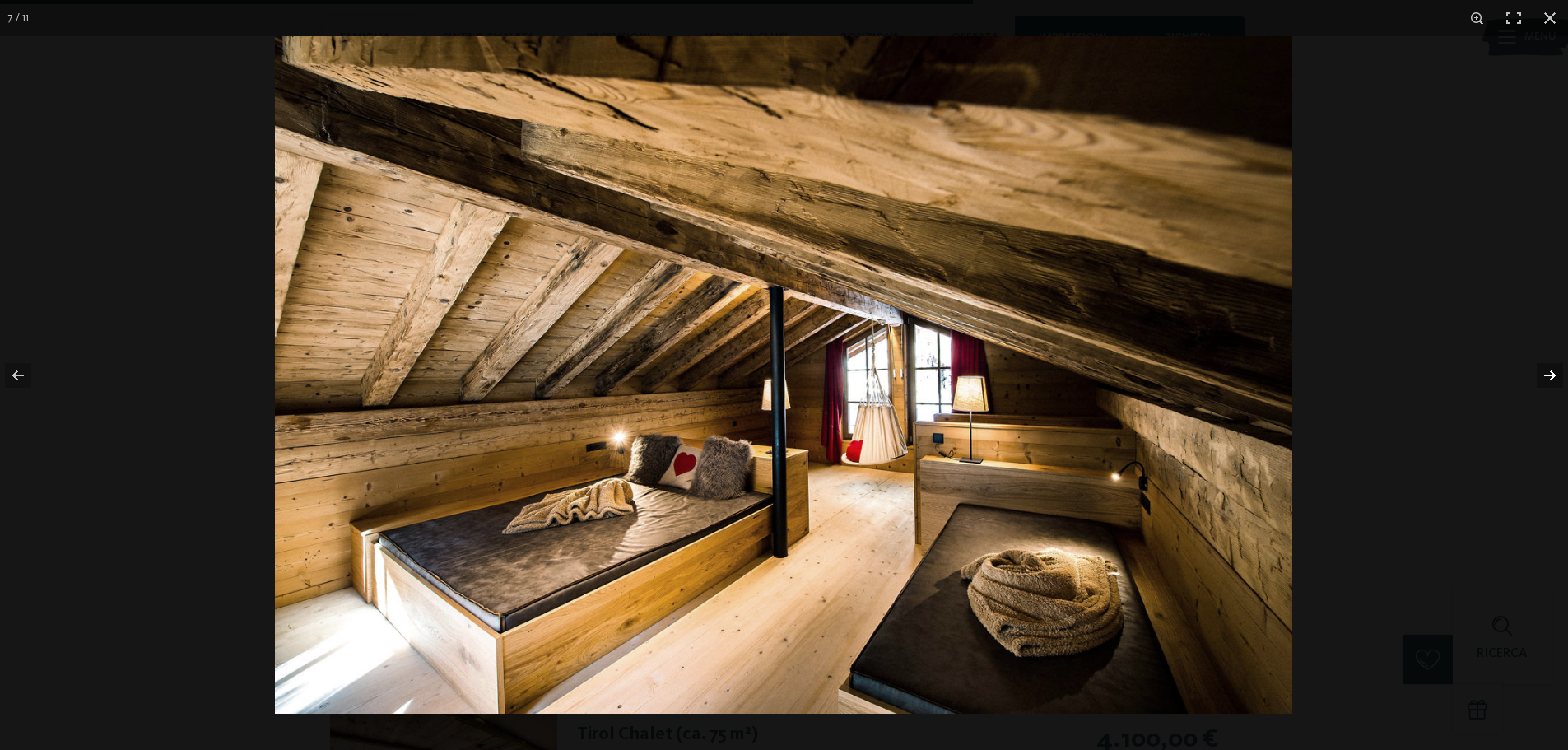
click at [1543, 363] on button "button" at bounding box center [1539, 375] width 58 height 82
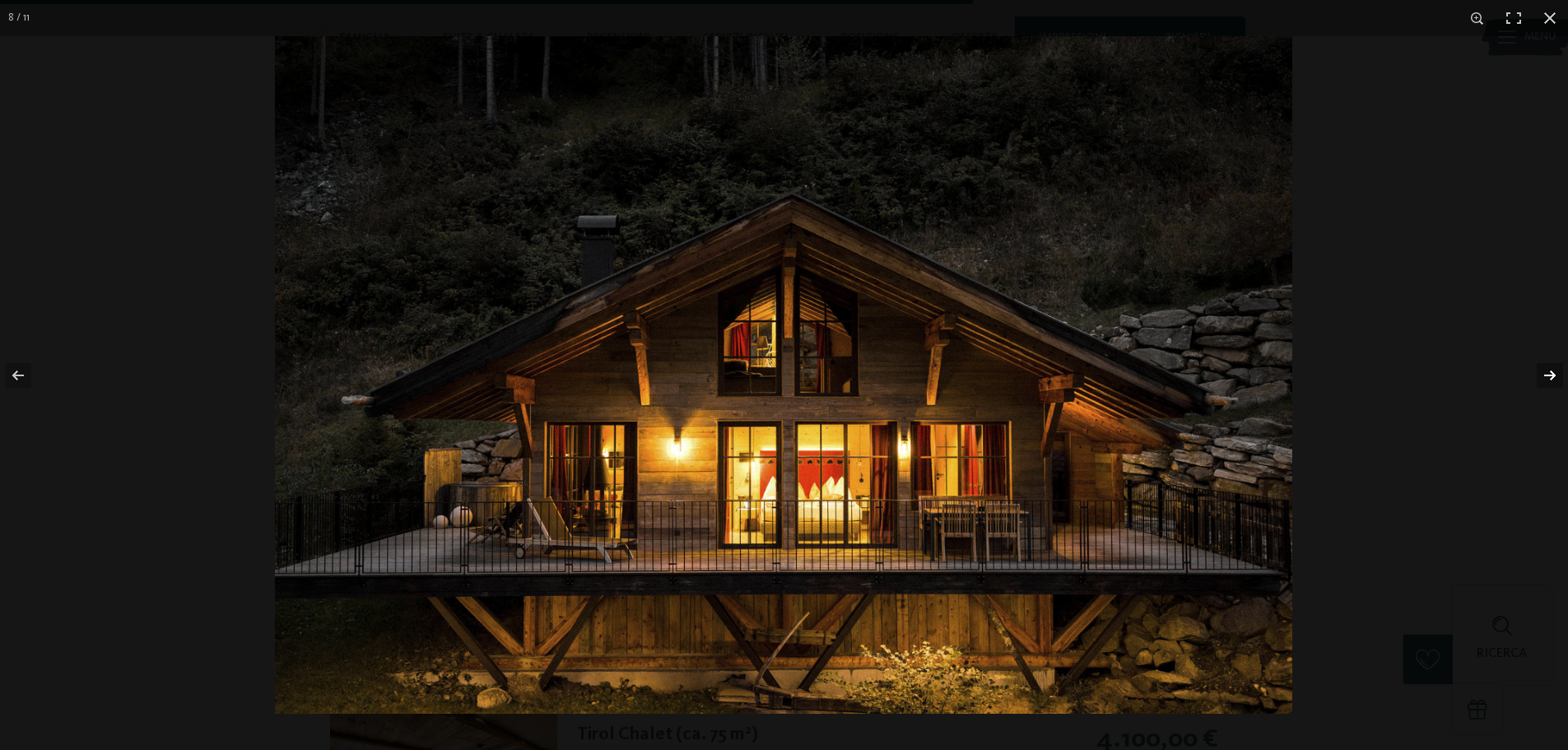
click at [1543, 363] on button "button" at bounding box center [1539, 375] width 58 height 82
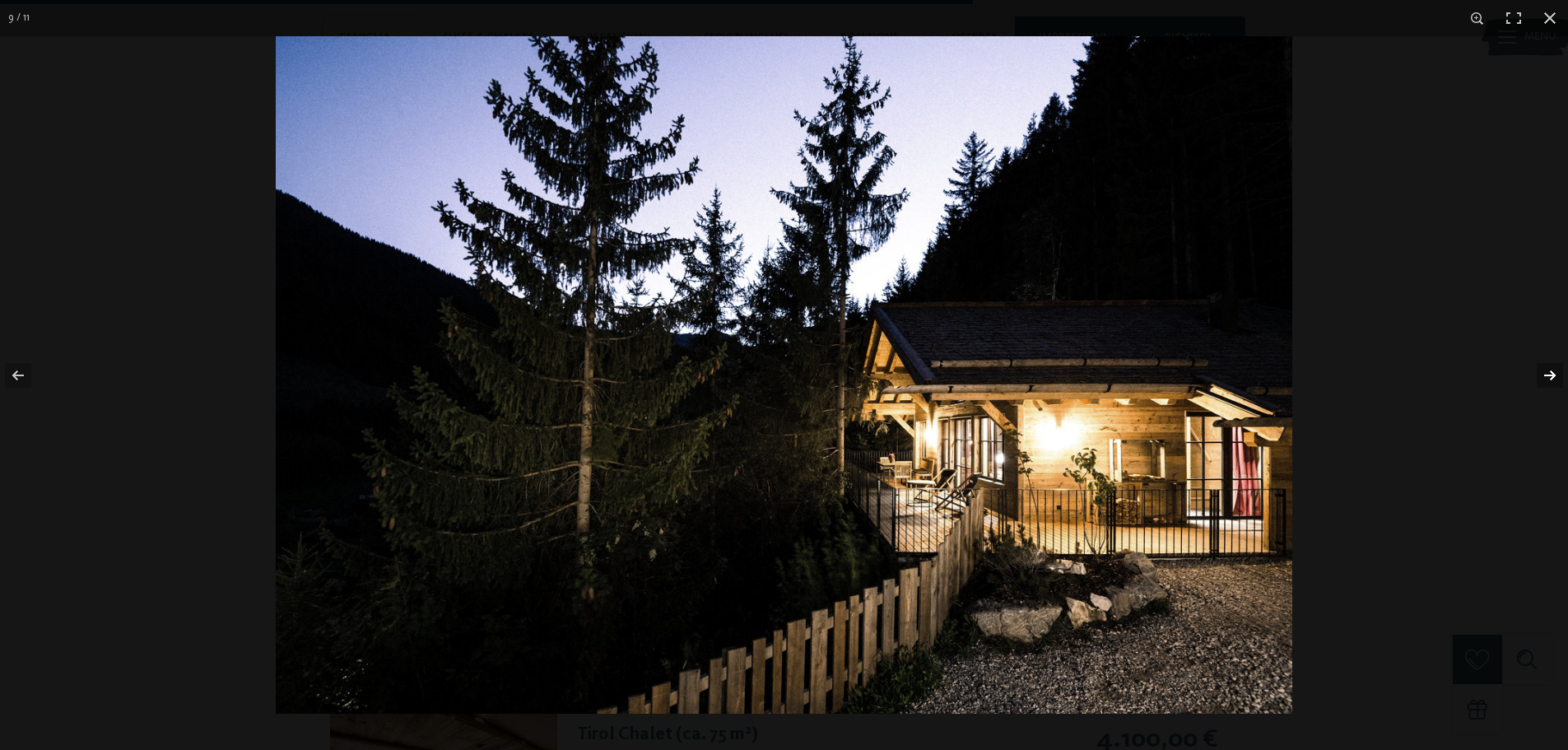
click at [1543, 363] on button "button" at bounding box center [1539, 375] width 58 height 82
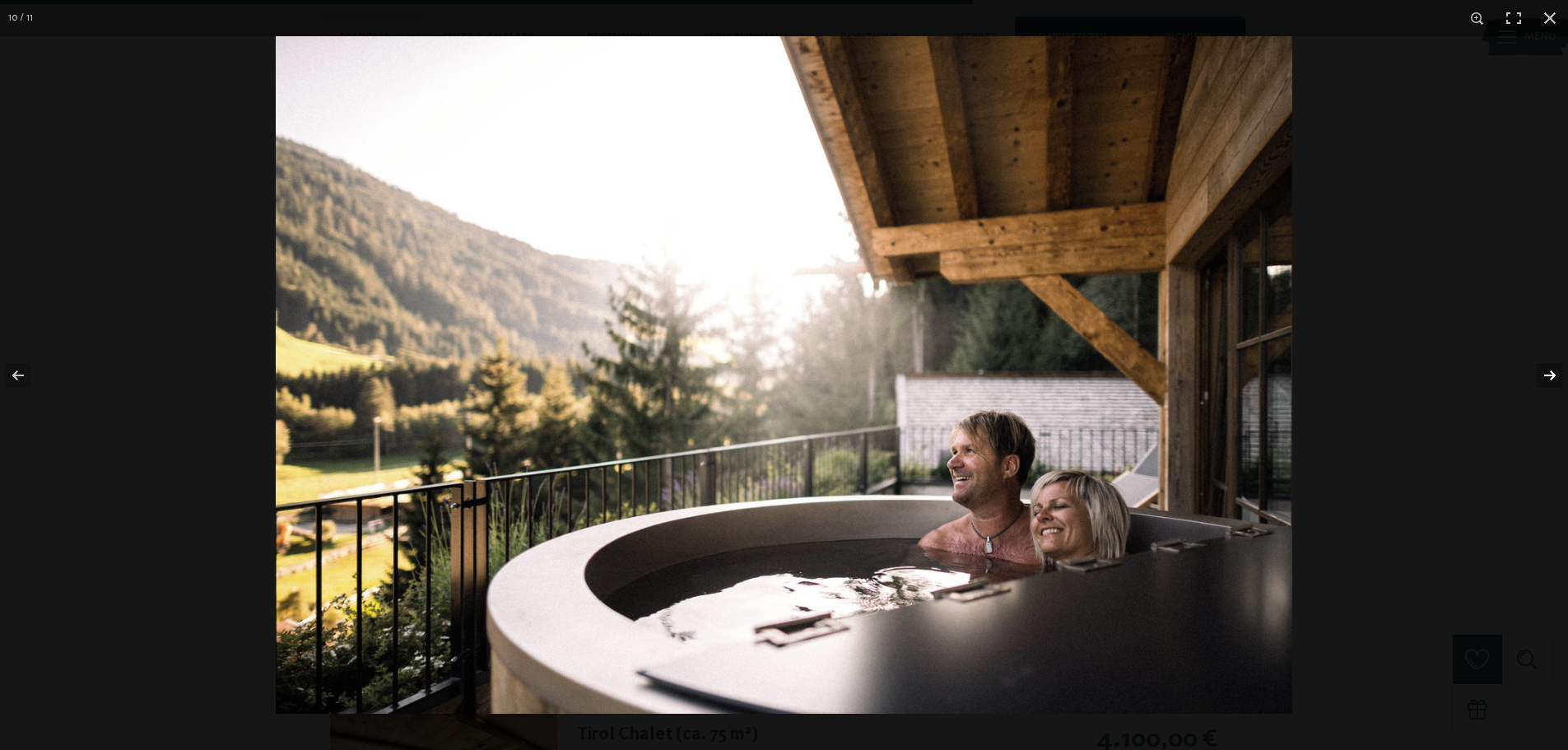
click at [1543, 363] on button "button" at bounding box center [1539, 375] width 58 height 82
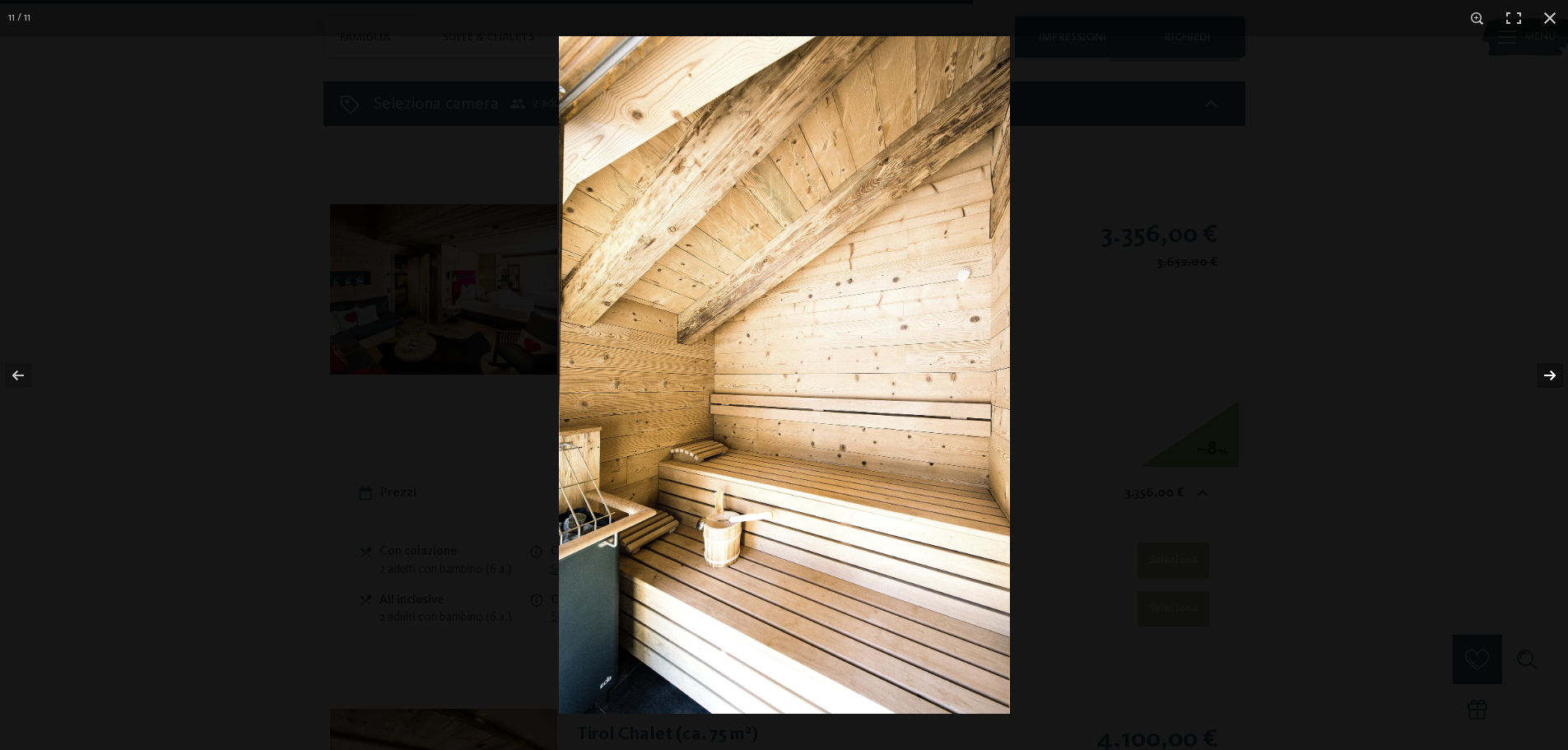
click at [1543, 363] on button "button" at bounding box center [1539, 375] width 58 height 82
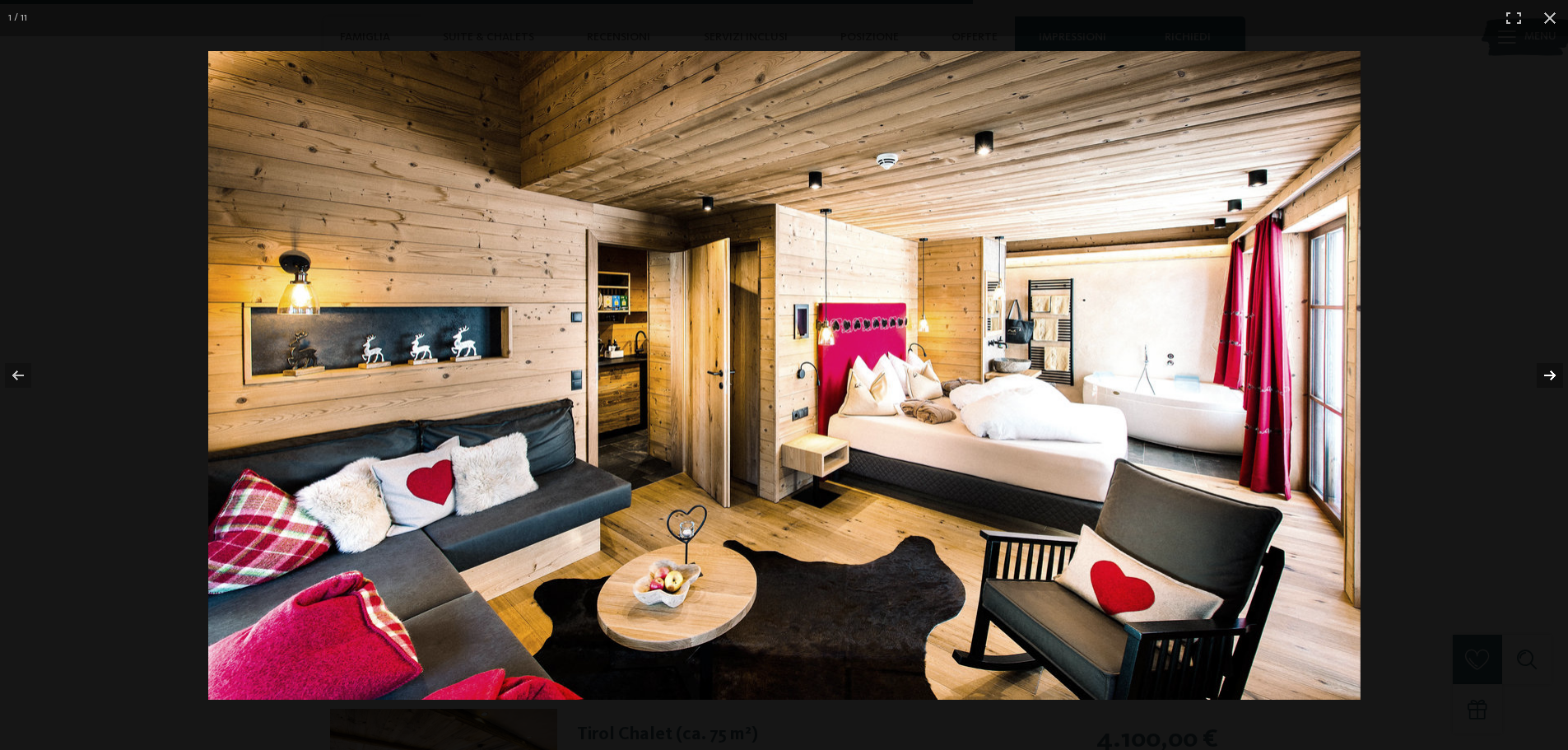
click at [1543, 363] on button "button" at bounding box center [1539, 375] width 58 height 82
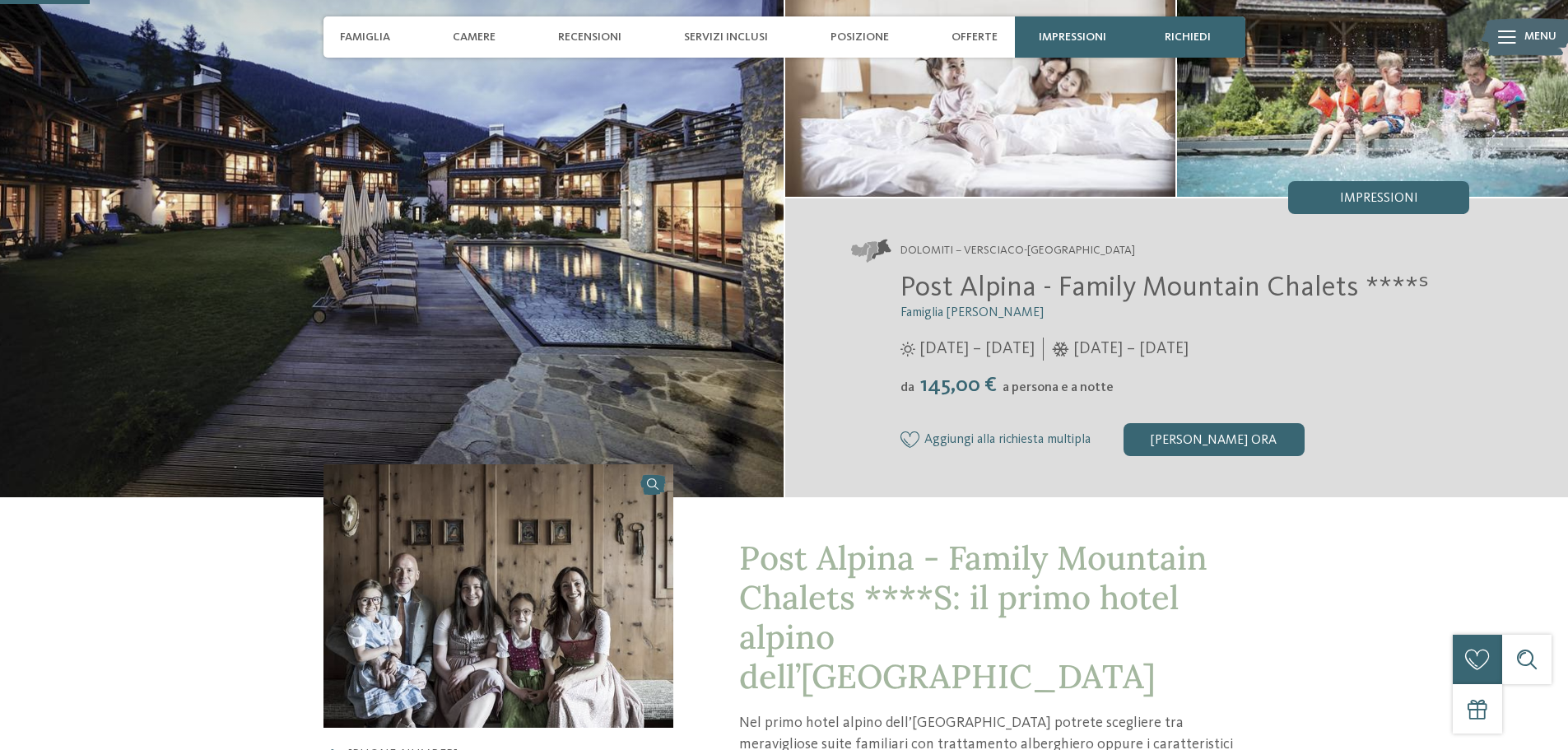
scroll to position [329, 0]
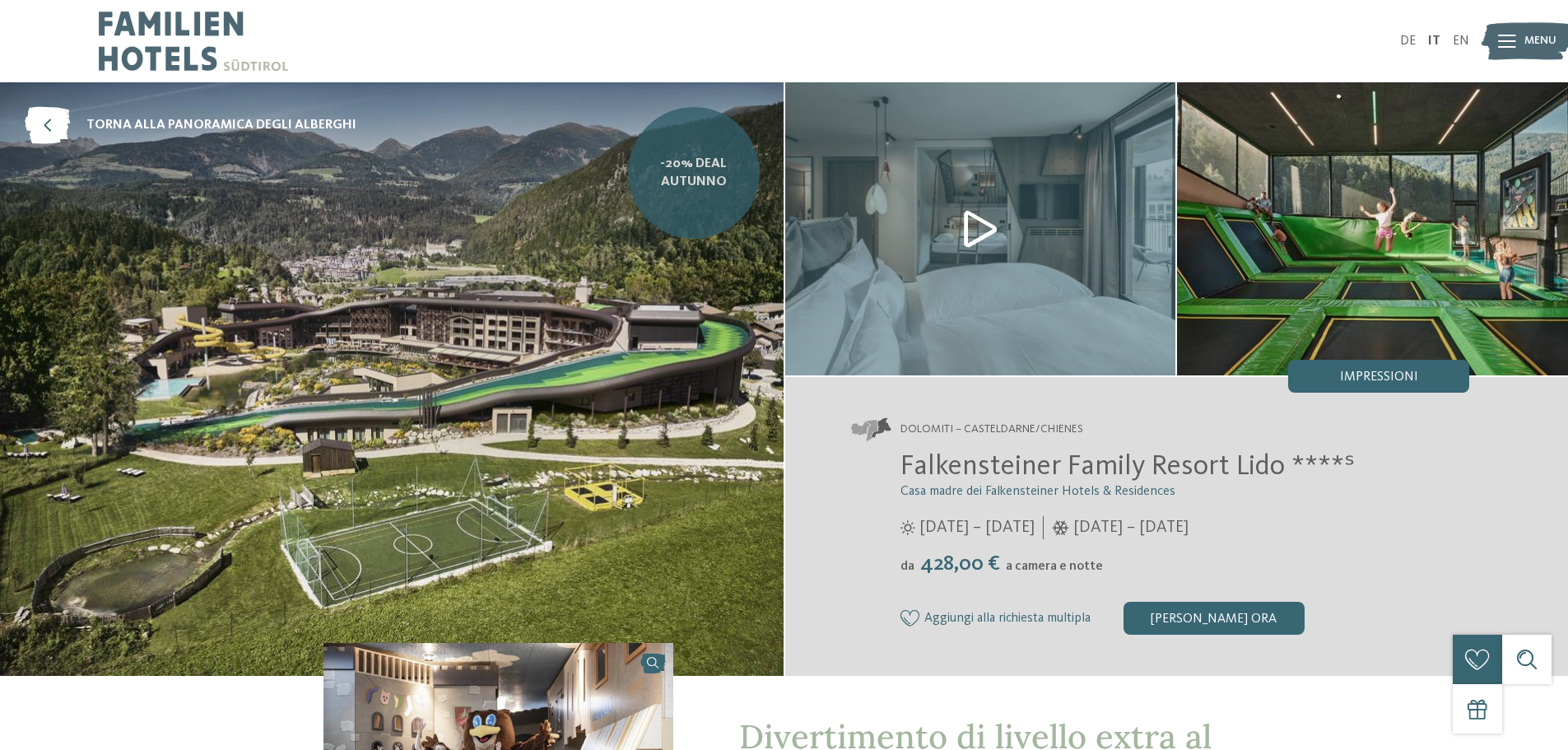
click at [715, 187] on span "-20% Deal Autunno" at bounding box center [693, 173] width 107 height 37
click at [1417, 385] on div "Impressioni" at bounding box center [1379, 375] width 181 height 33
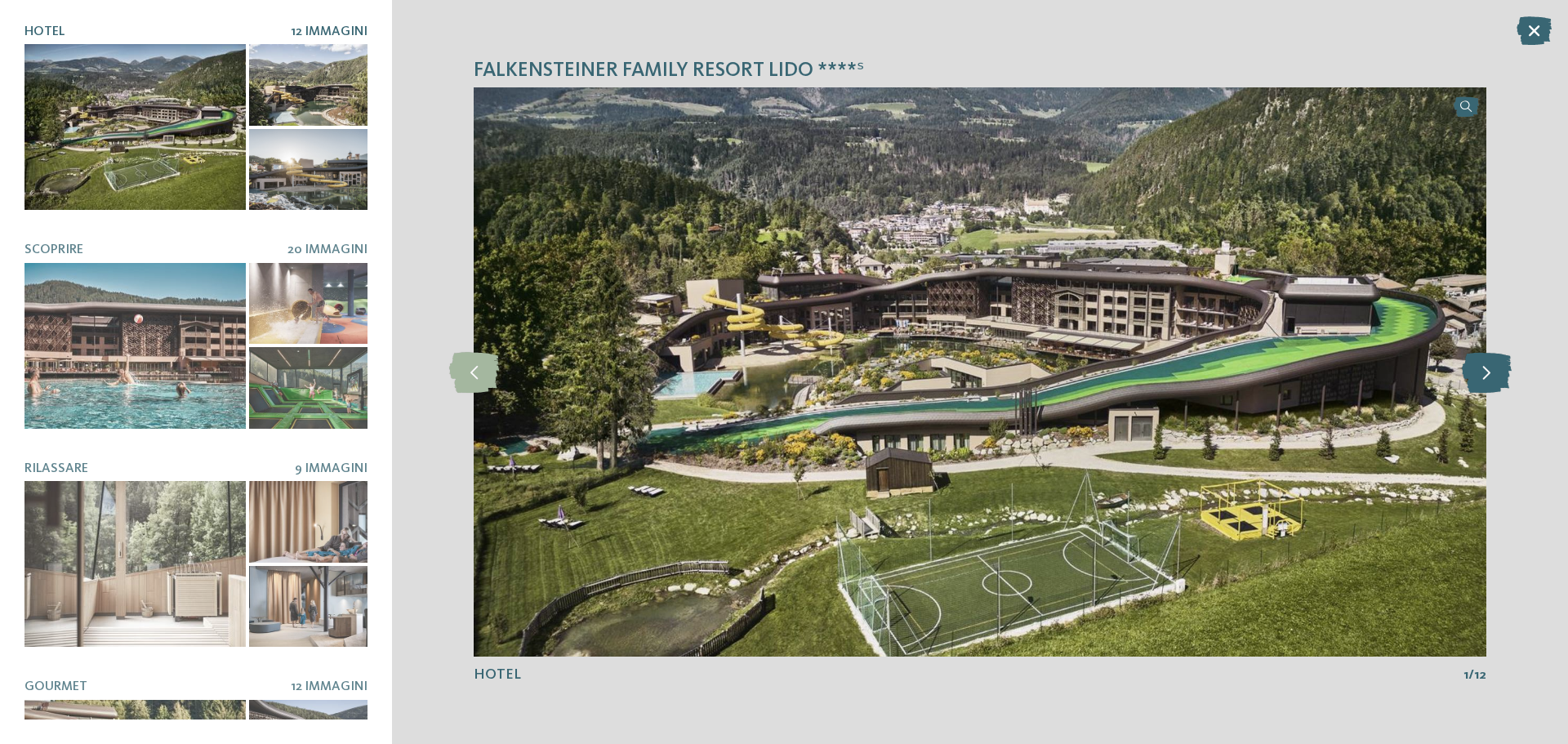
click at [1490, 369] on icon at bounding box center [1487, 372] width 50 height 41
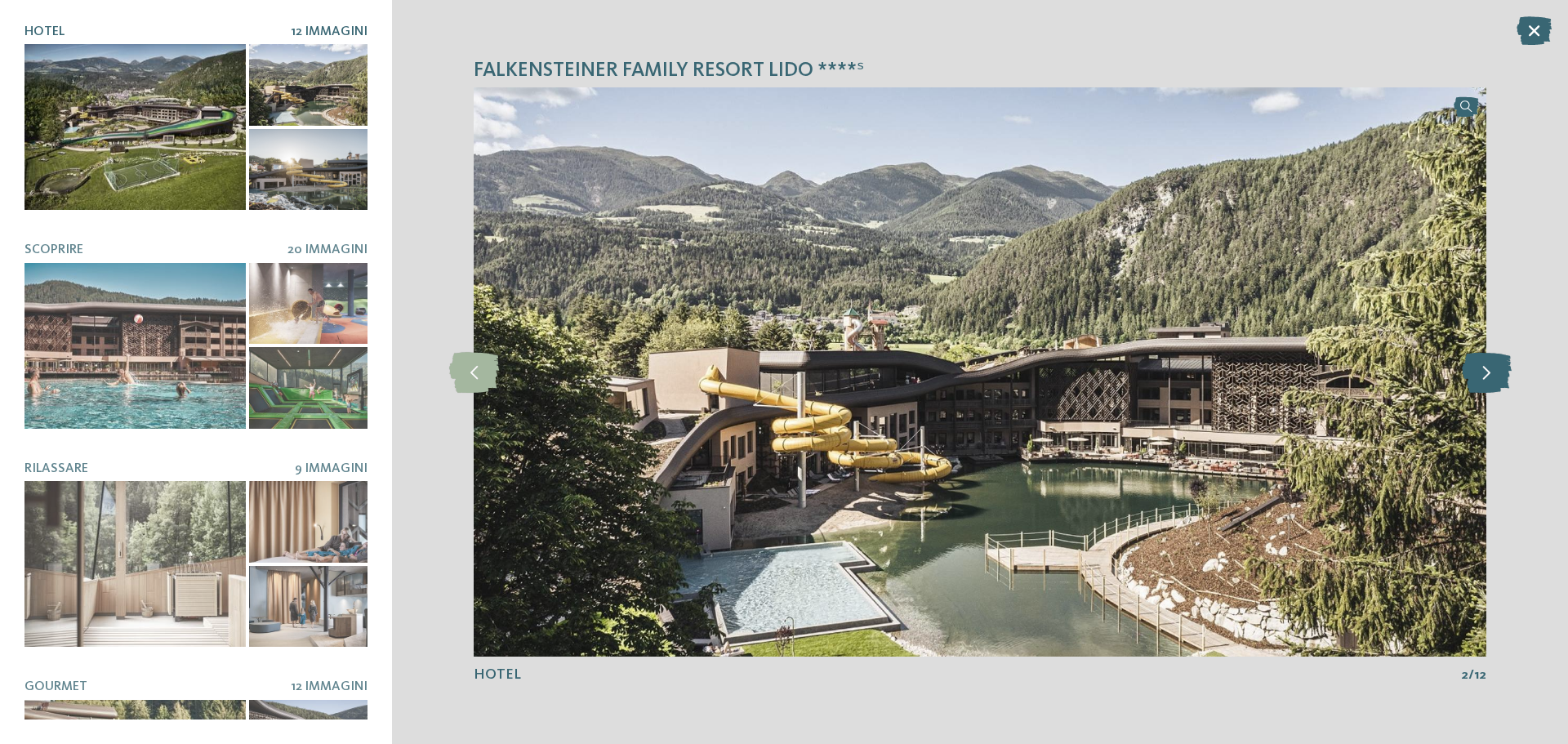
click at [1490, 369] on icon at bounding box center [1487, 372] width 50 height 41
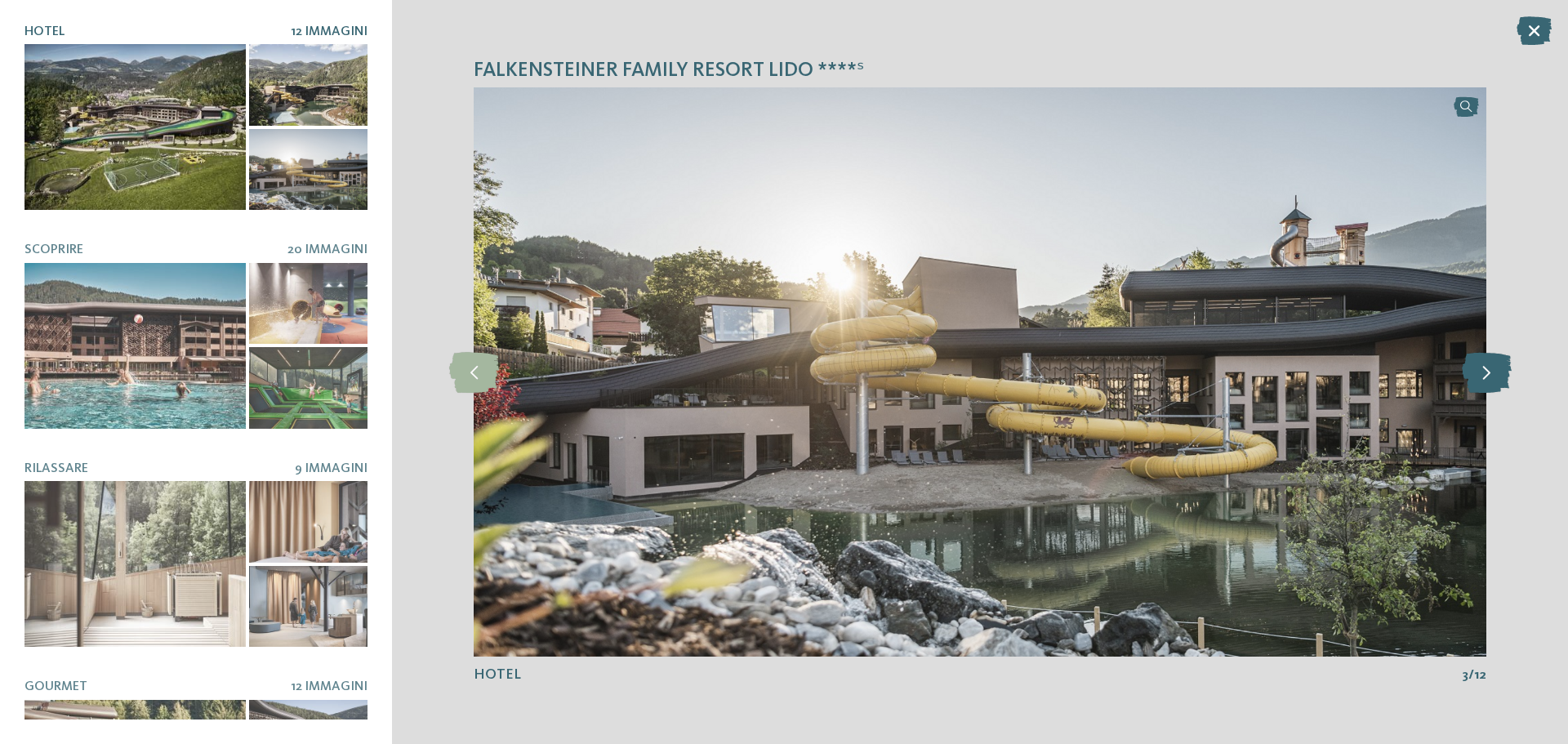
click at [1490, 369] on icon at bounding box center [1487, 372] width 50 height 41
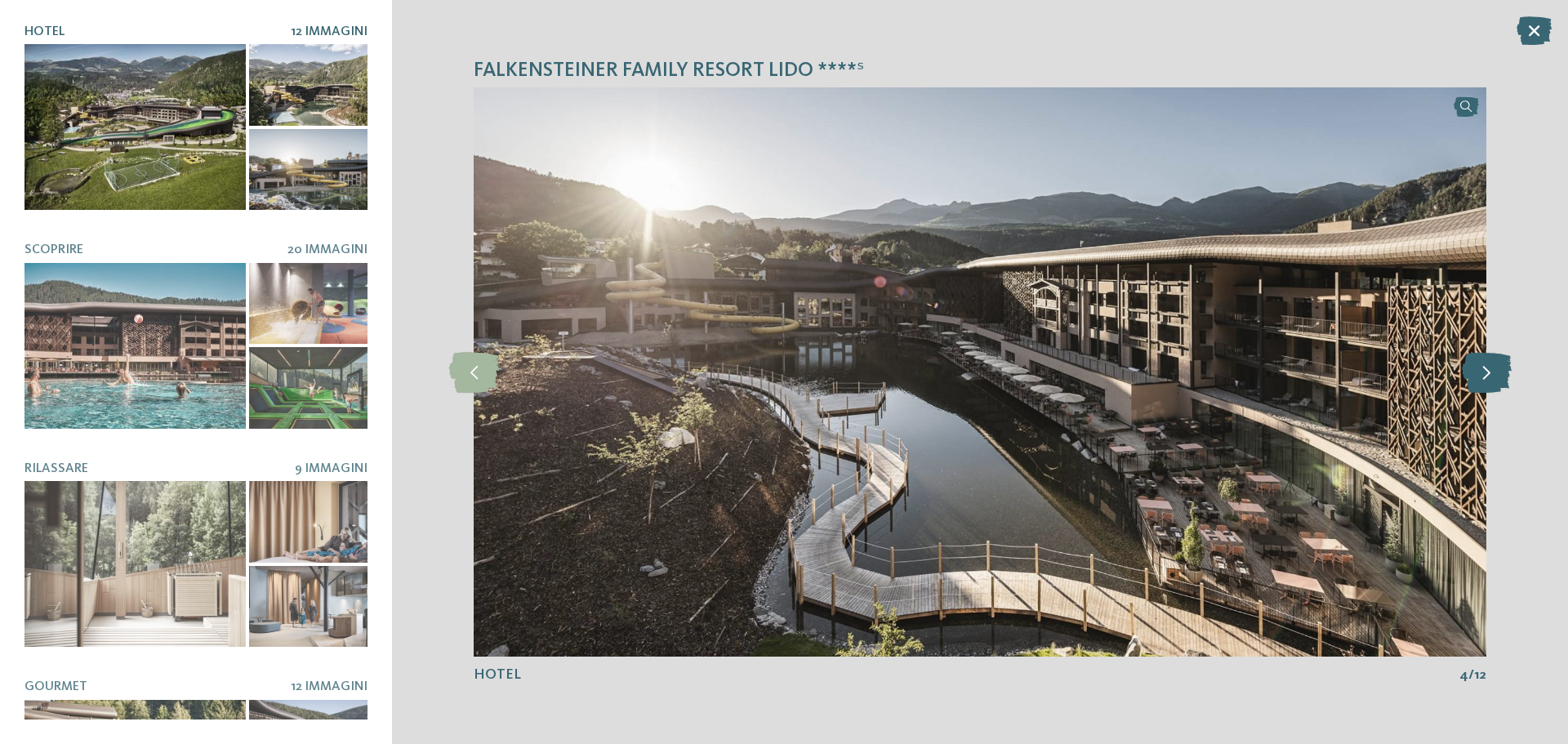
click at [1490, 369] on icon at bounding box center [1487, 372] width 50 height 41
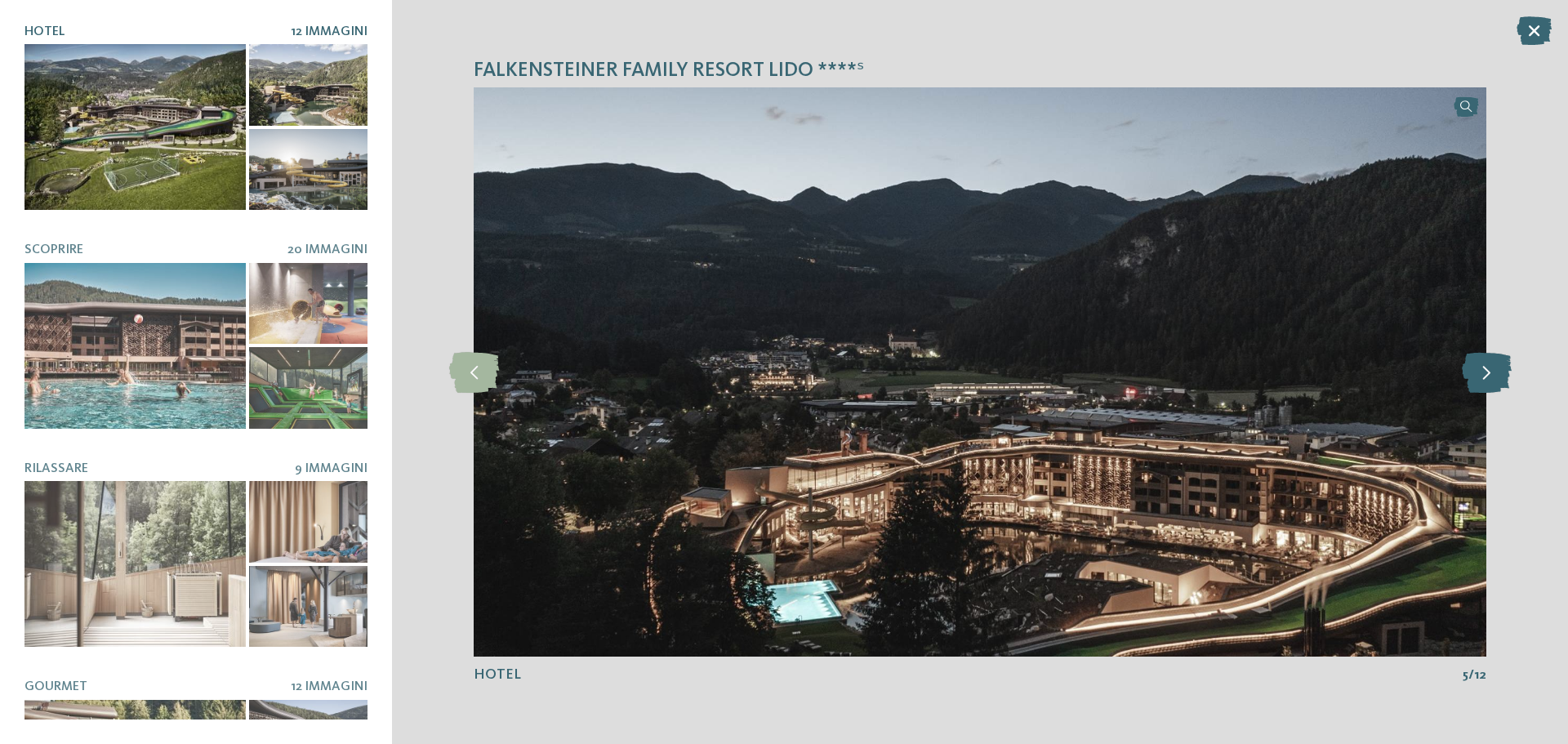
click at [1490, 369] on icon at bounding box center [1487, 372] width 50 height 41
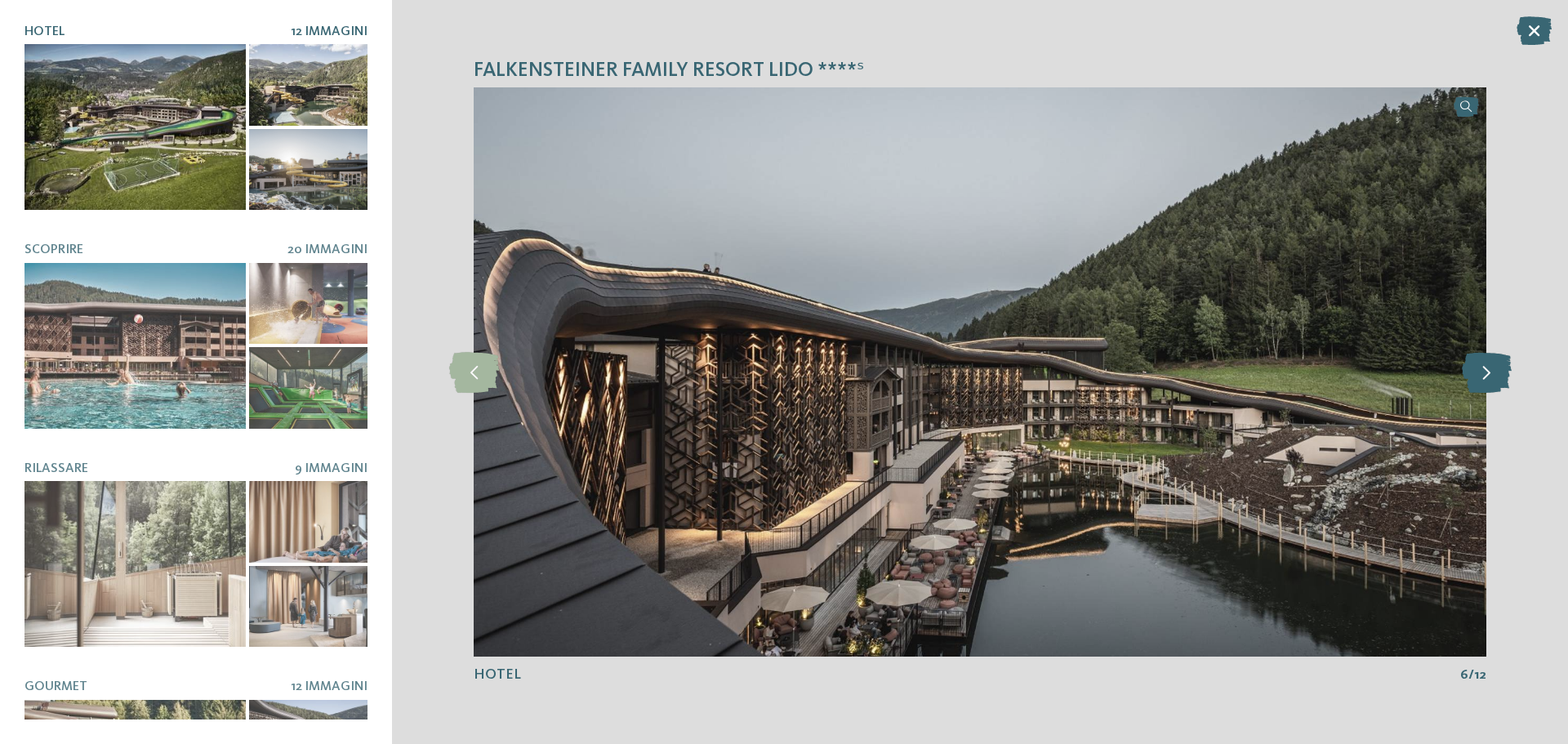
click at [1490, 369] on icon at bounding box center [1487, 372] width 50 height 41
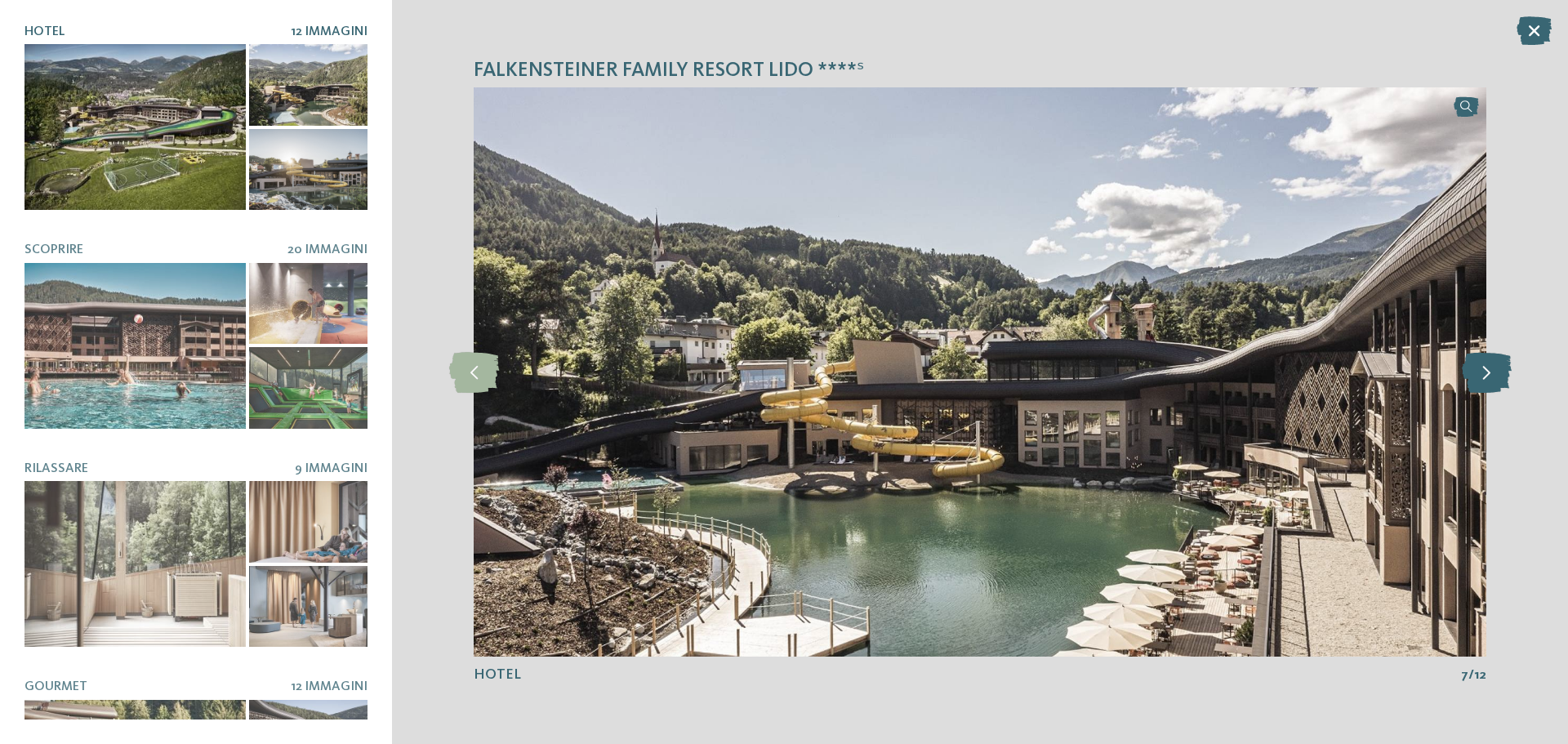
click at [1490, 369] on icon at bounding box center [1487, 372] width 50 height 41
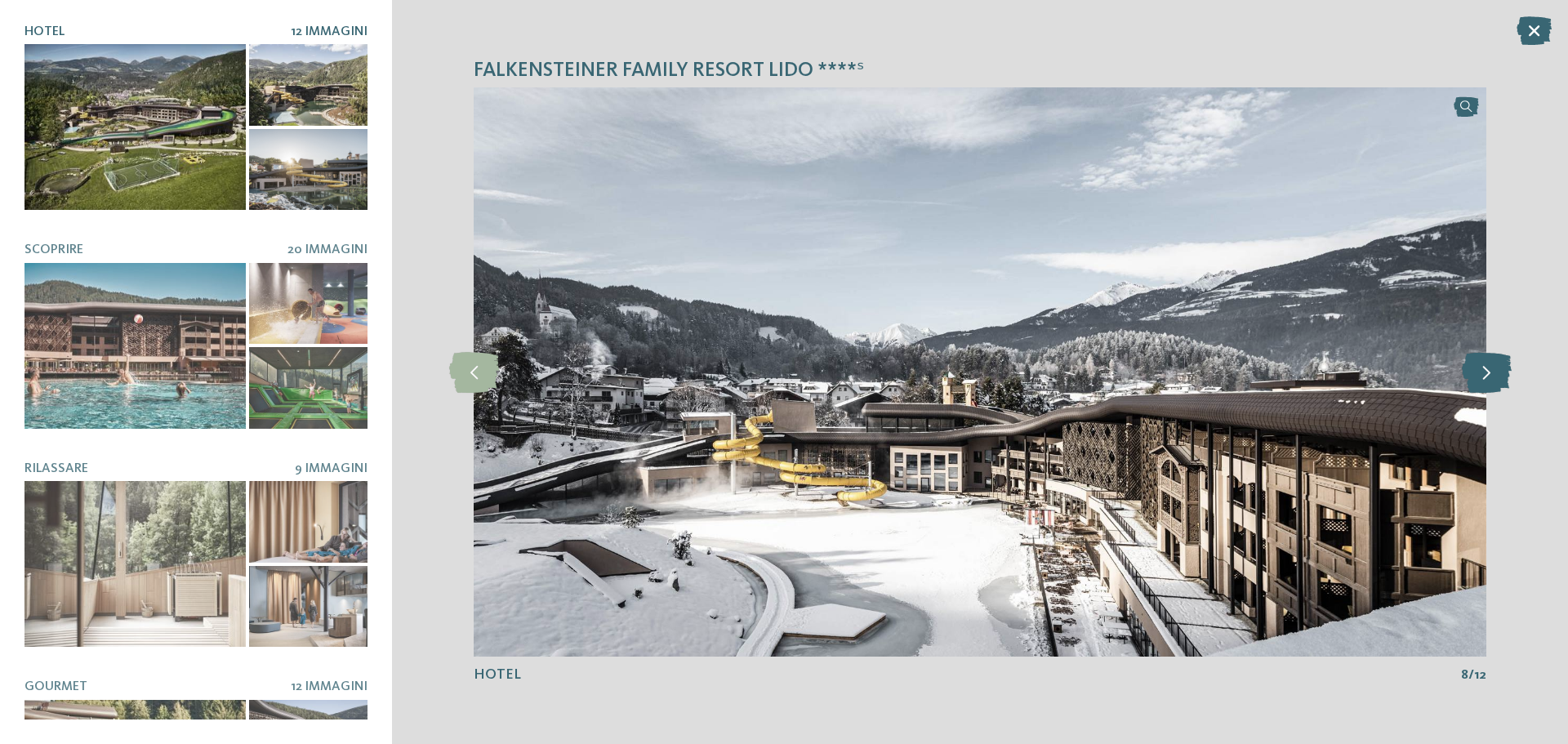
click at [1490, 369] on icon at bounding box center [1487, 372] width 50 height 41
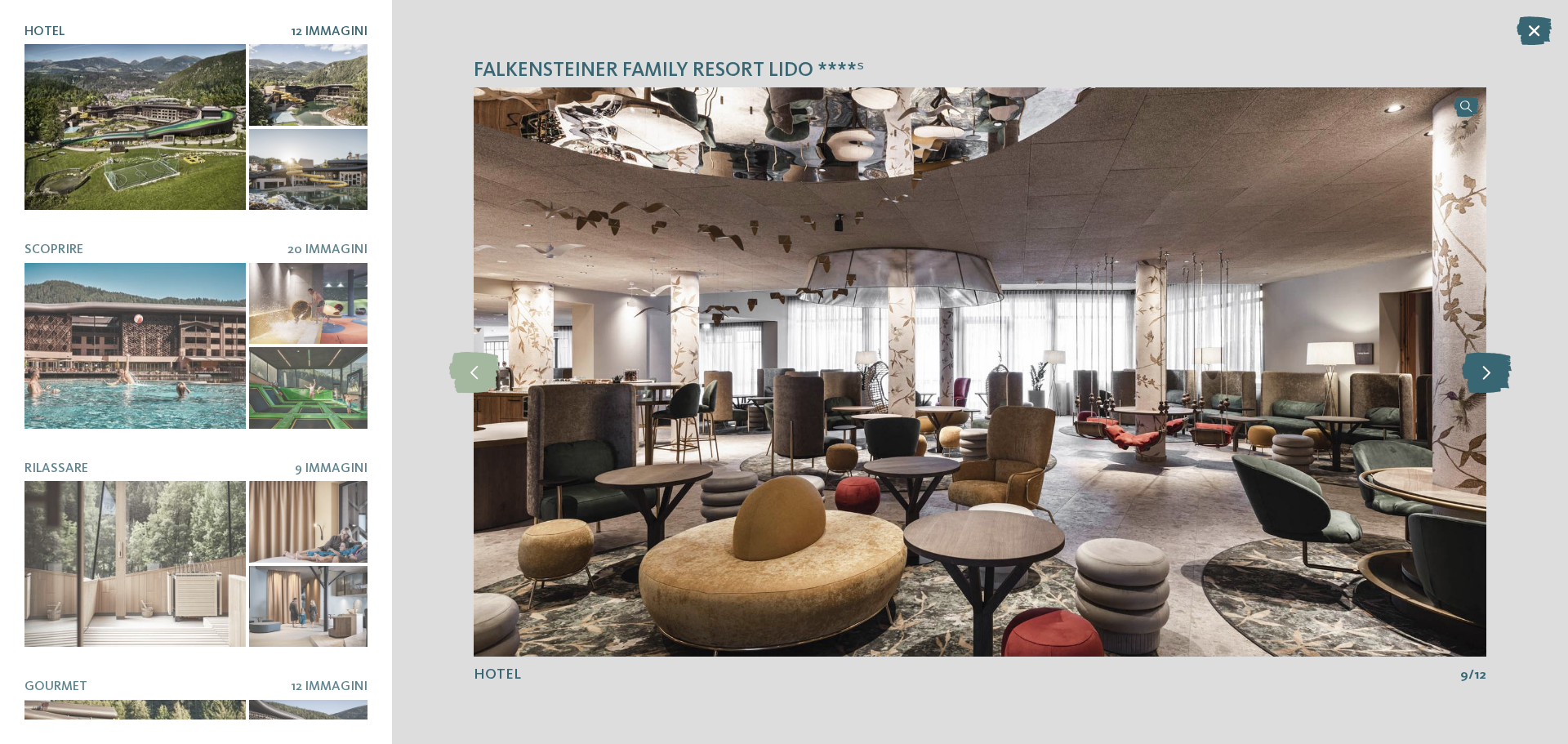
click at [1490, 369] on icon at bounding box center [1487, 372] width 50 height 41
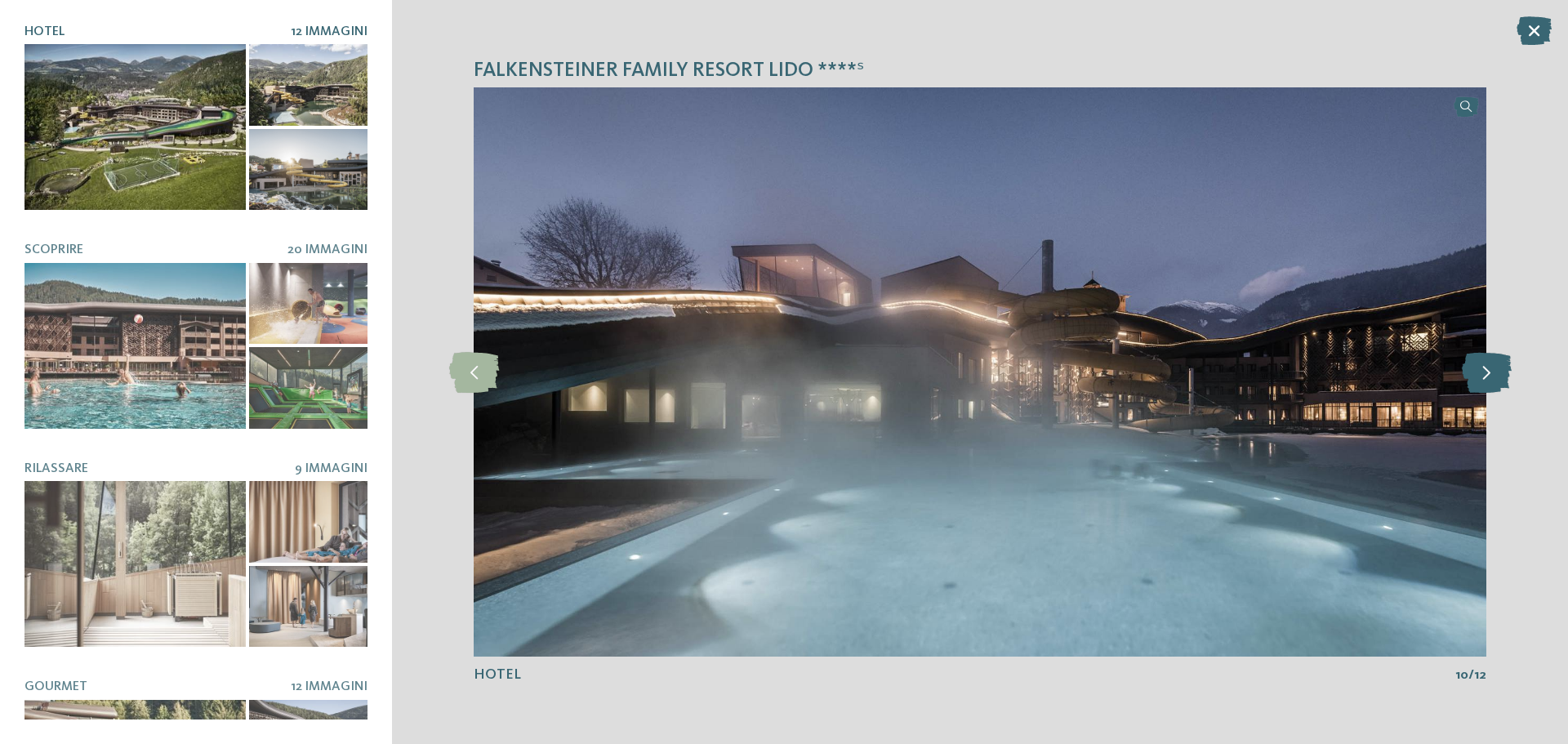
click at [1490, 369] on icon at bounding box center [1487, 372] width 50 height 41
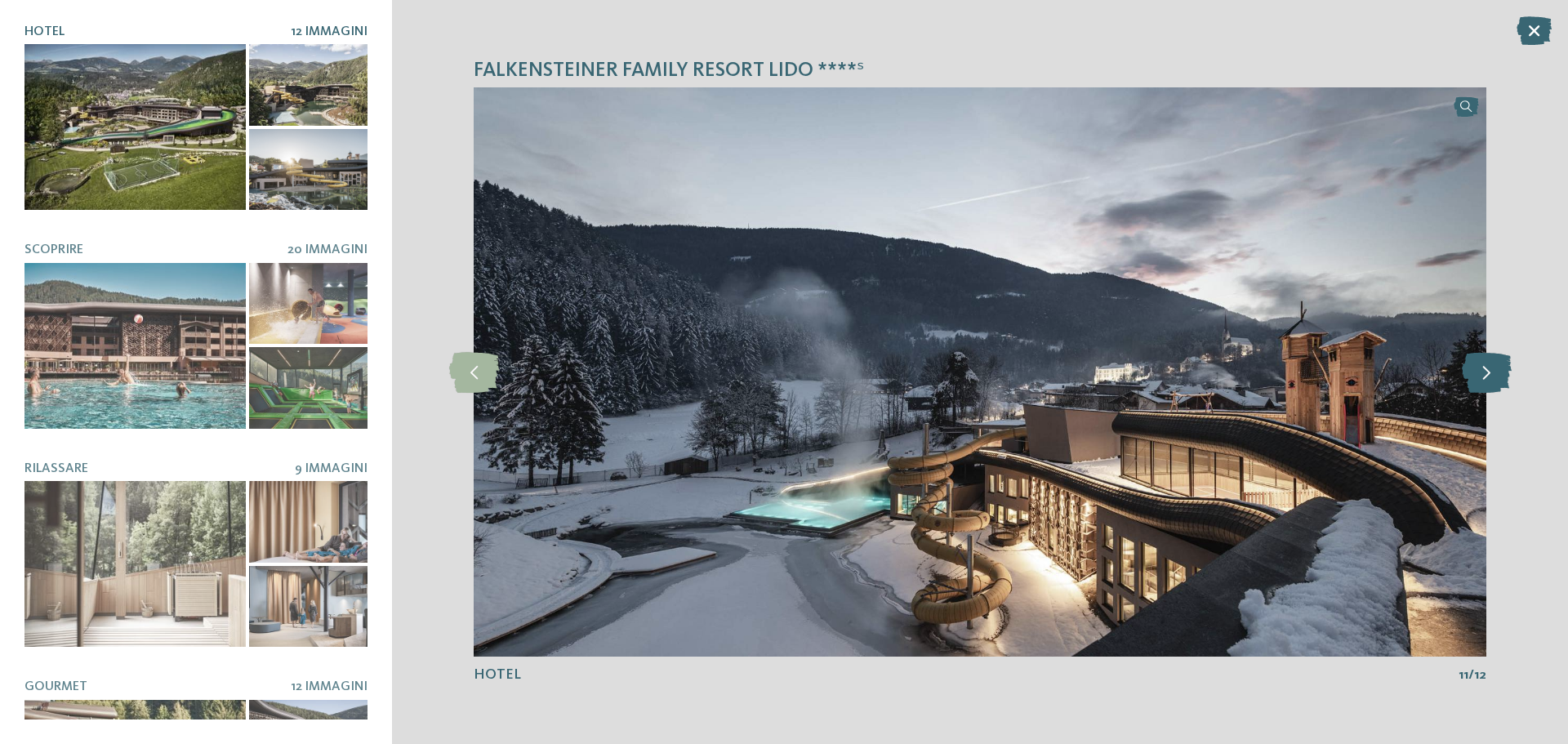
click at [1490, 369] on icon at bounding box center [1487, 372] width 50 height 41
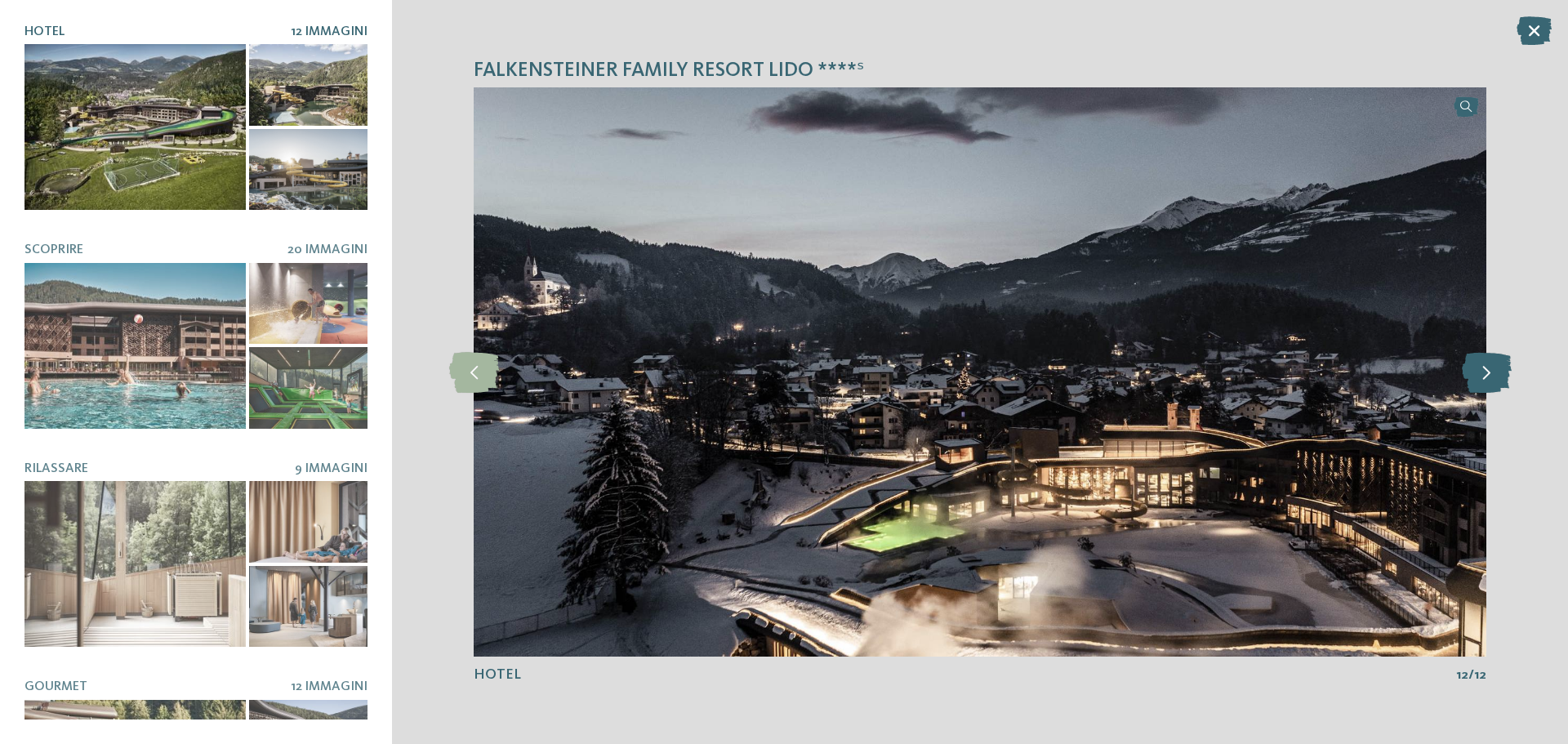
click at [1490, 369] on icon at bounding box center [1487, 372] width 50 height 41
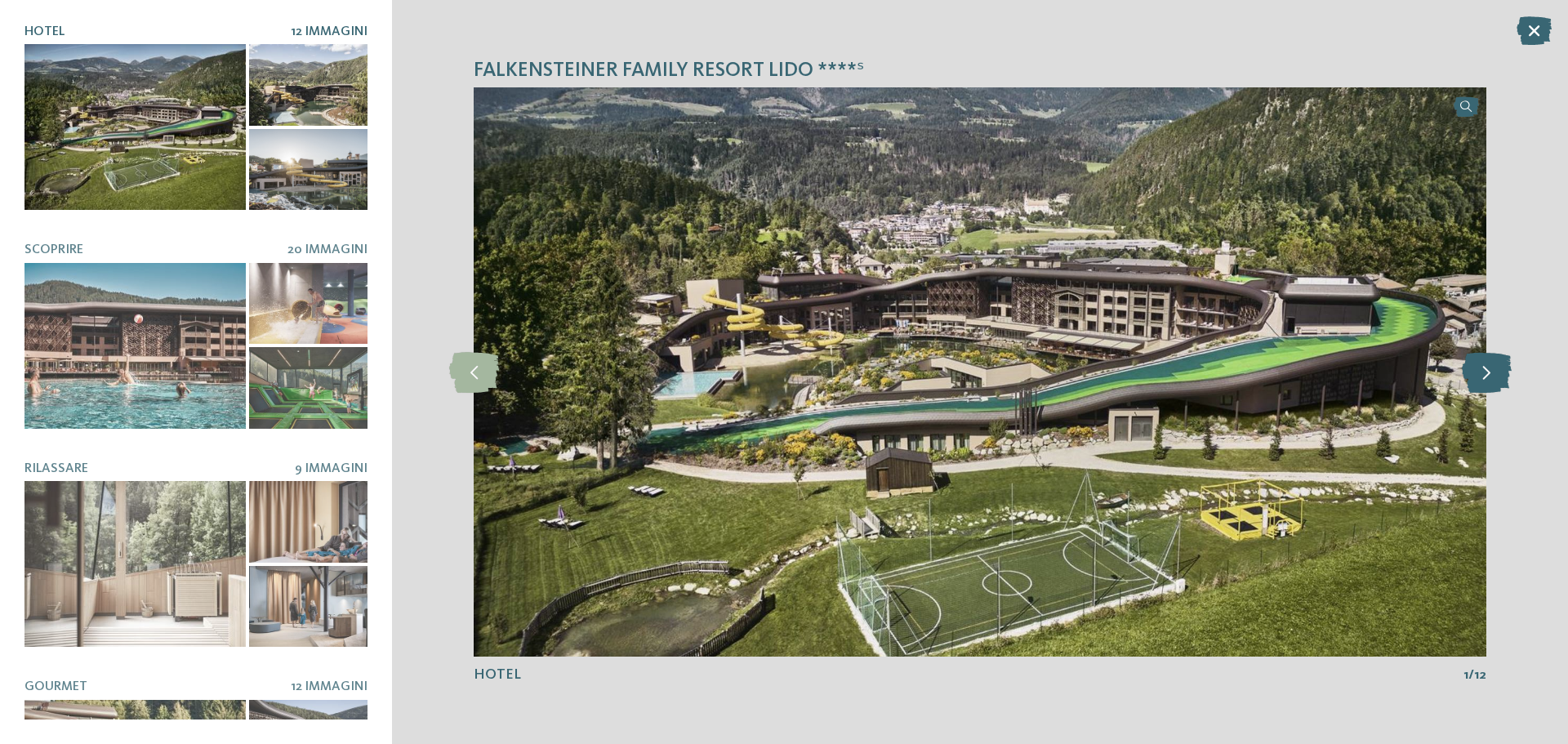
click at [1490, 369] on icon at bounding box center [1487, 372] width 50 height 41
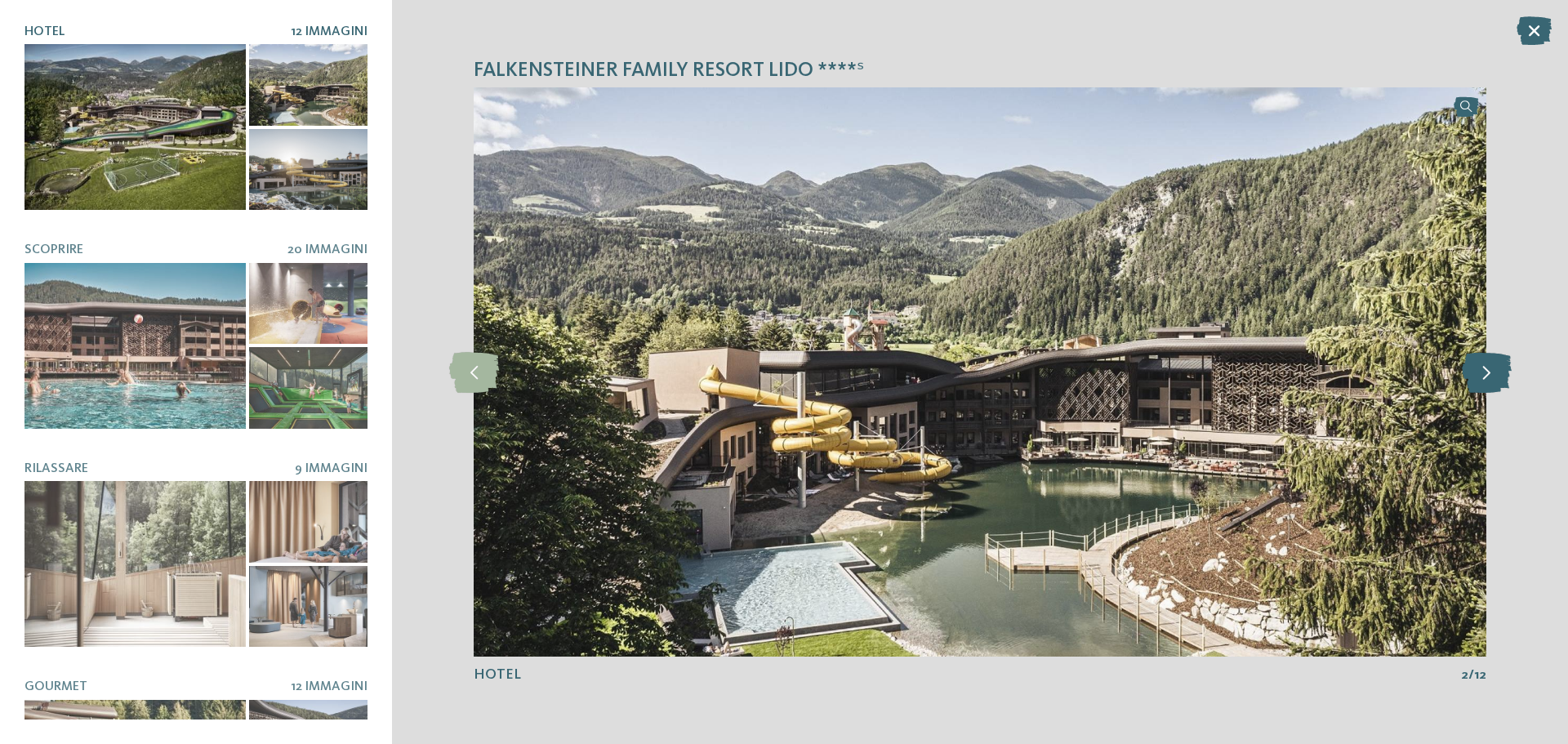
click at [1490, 369] on icon at bounding box center [1487, 372] width 50 height 41
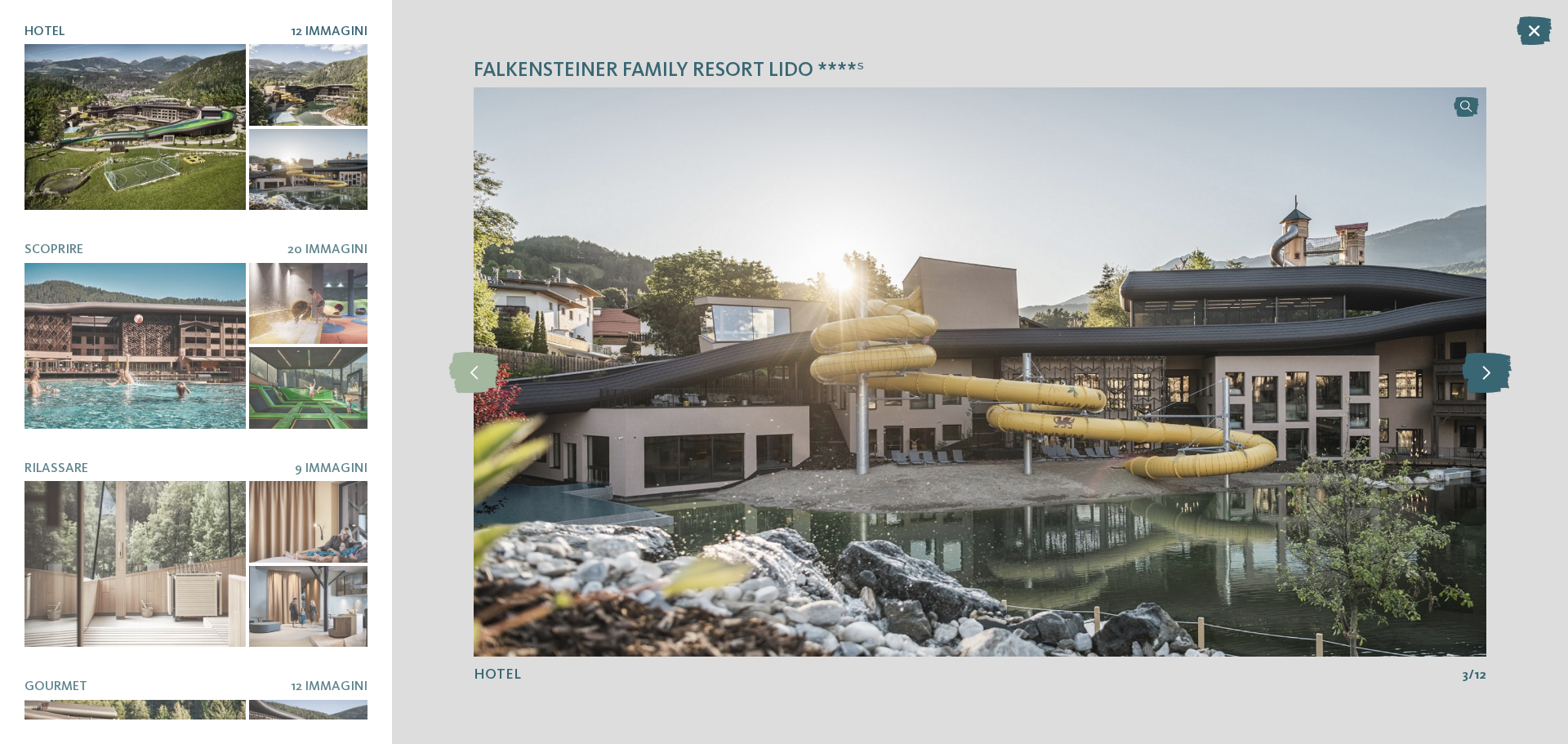
click at [1490, 369] on icon at bounding box center [1487, 372] width 50 height 41
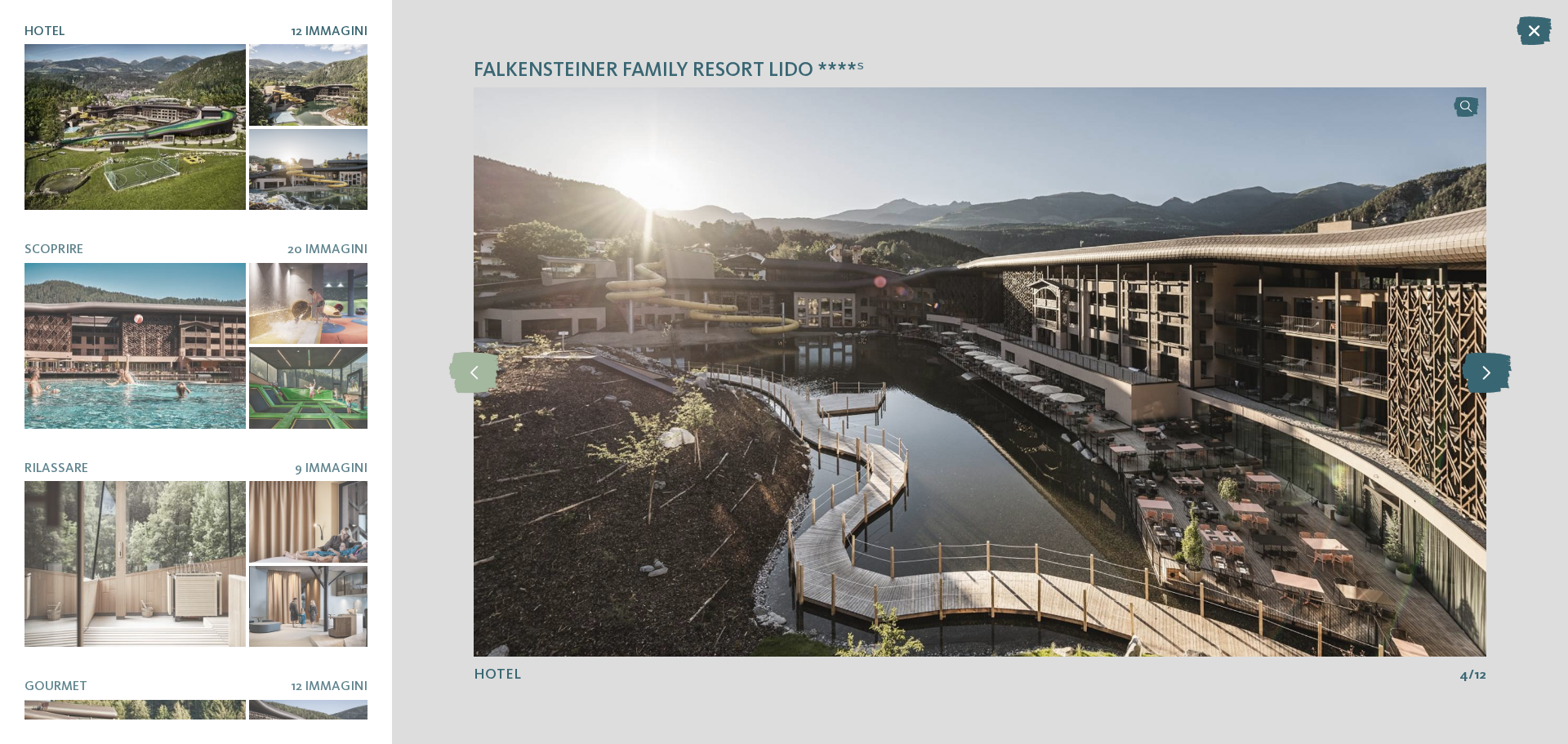
click at [1490, 369] on icon at bounding box center [1487, 372] width 50 height 41
